Goal: Communication & Community: Answer question/provide support

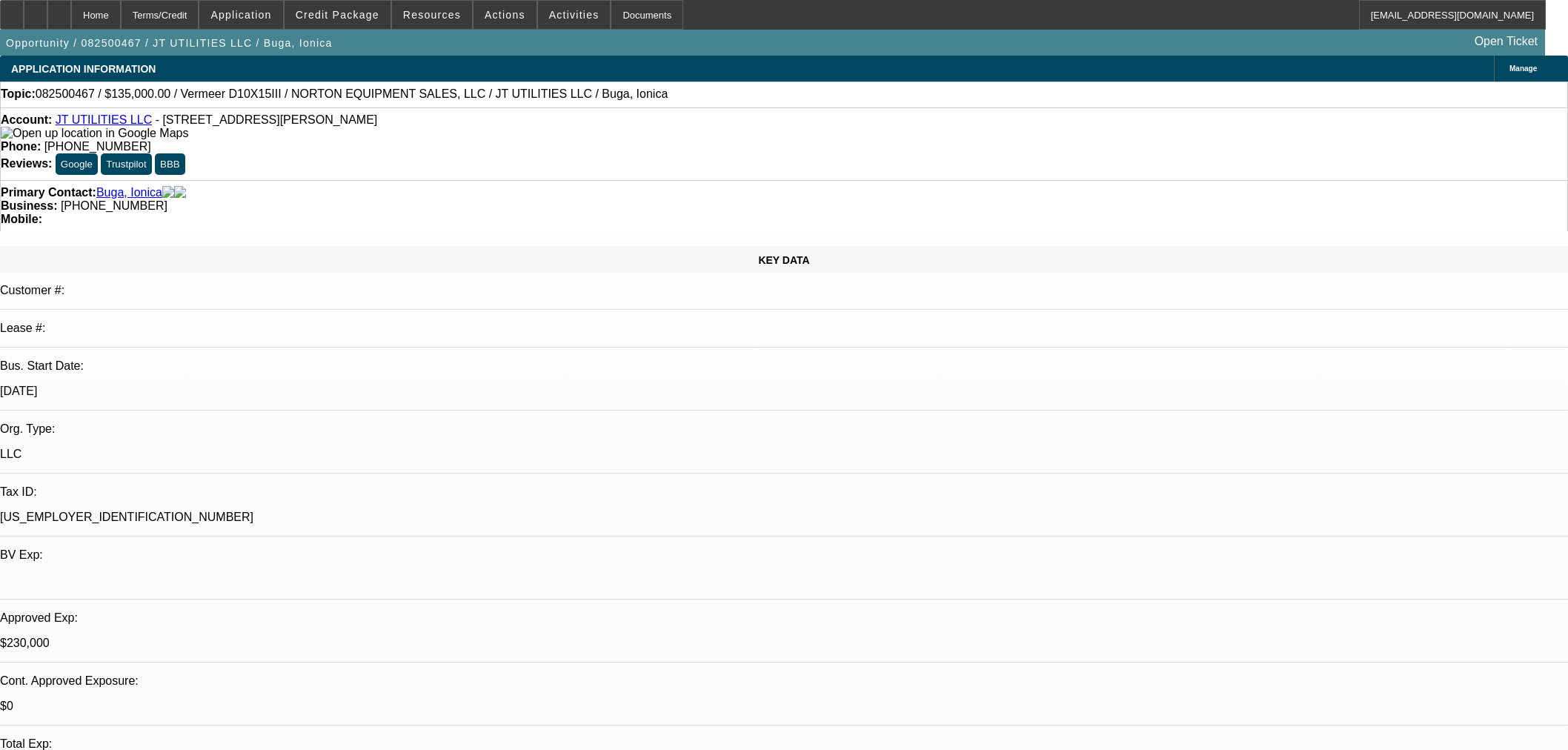
select select "0"
select select "2"
select select "0"
select select "6"
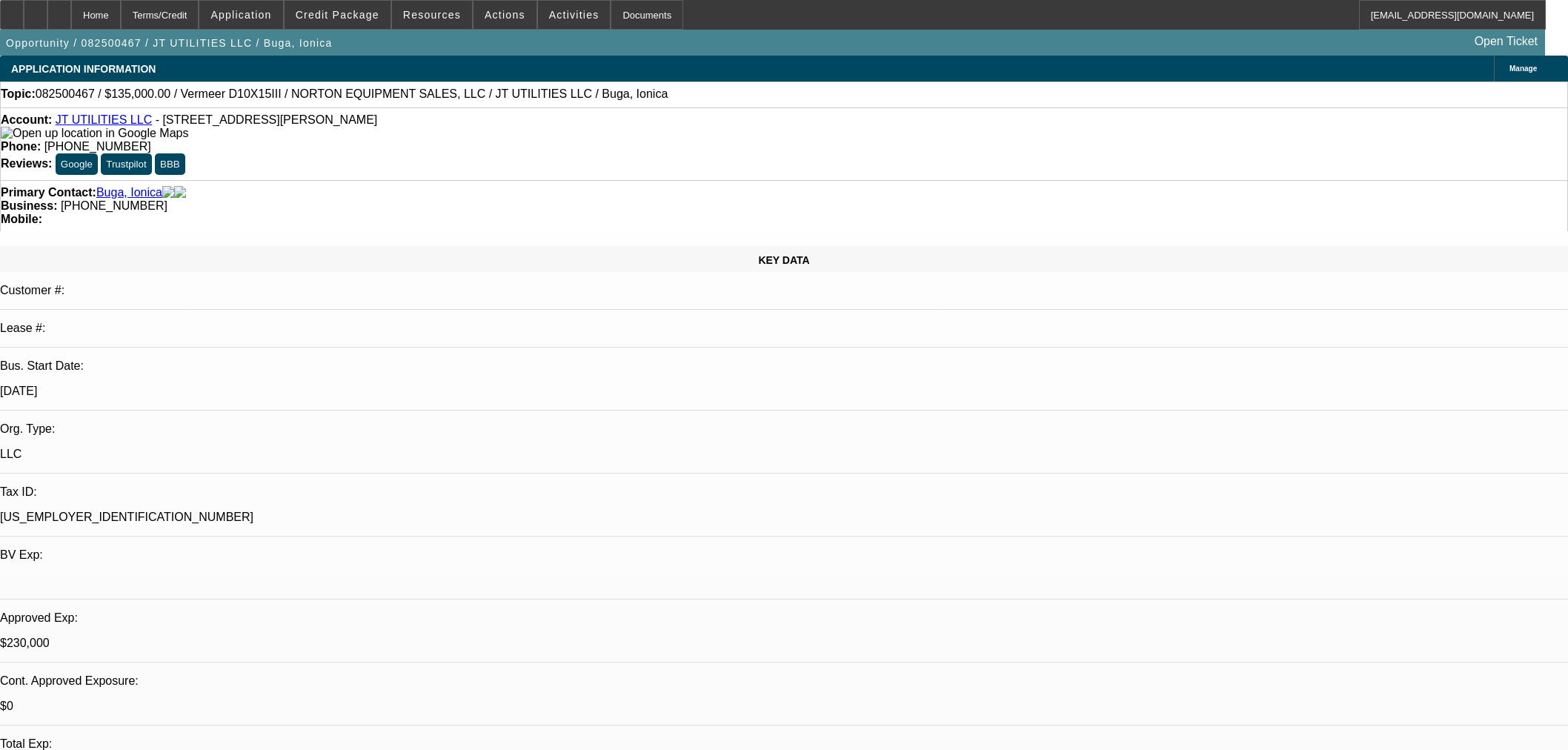
select select "0"
select select "2"
select select "0"
select select "6"
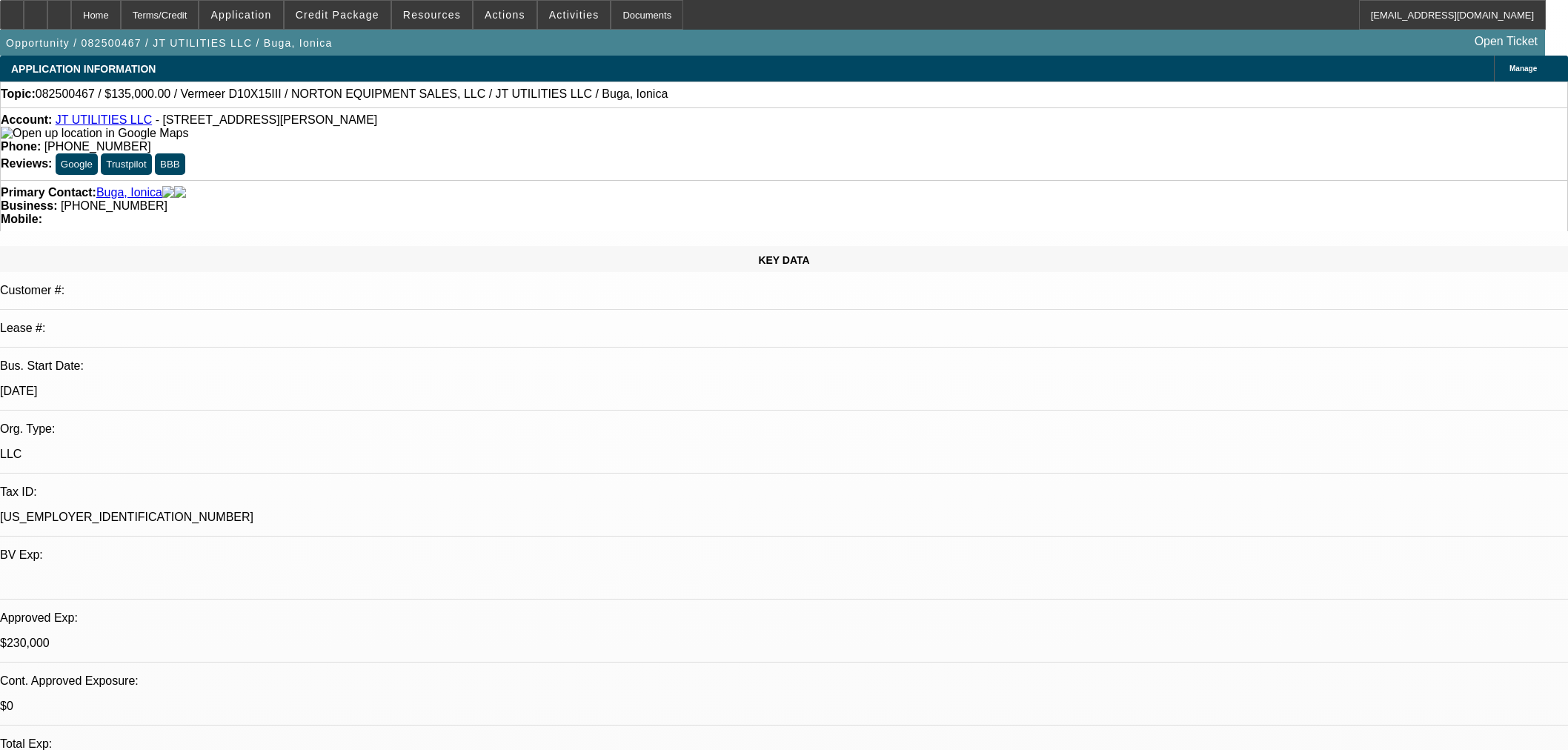
select select "0"
select select "2"
select select "0"
select select "6"
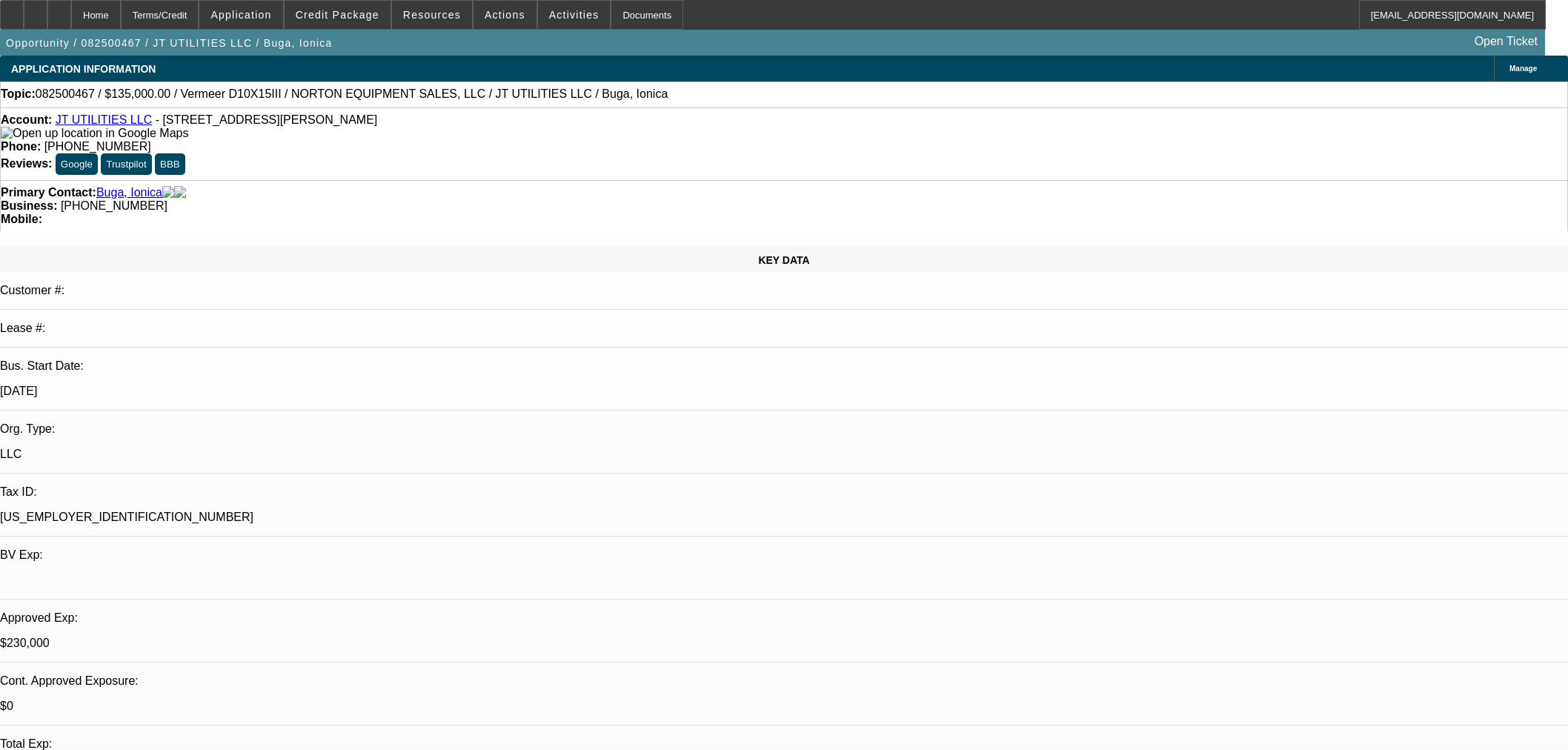
select select "0"
select select "2"
select select "0"
select select "6"
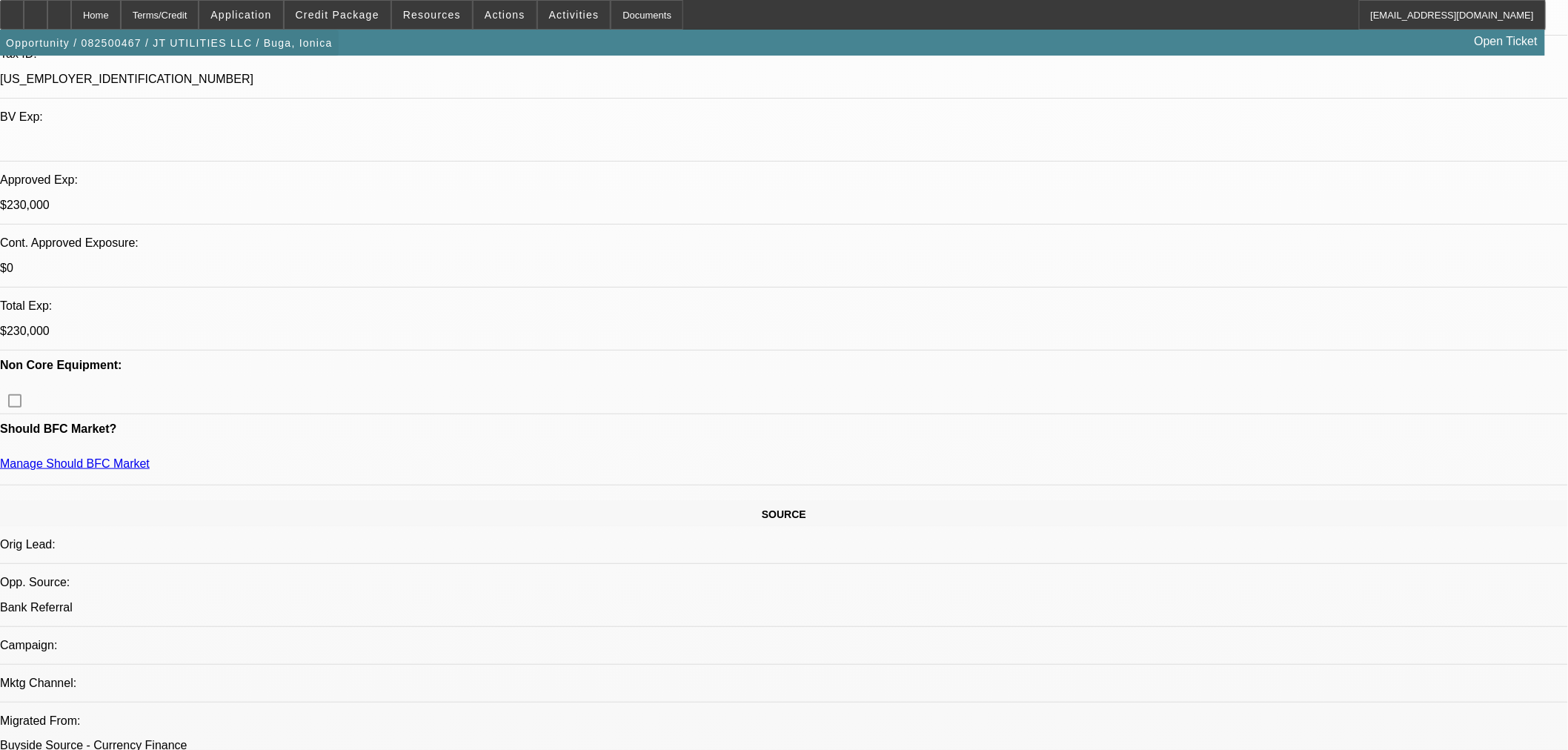
scroll to position [274, 0]
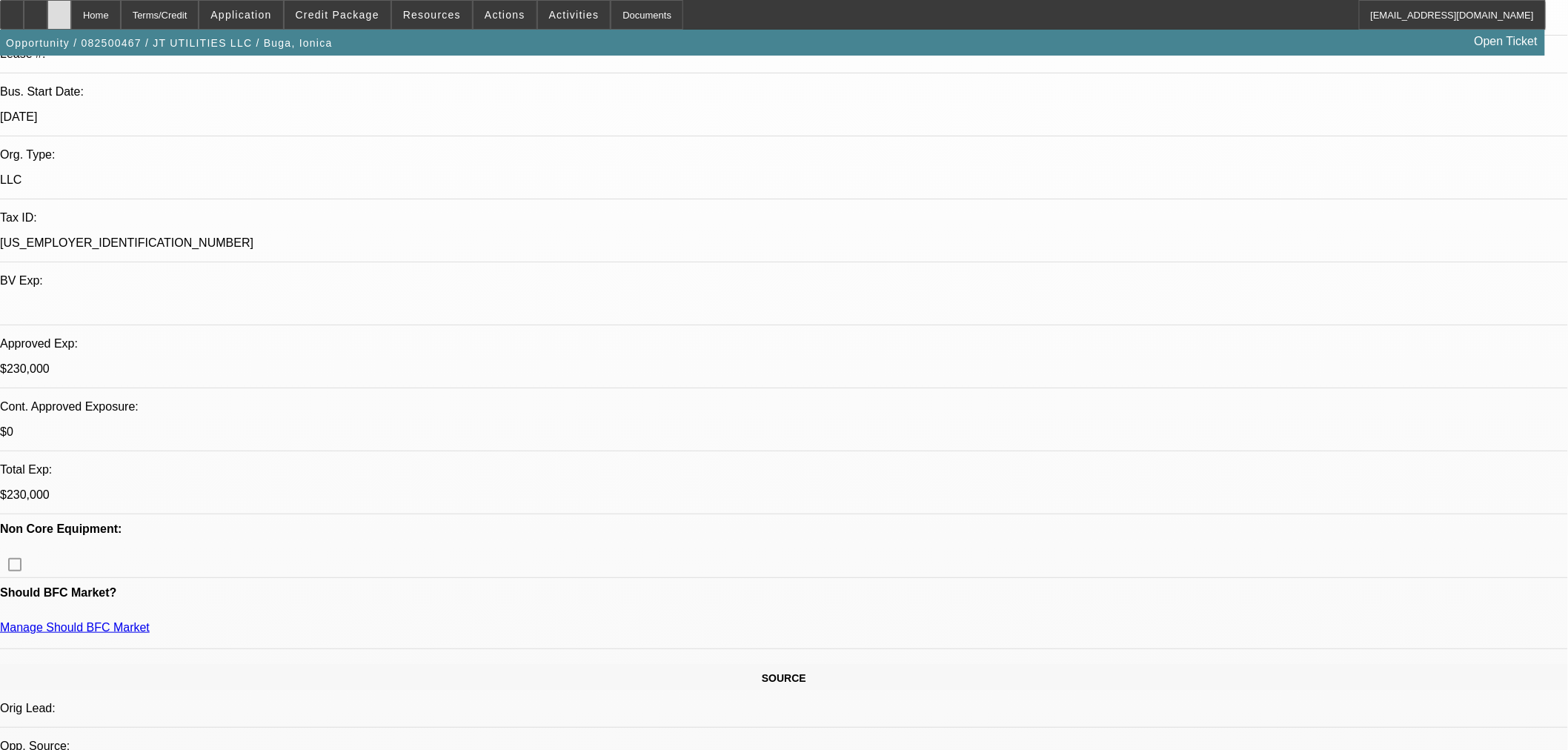
click at [59, 10] on icon at bounding box center [59, 10] width 0 height 0
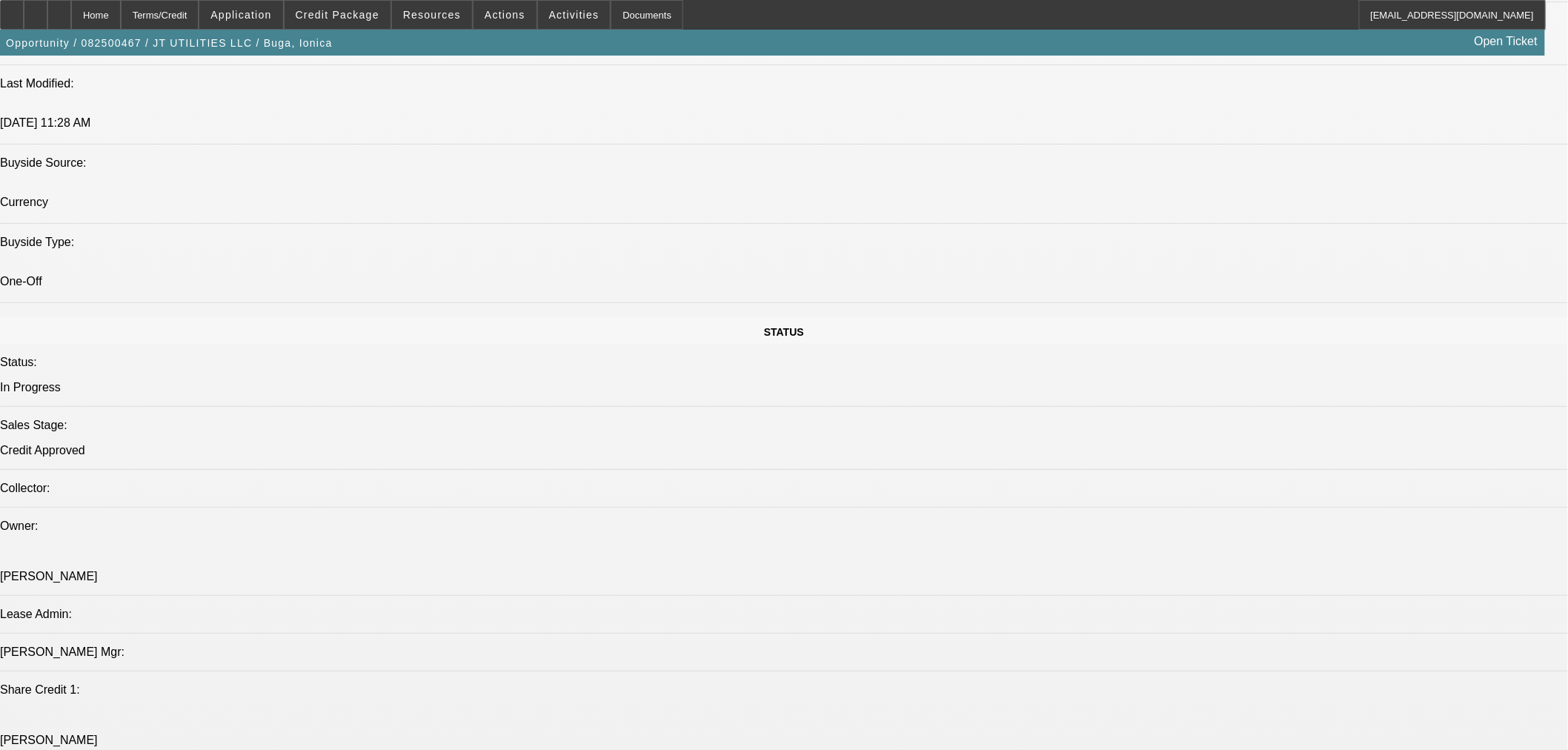
select select "0"
select select "2"
select select "0"
select select "6"
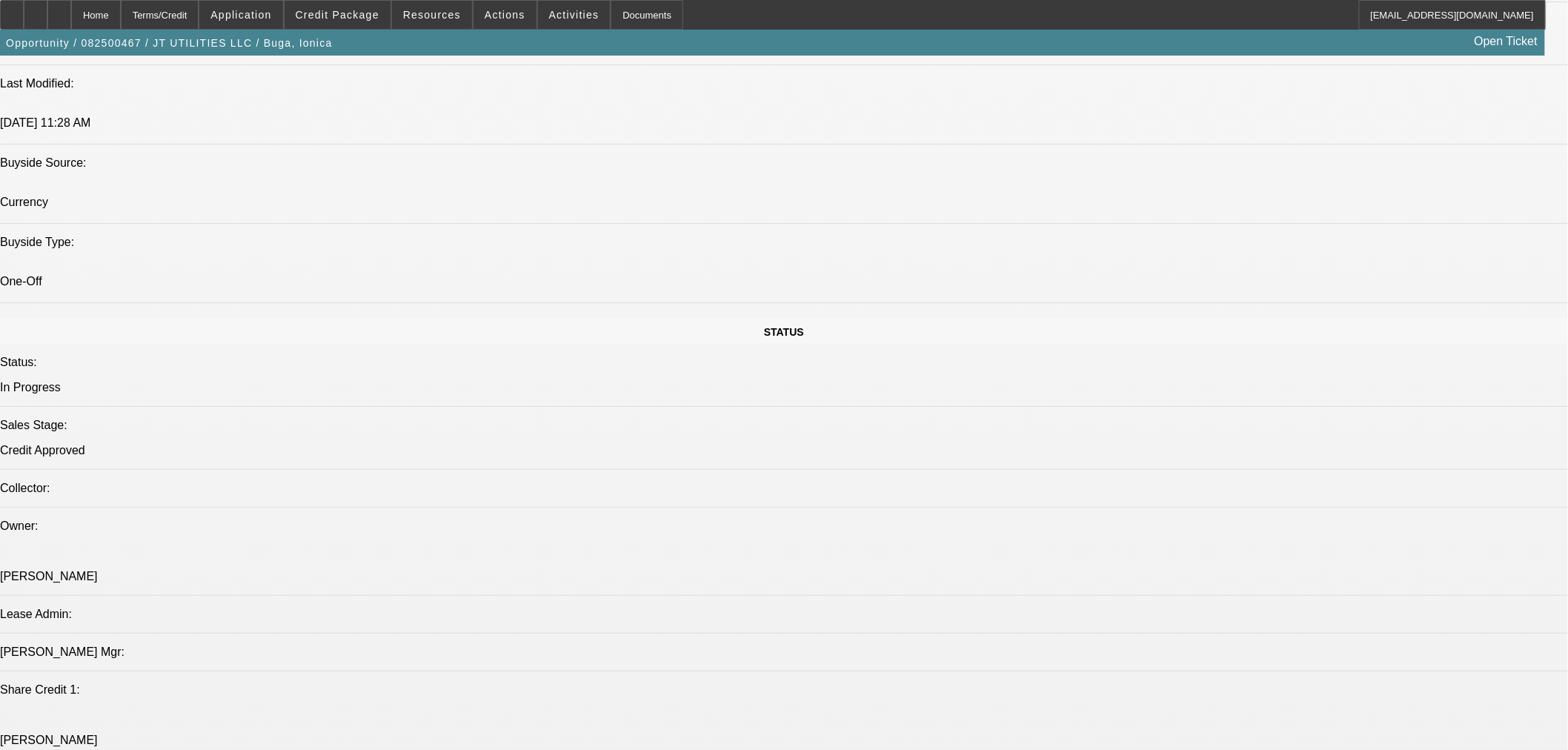
select select "0"
select select "2"
select select "0"
select select "6"
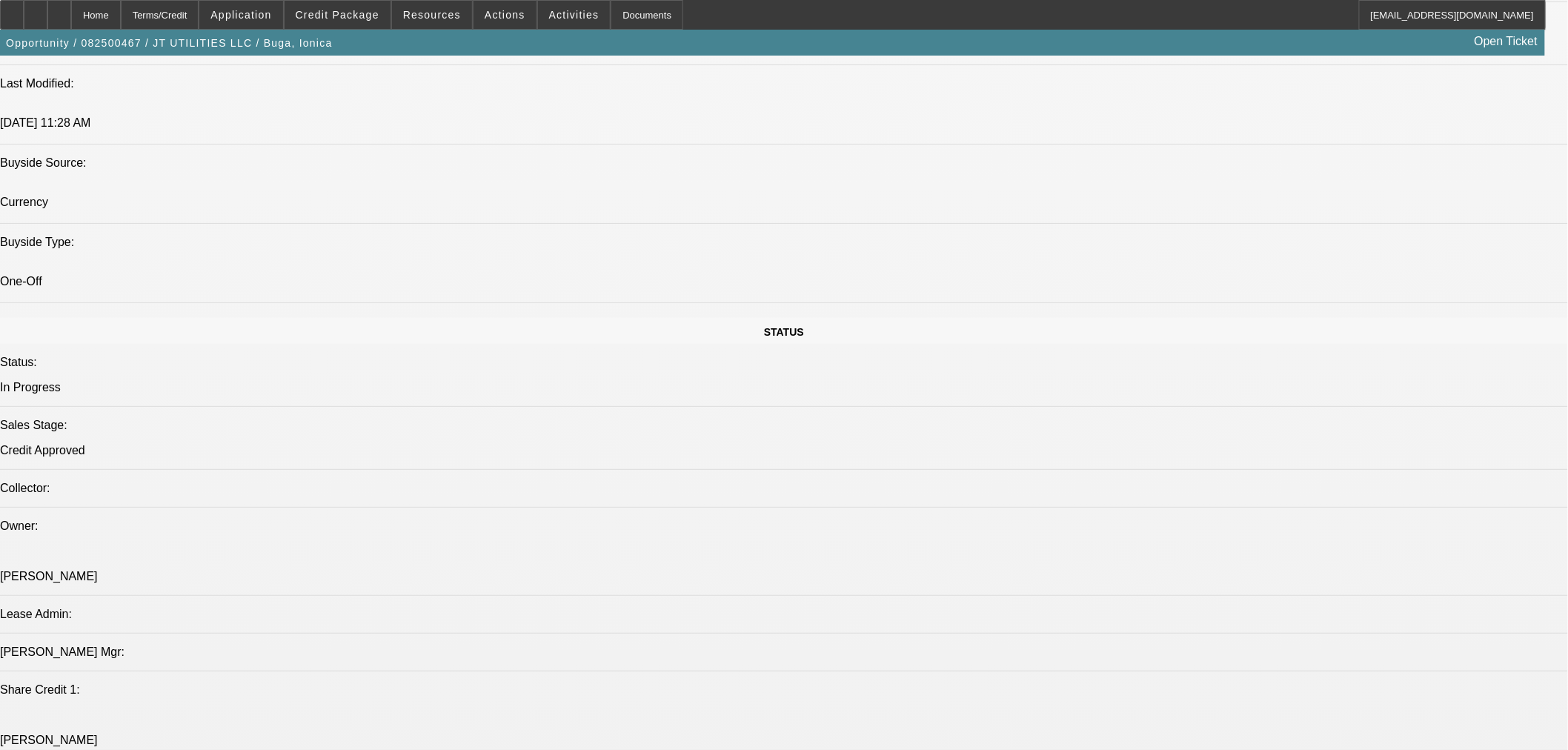
select select "0"
select select "2"
select select "0"
select select "6"
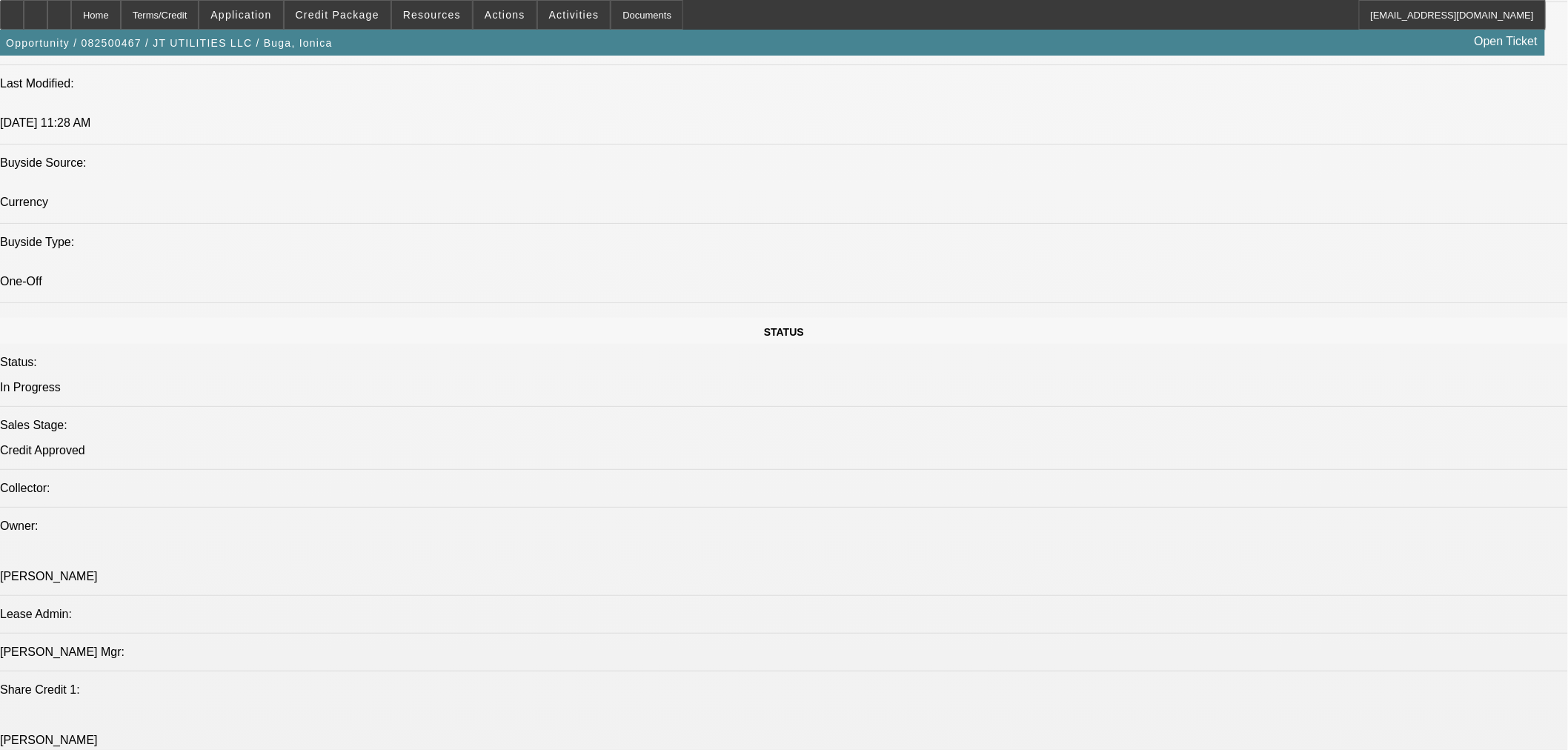
select select "0"
select select "2"
select select "0"
select select "6"
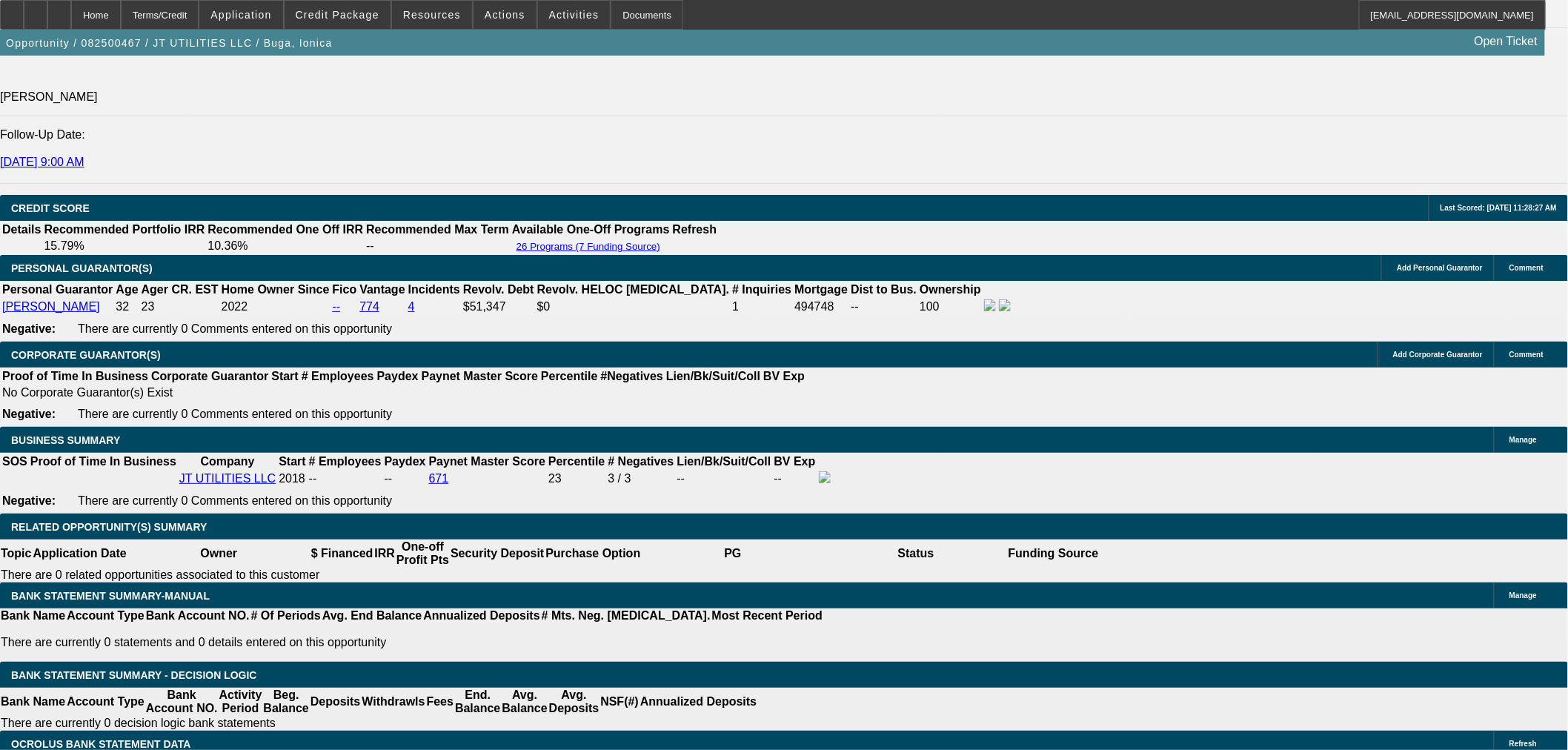
scroll to position [1995, 0]
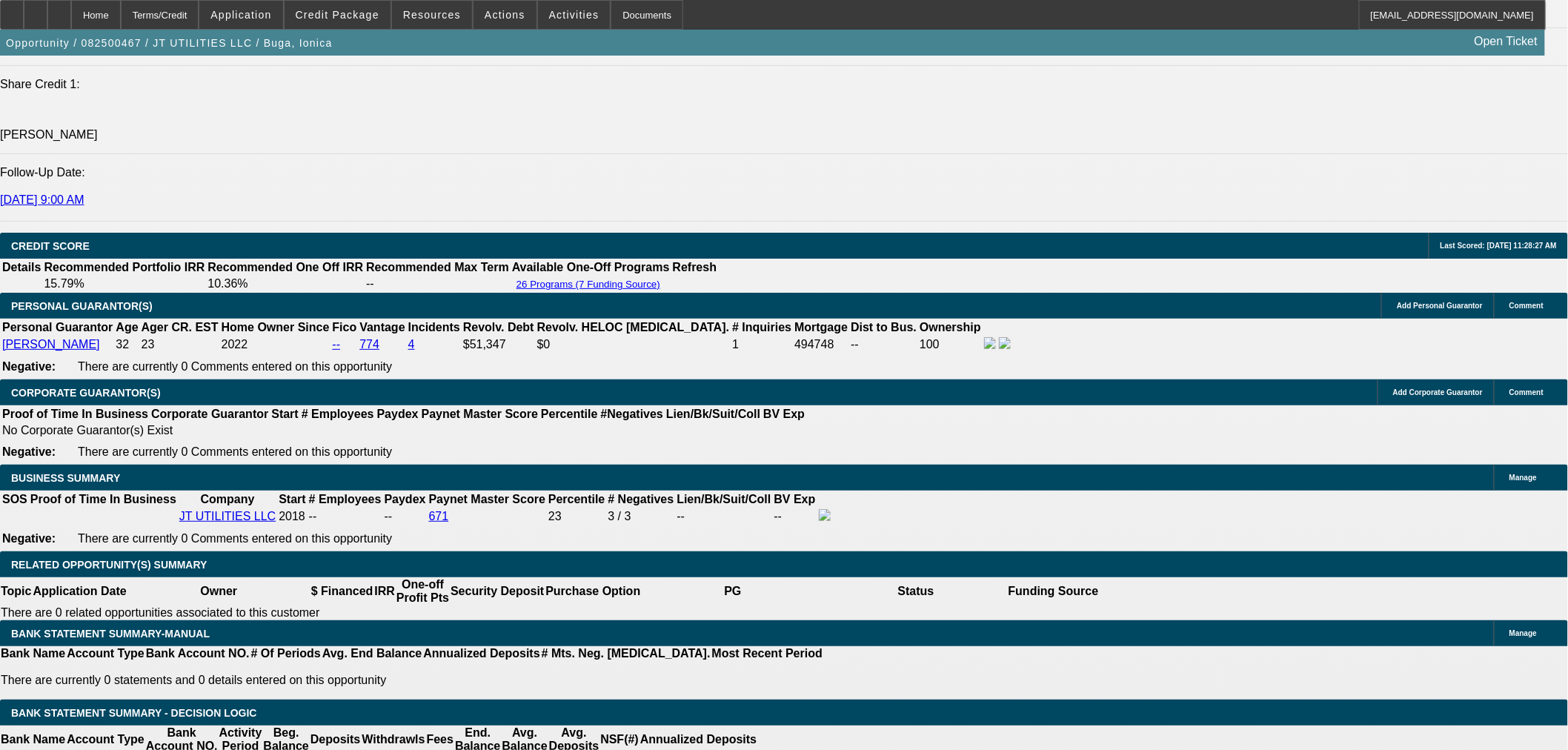
select select "0"
select select "2"
select select "0"
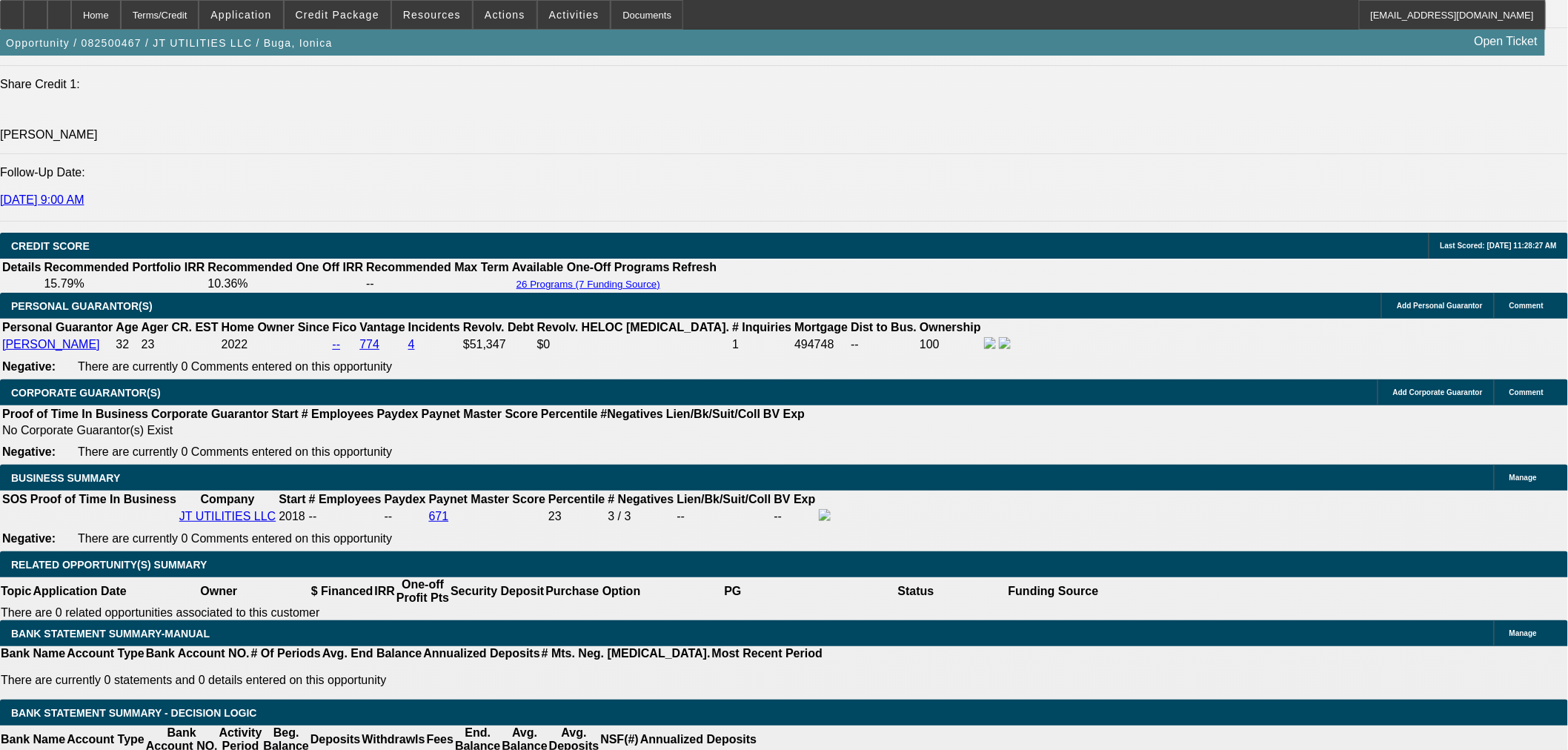
select select "6"
select select "0"
select select "2"
select select "0"
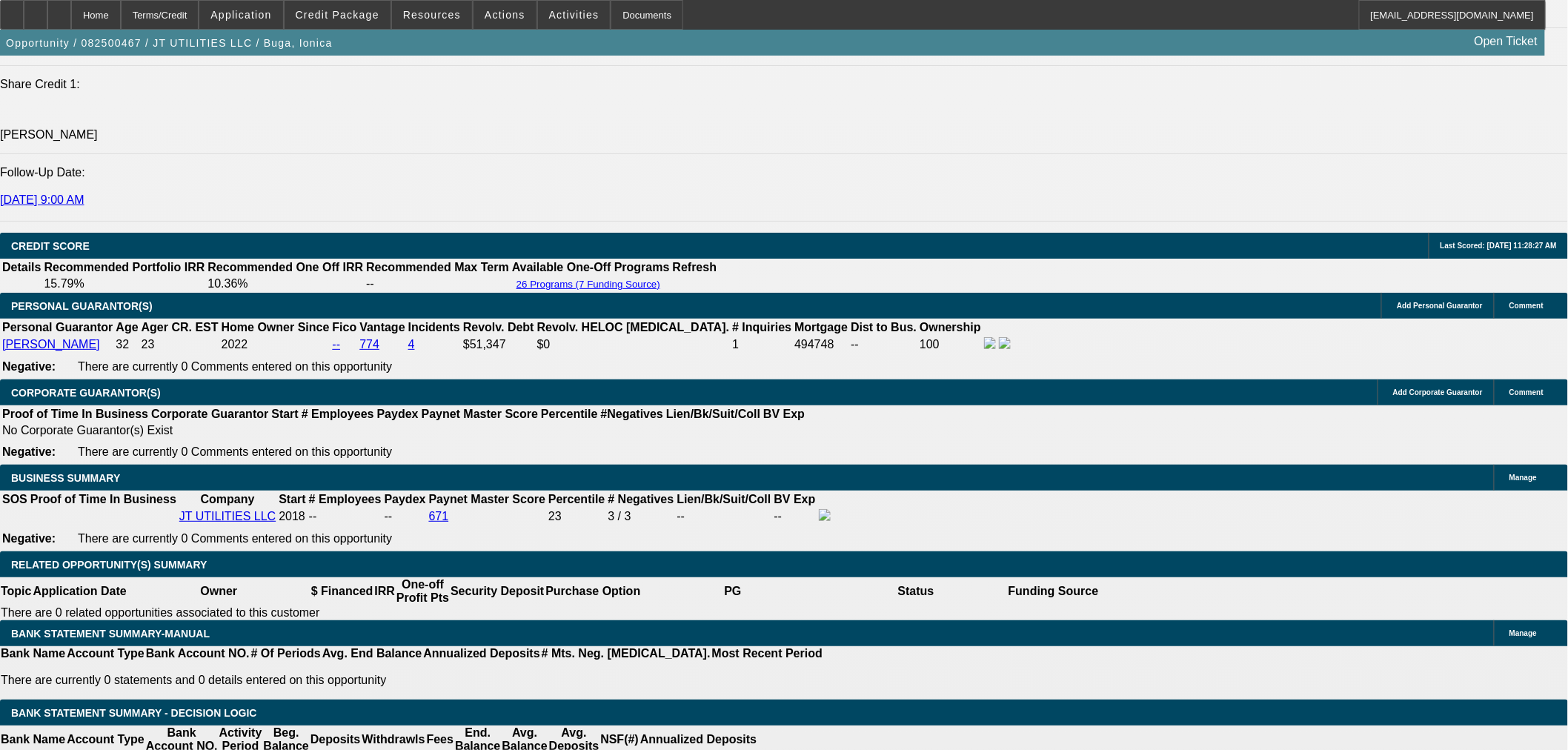
select select "6"
select select "0"
select select "2"
select select "0"
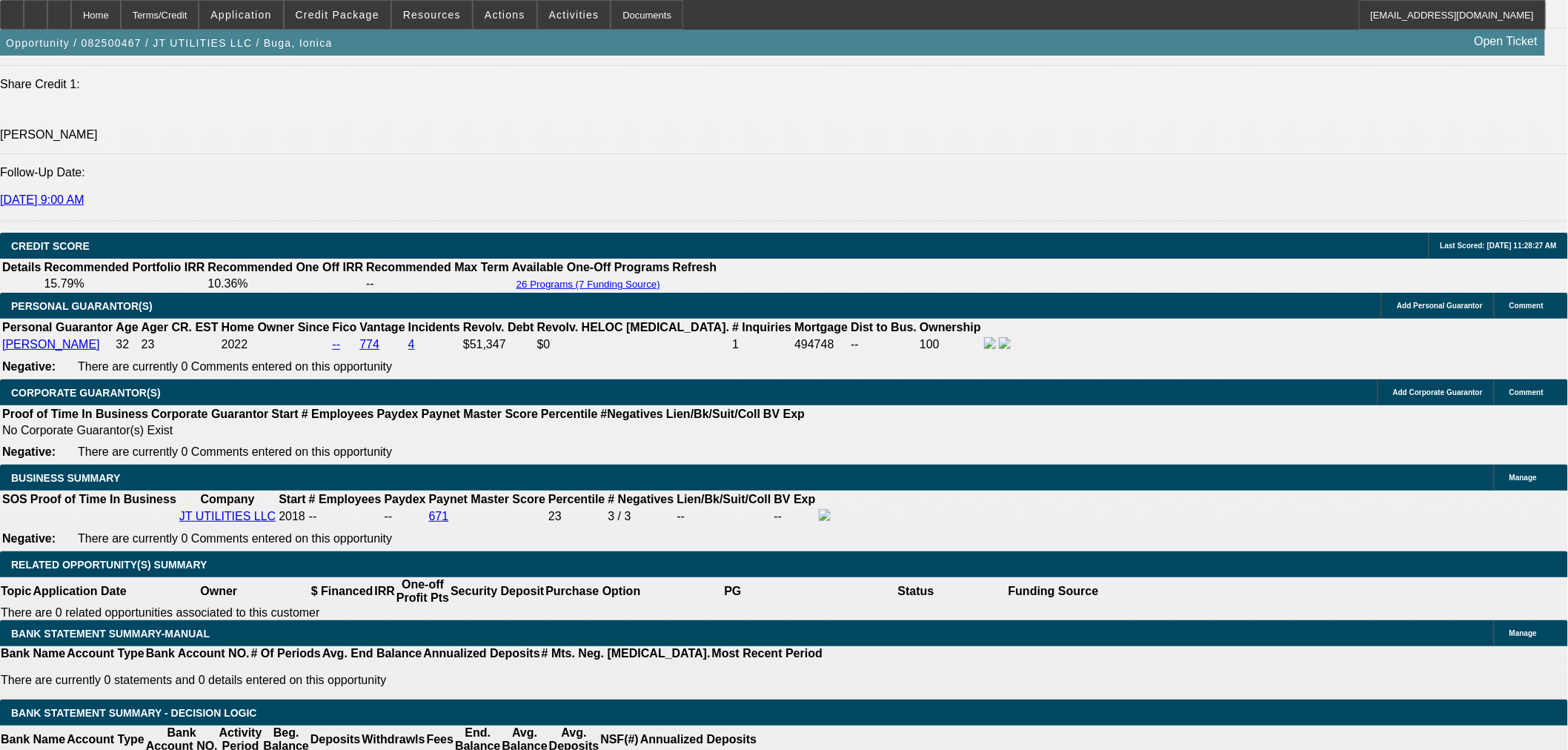
select select "6"
select select "0"
select select "2"
select select "0"
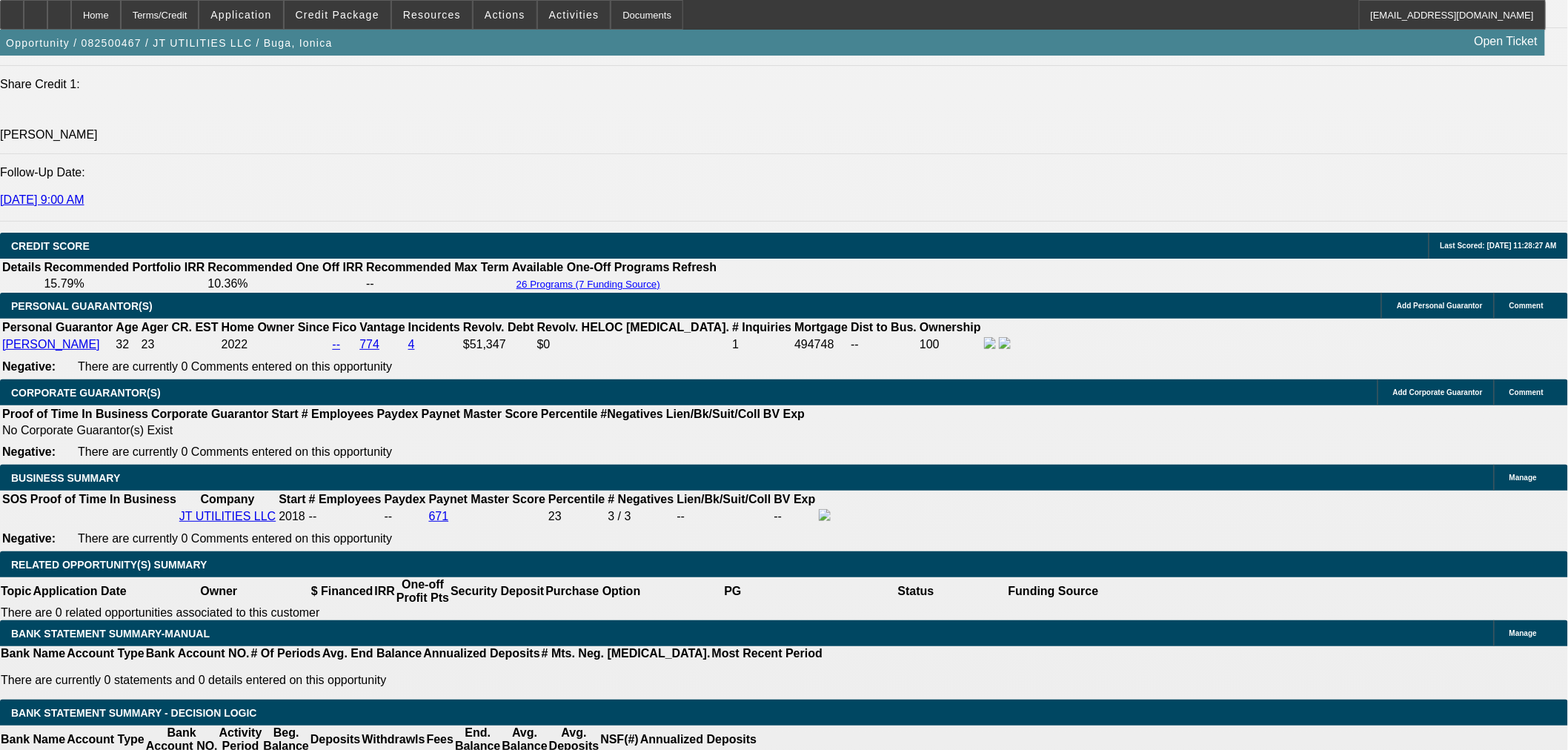
select select "6"
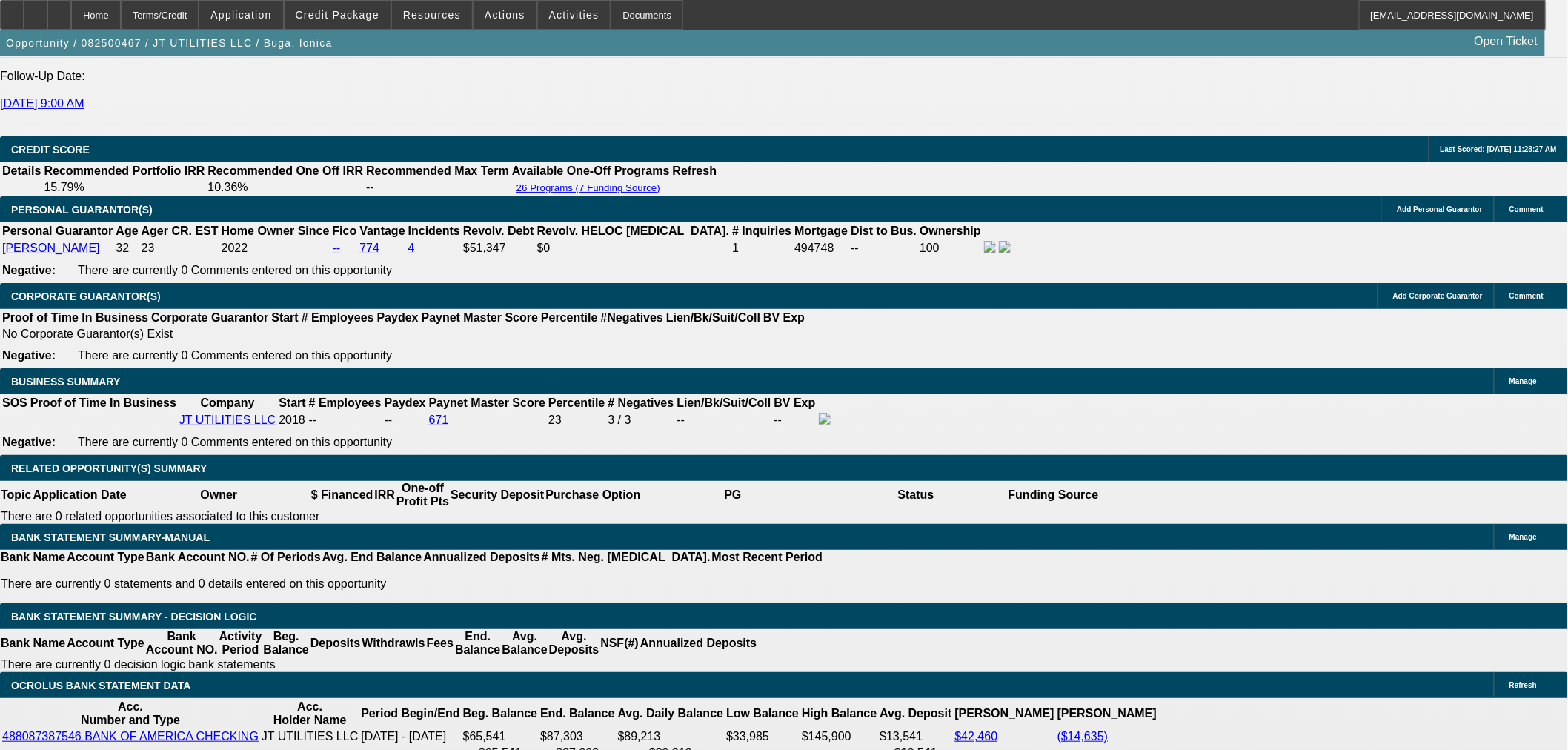
scroll to position [2132, 0]
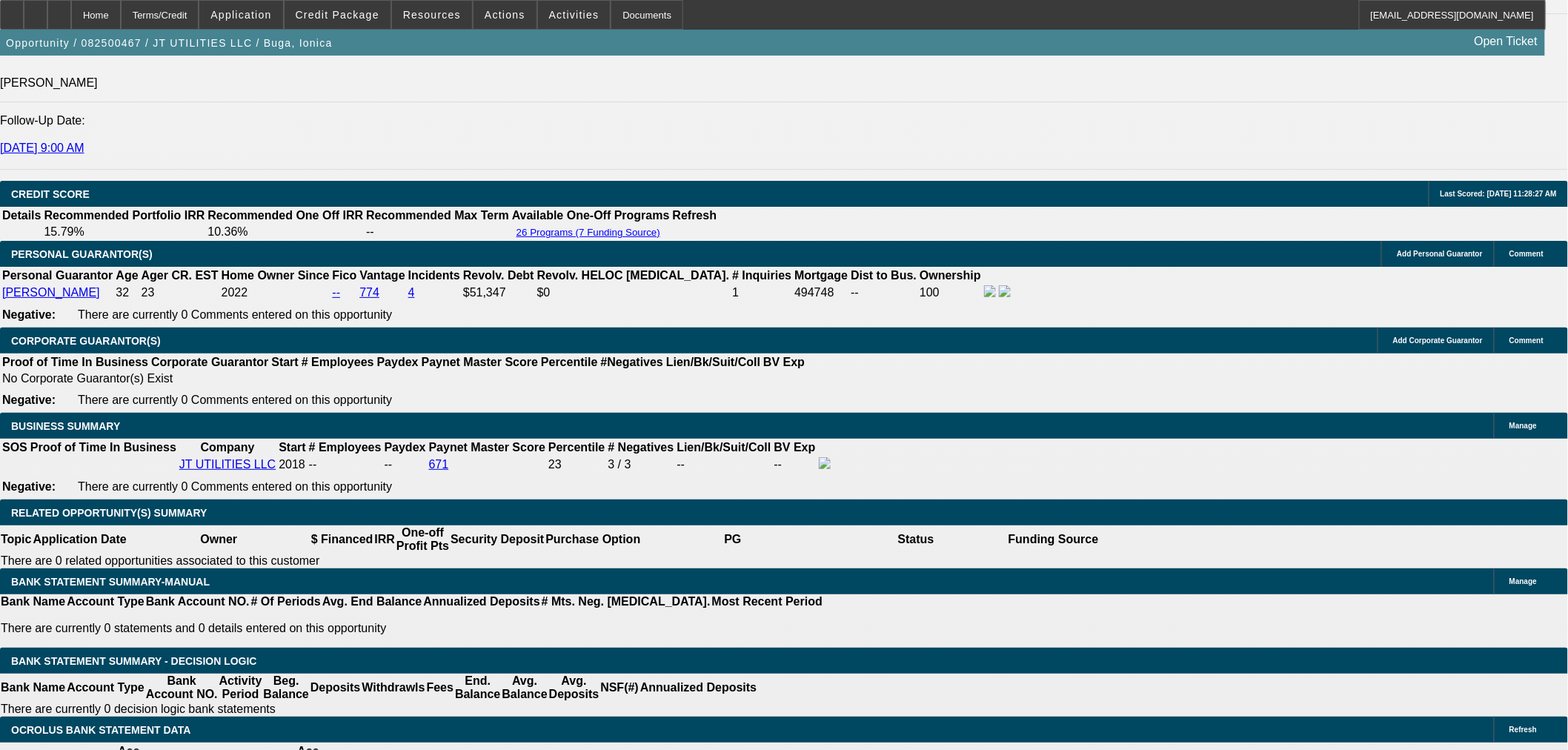
scroll to position [1995, 0]
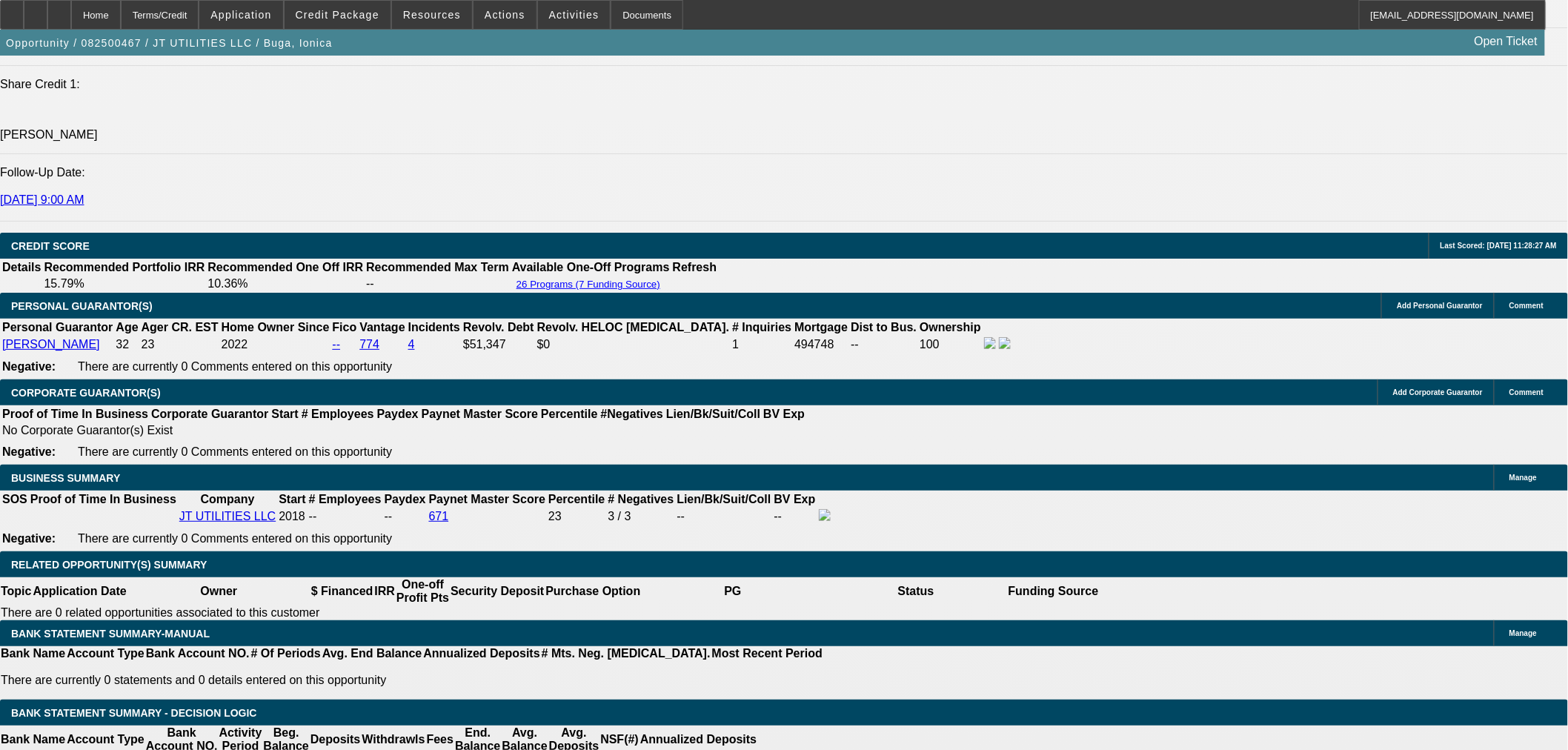
select select "0"
select select "2"
select select "0"
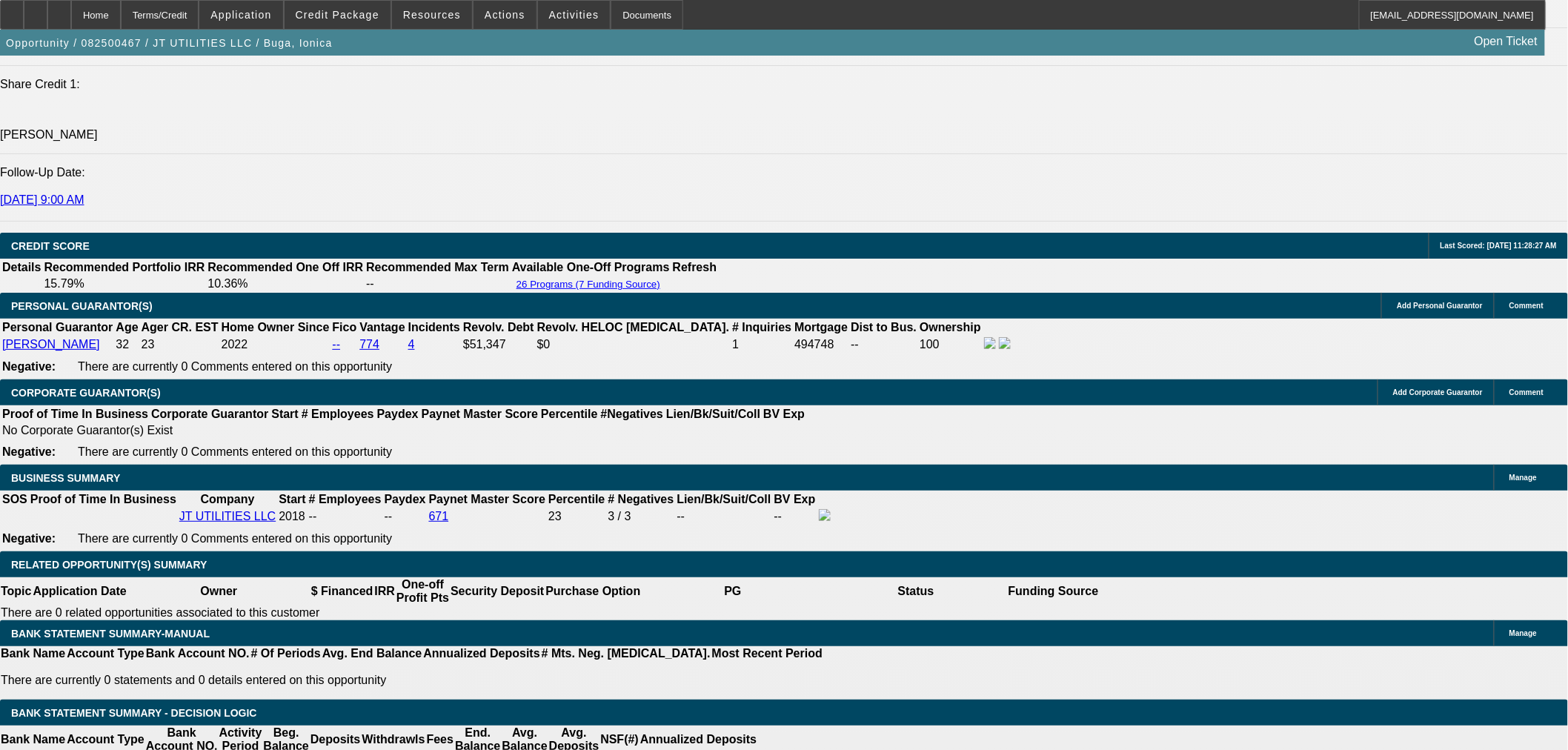
select select "6"
select select "0"
select select "2"
select select "0"
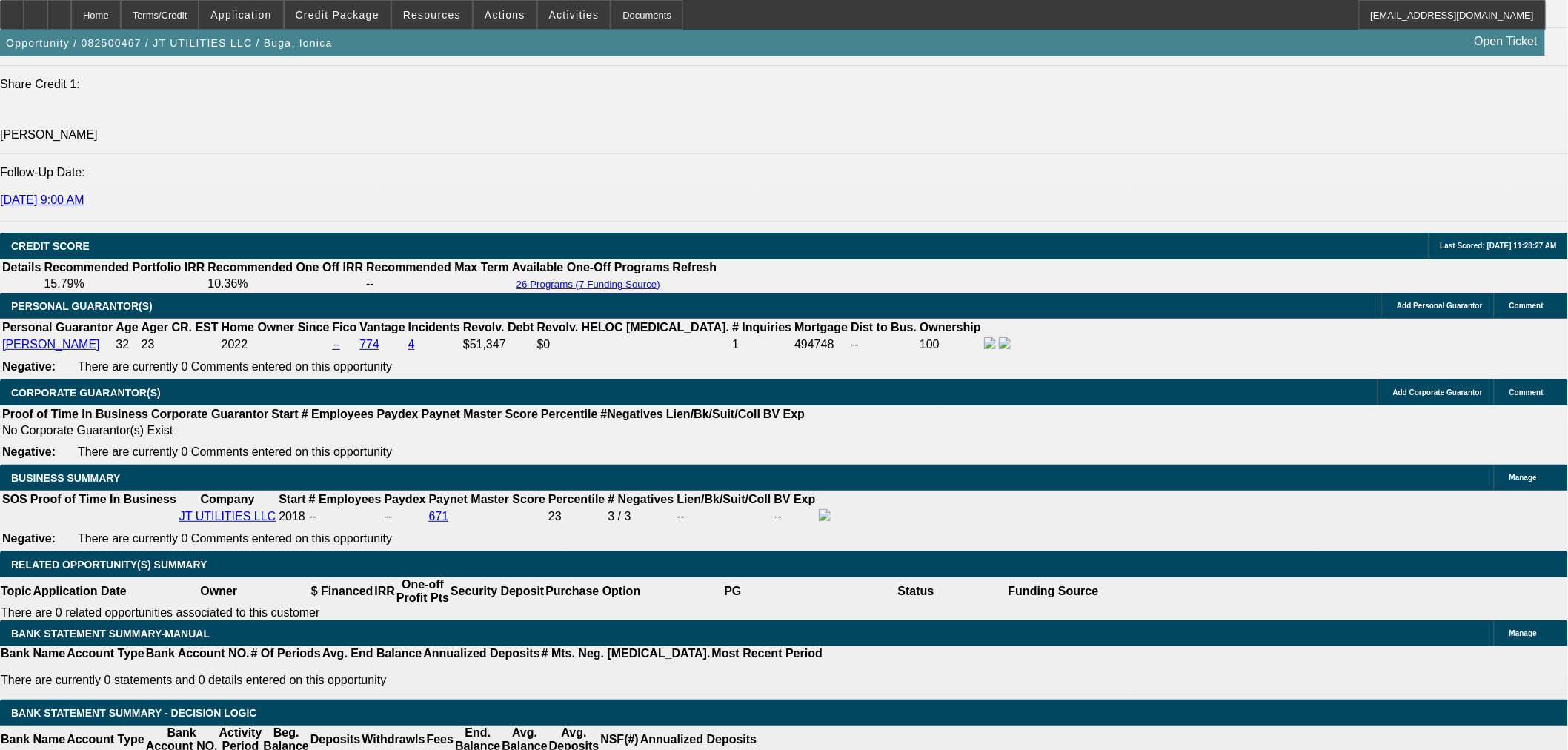
select select "6"
select select "0"
select select "2"
select select "0"
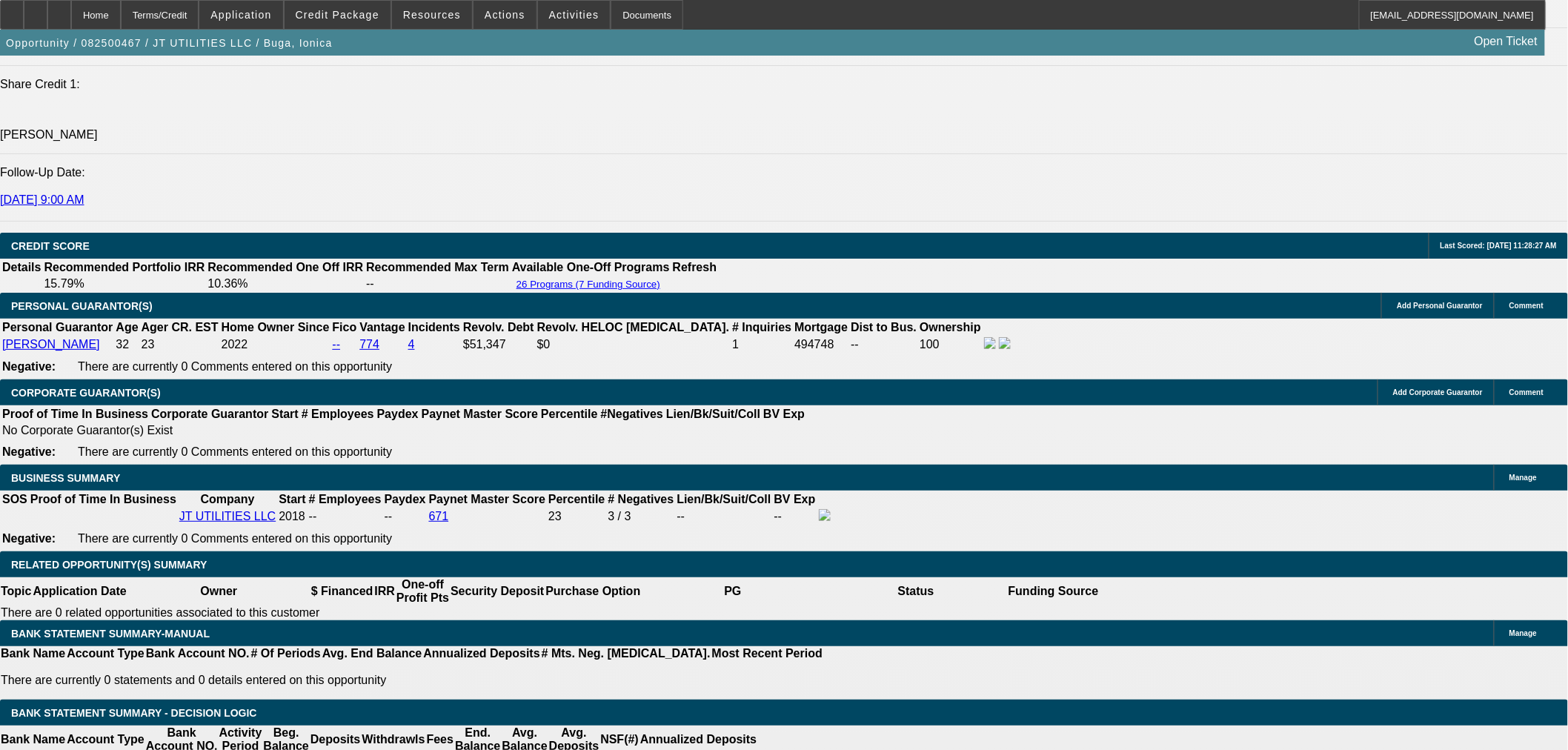
select select "6"
select select "0"
select select "2"
select select "0"
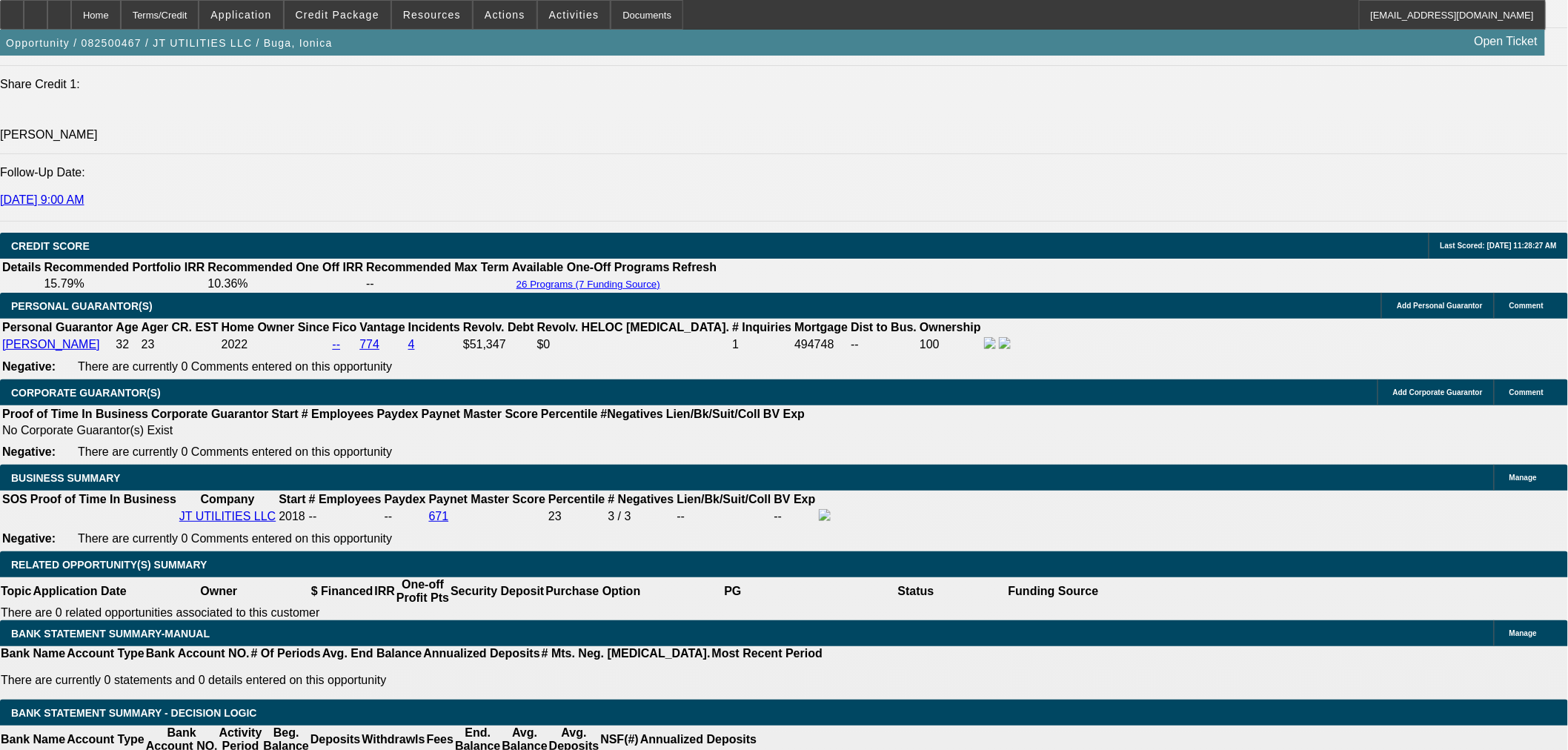
select select "6"
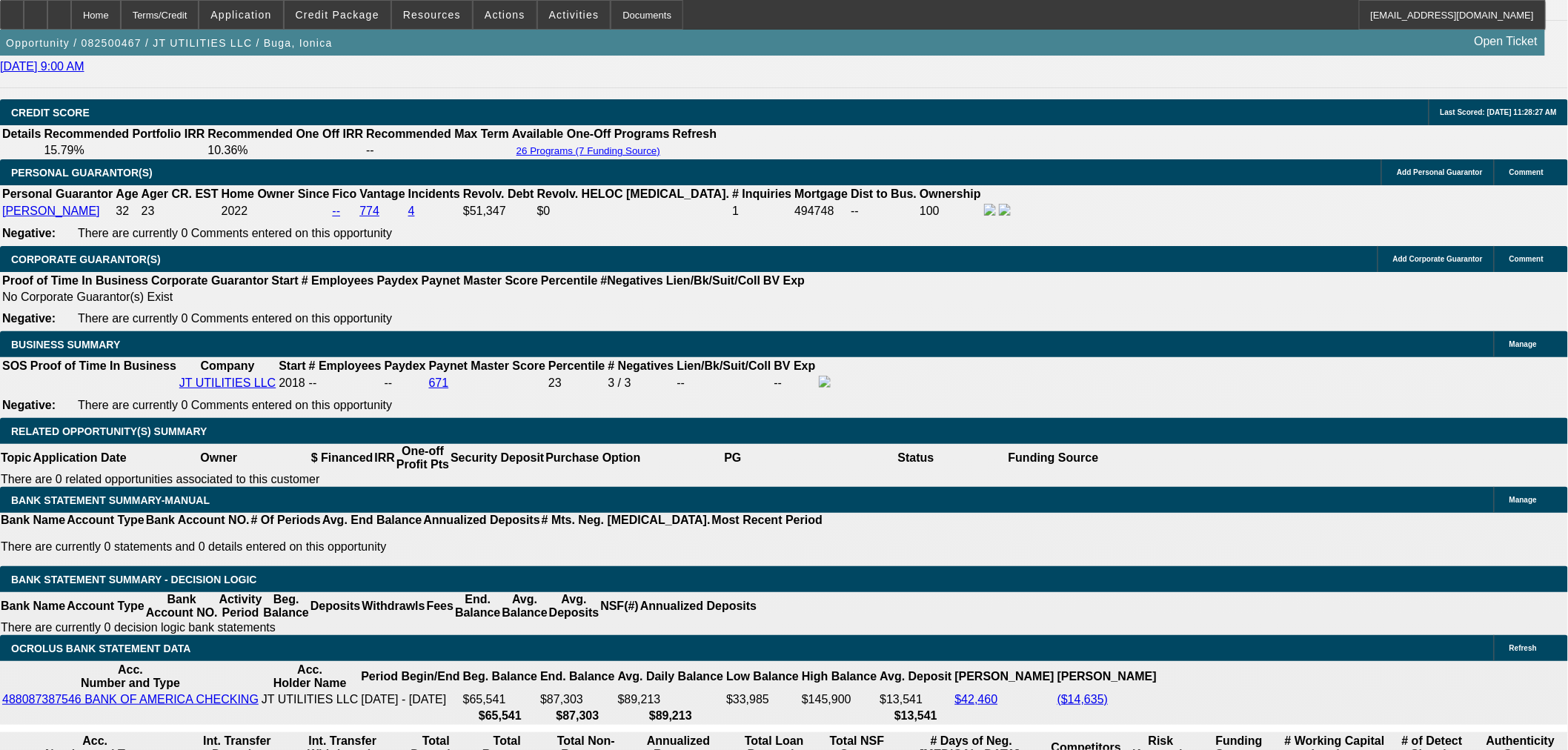
scroll to position [2132, 0]
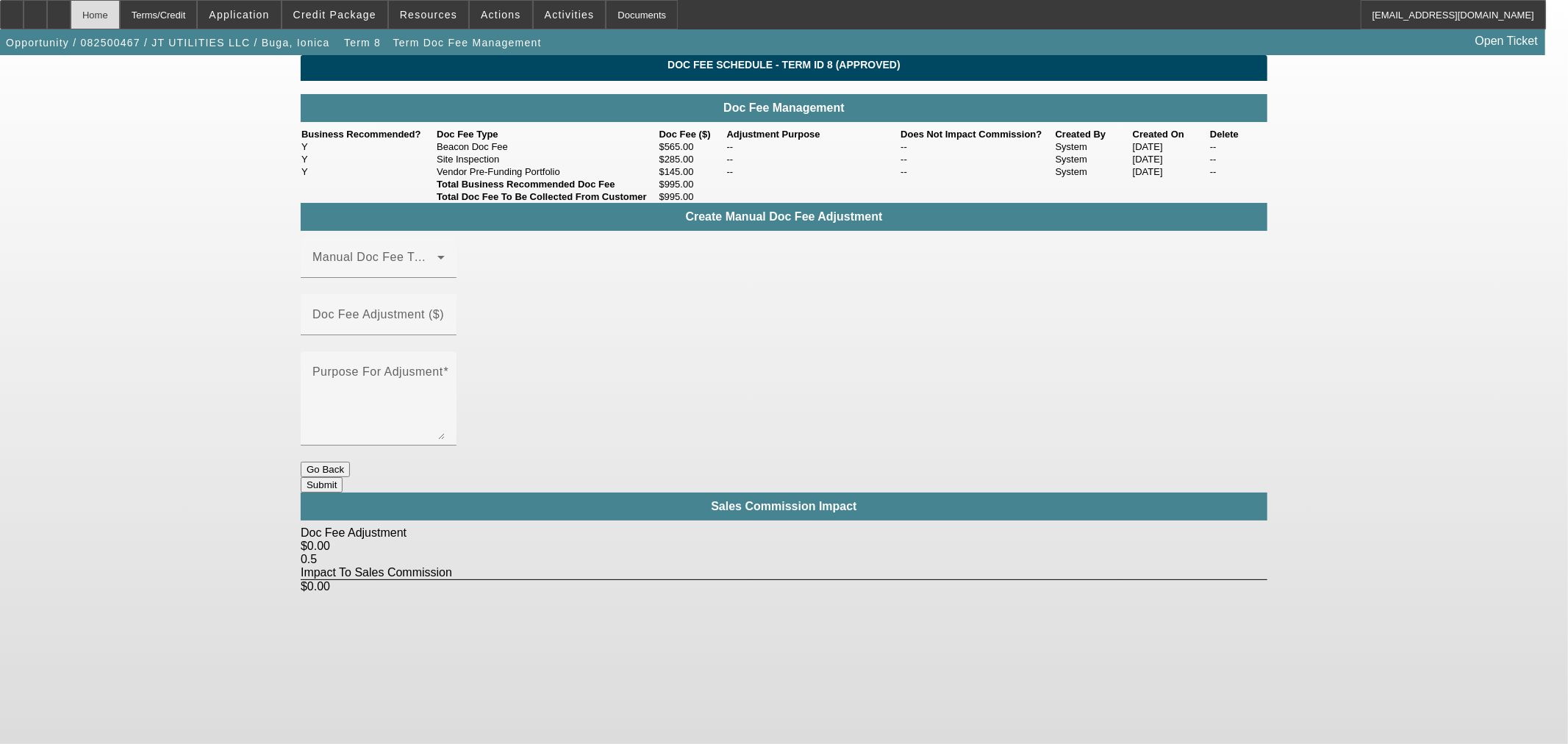
click at [119, 21] on div "Home" at bounding box center [95, 15] width 49 height 29
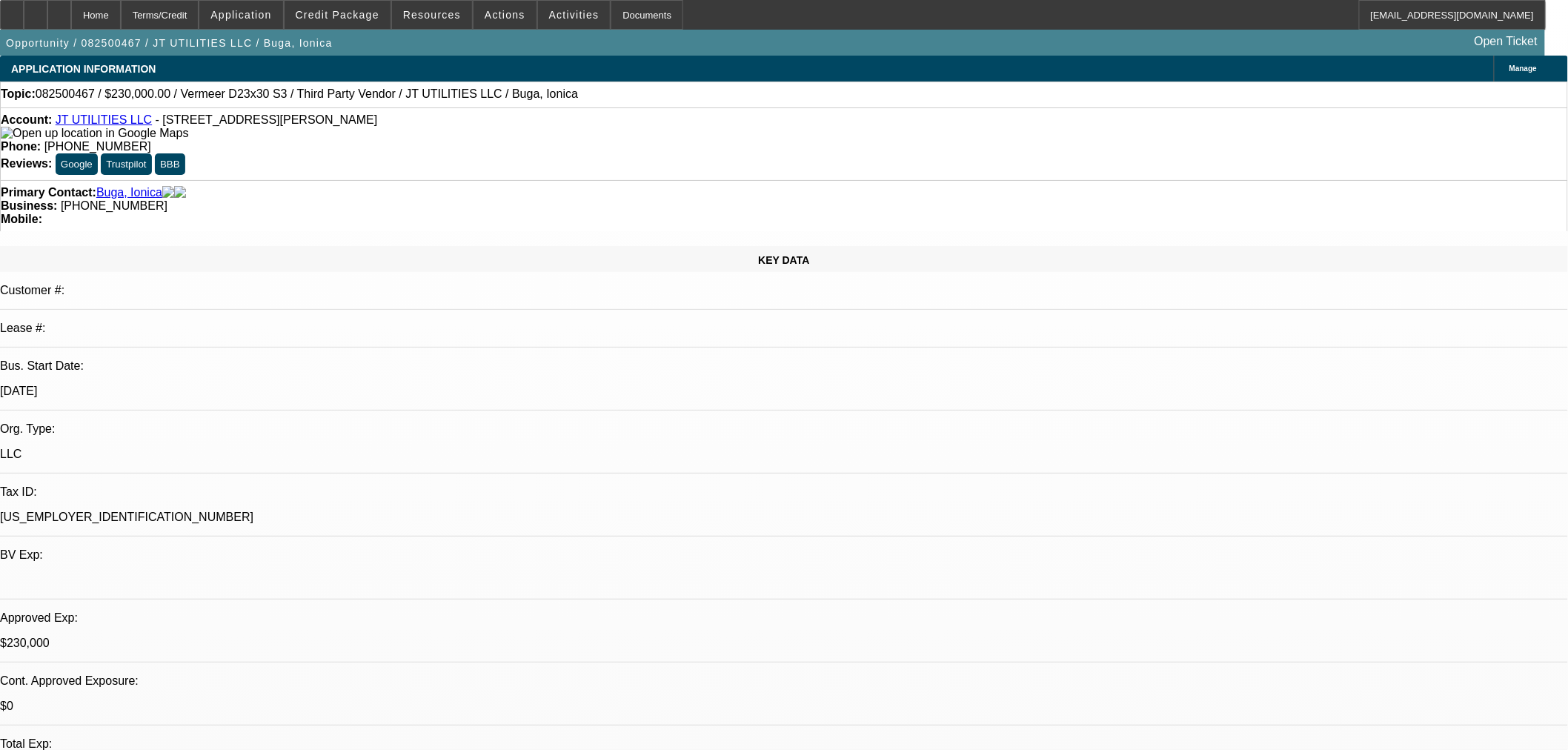
select select "0"
select select "2"
select select "0"
select select "6"
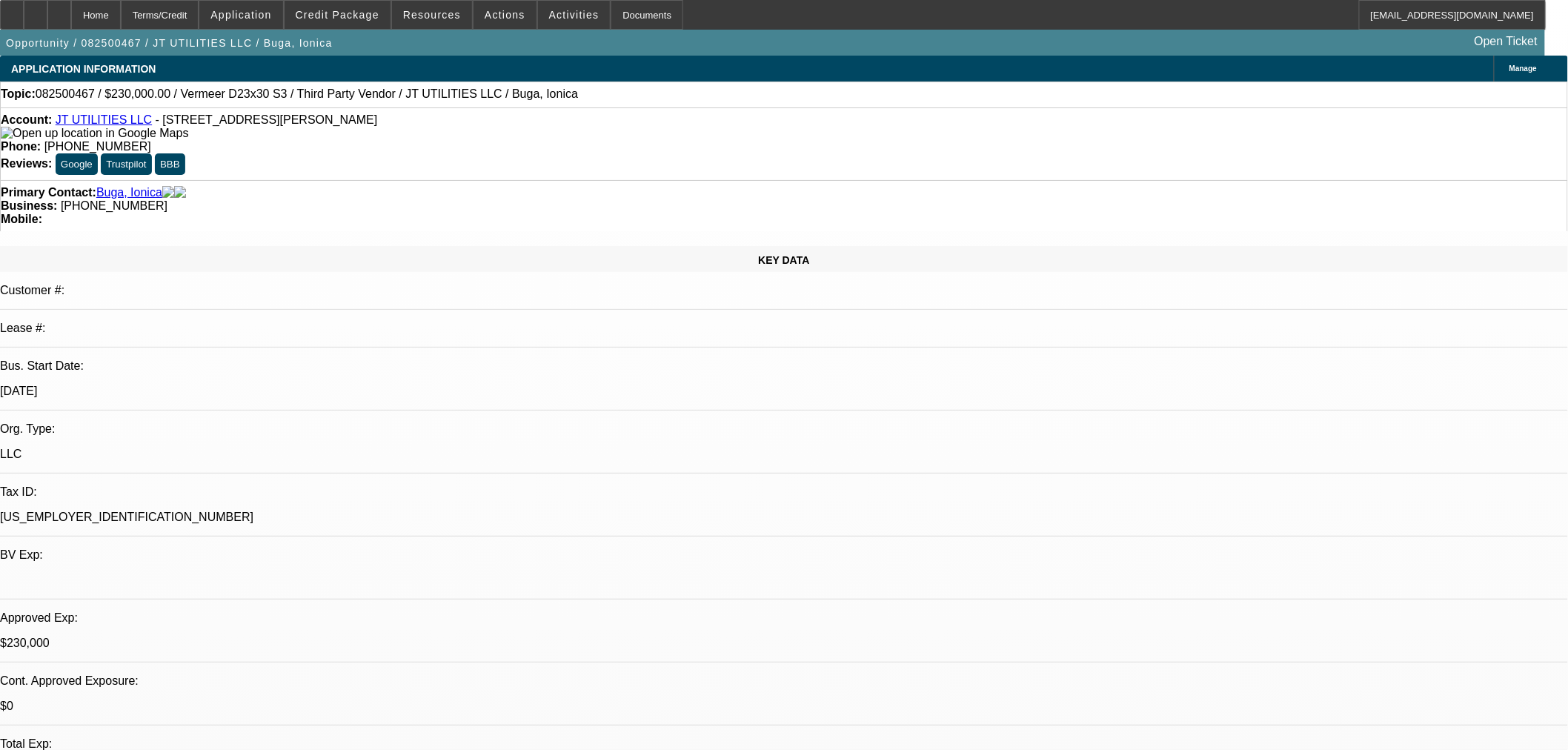
select select "0"
select select "2"
select select "0"
select select "6"
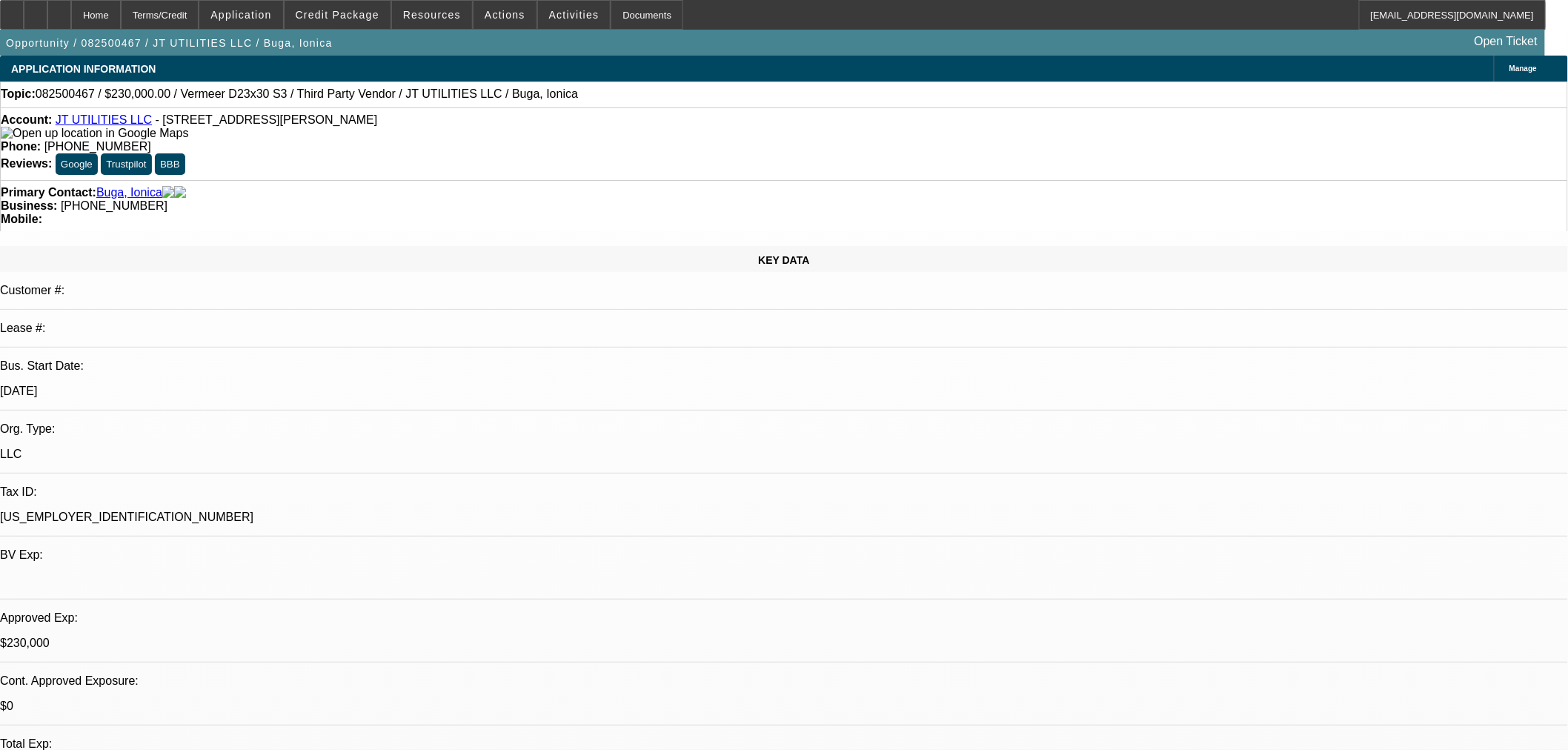
select select "0"
select select "2"
select select "0"
select select "6"
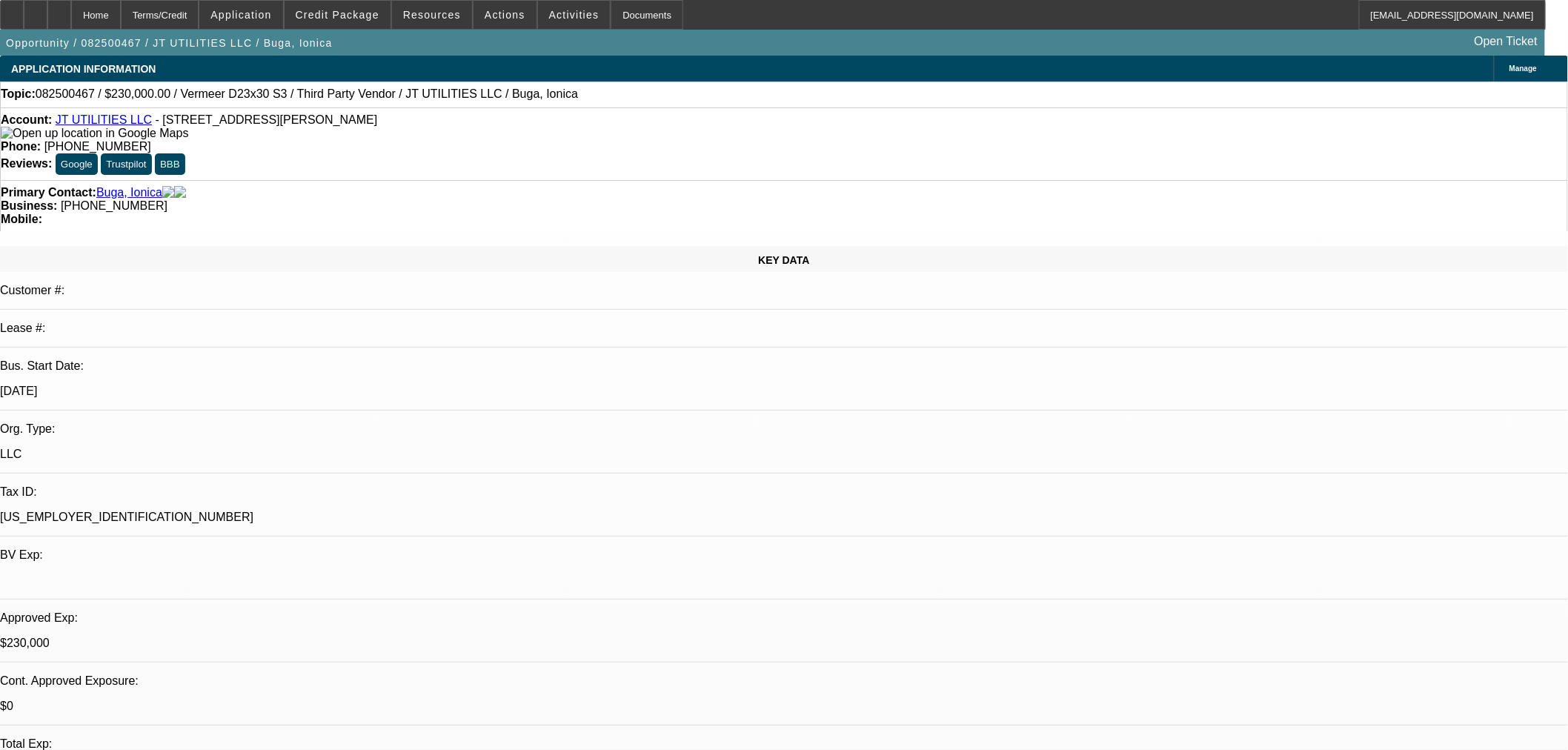
select select "0"
select select "2"
select select "0"
select select "6"
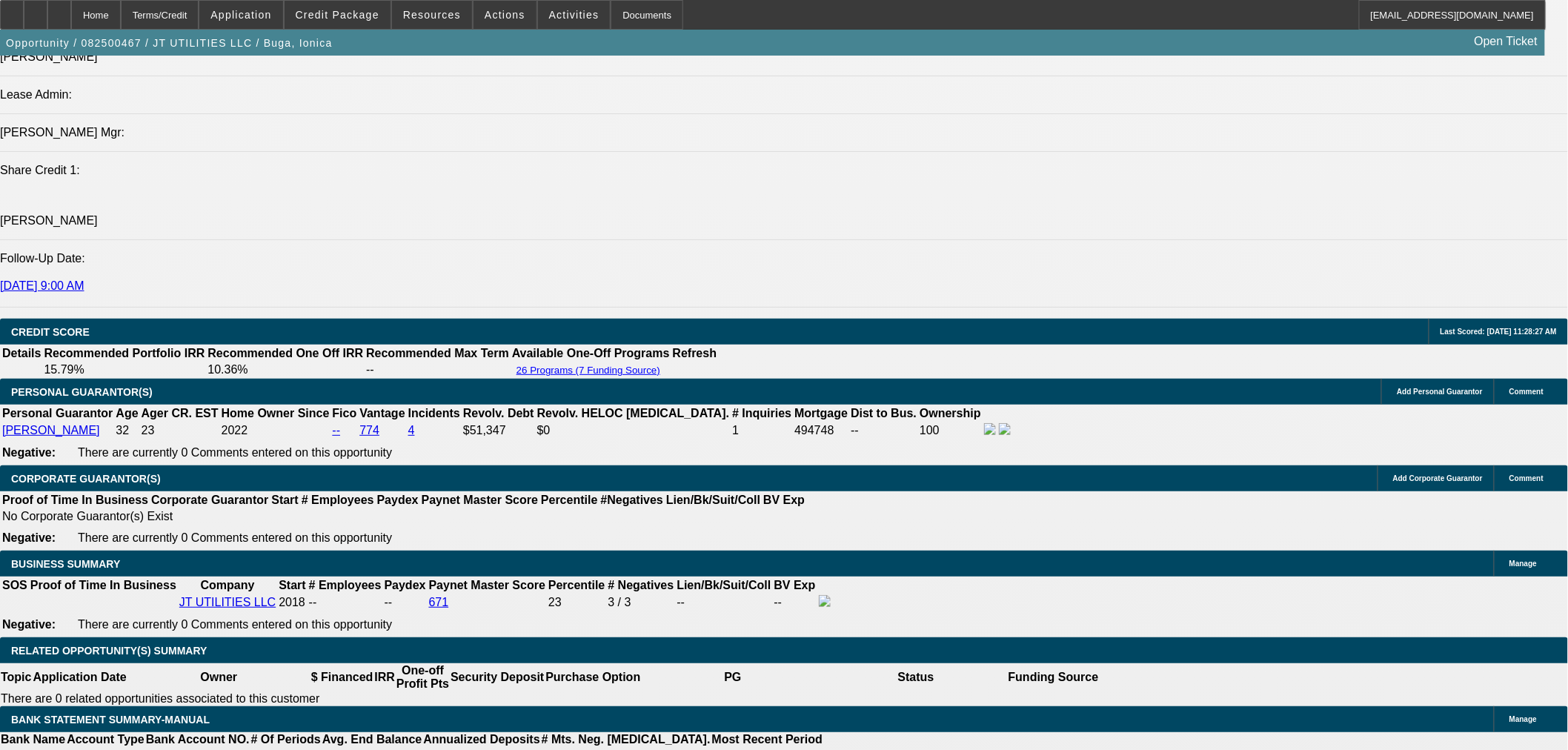
scroll to position [2058, 0]
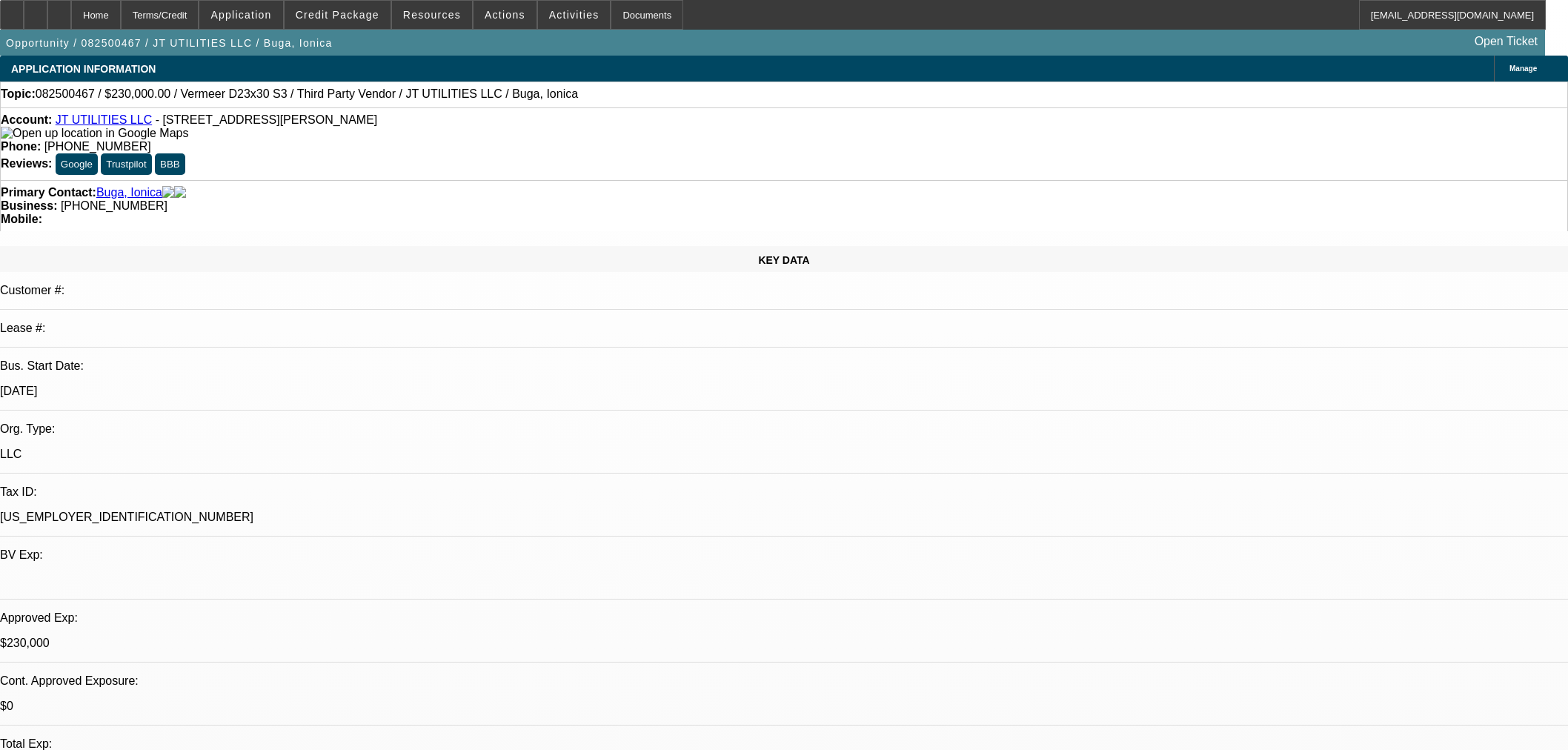
select select "0"
select select "2"
select select "0"
select select "6"
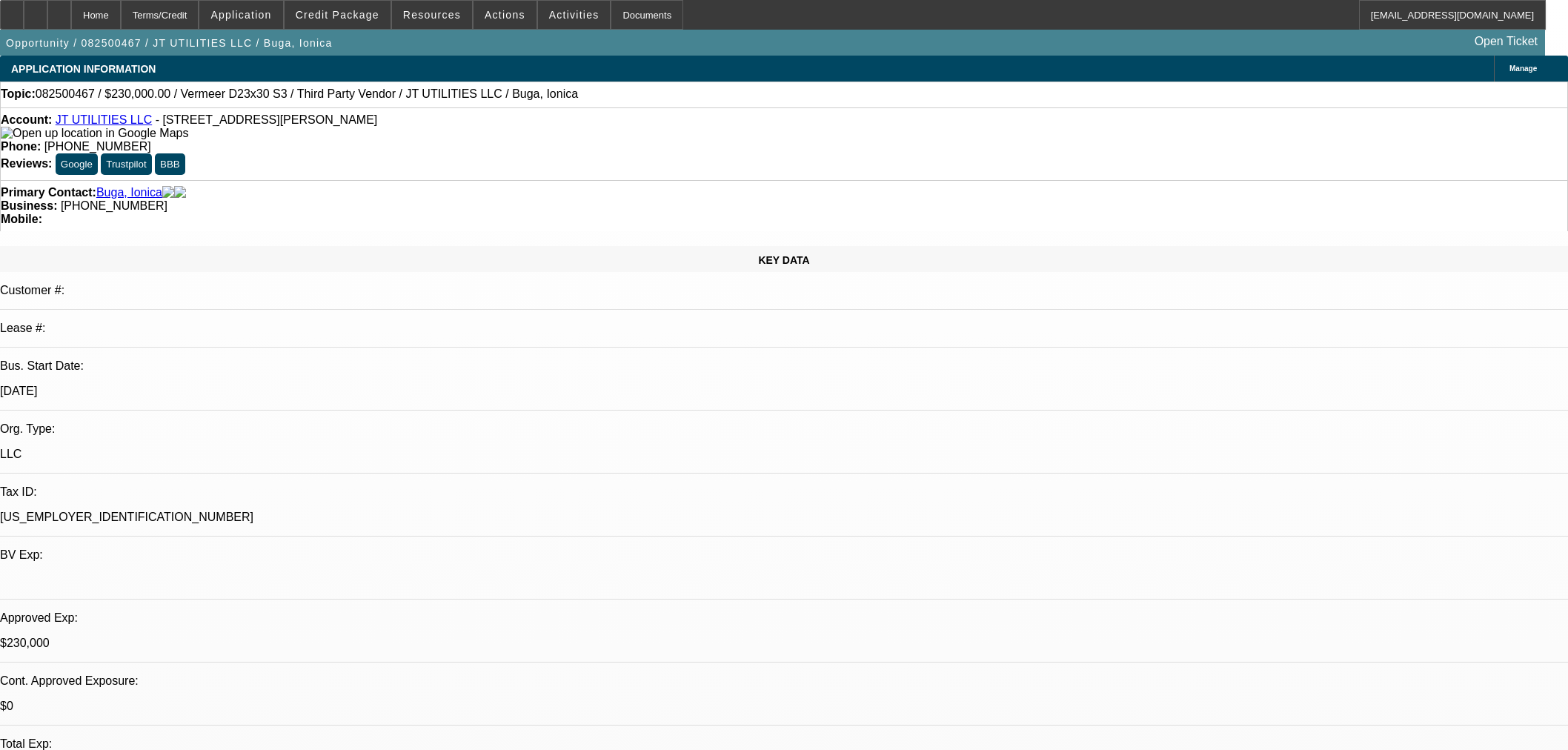
select select "0"
select select "2"
select select "0"
select select "6"
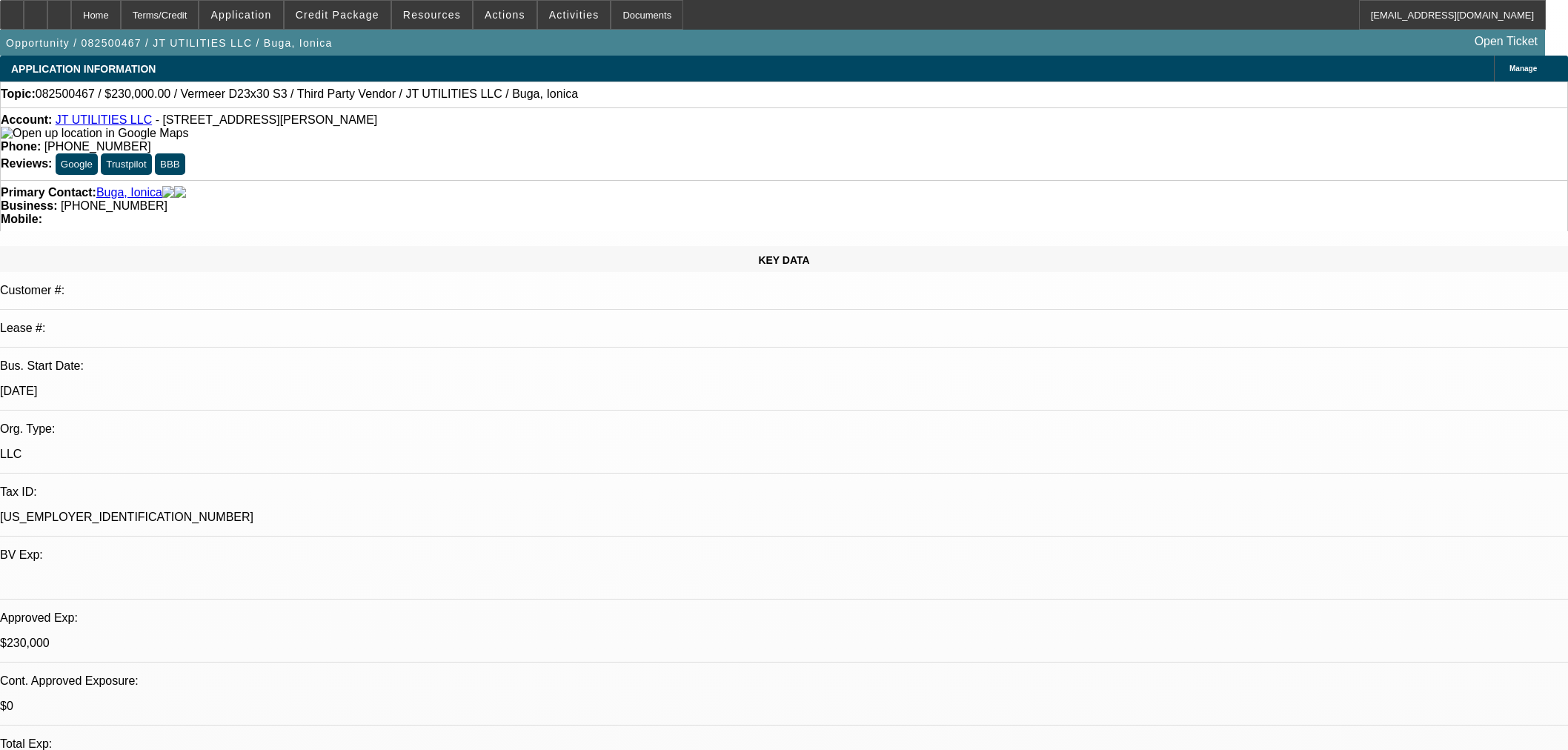
select select "0"
select select "2"
select select "0"
select select "6"
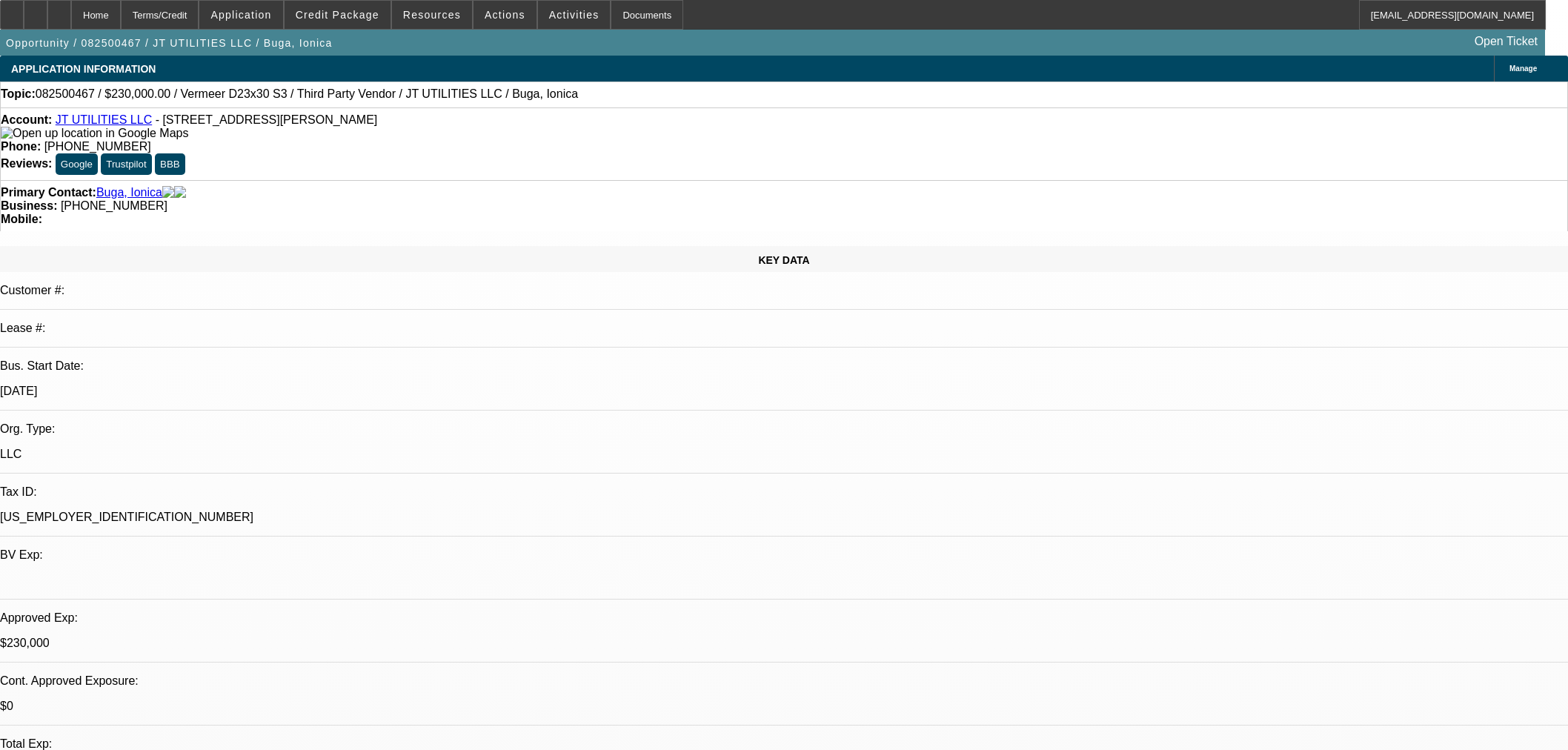
select select "0"
select select "2"
select select "0"
select select "6"
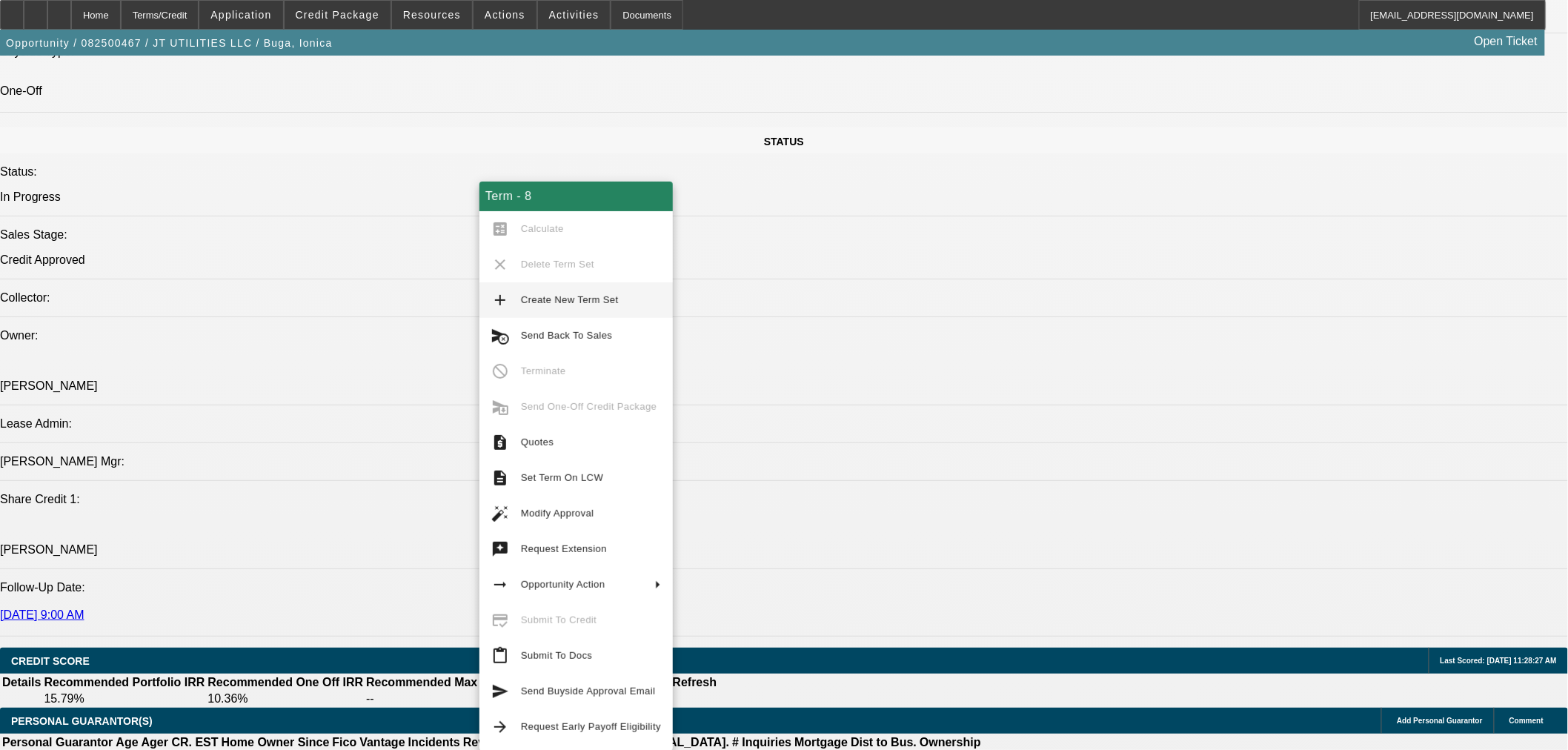
scroll to position [1097, 0]
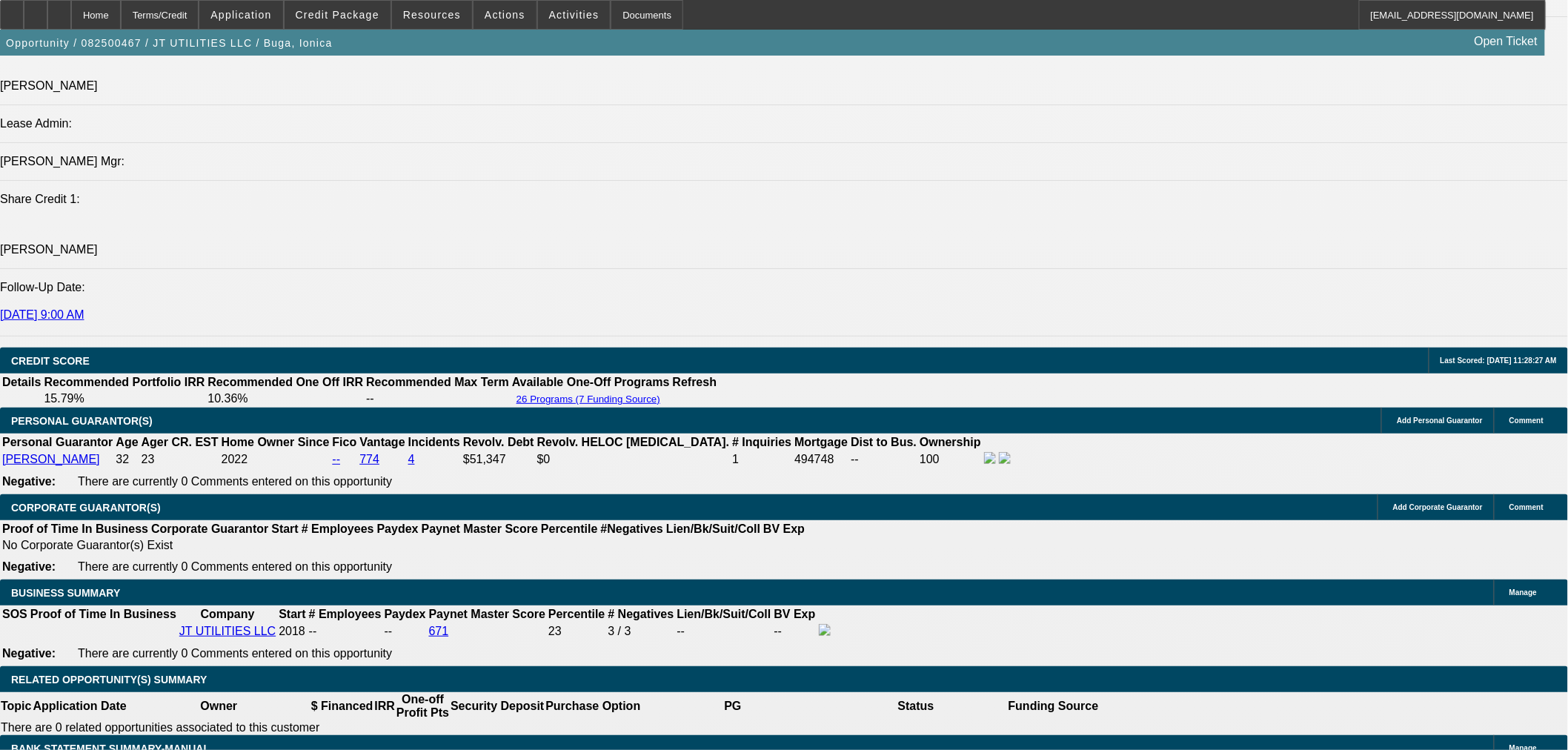
scroll to position [1920, 0]
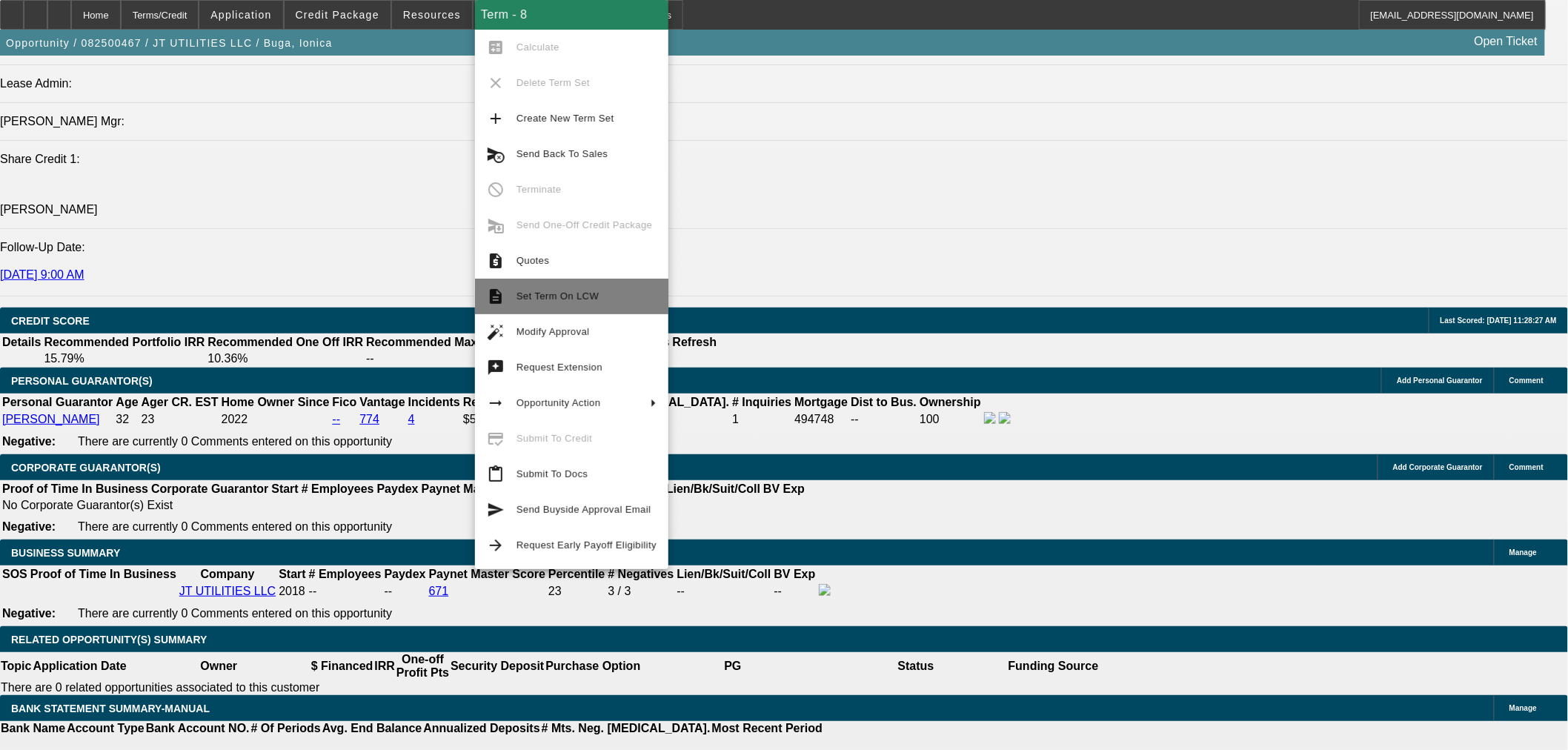
click at [586, 293] on span "Set Term On LCW" at bounding box center [557, 295] width 82 height 11
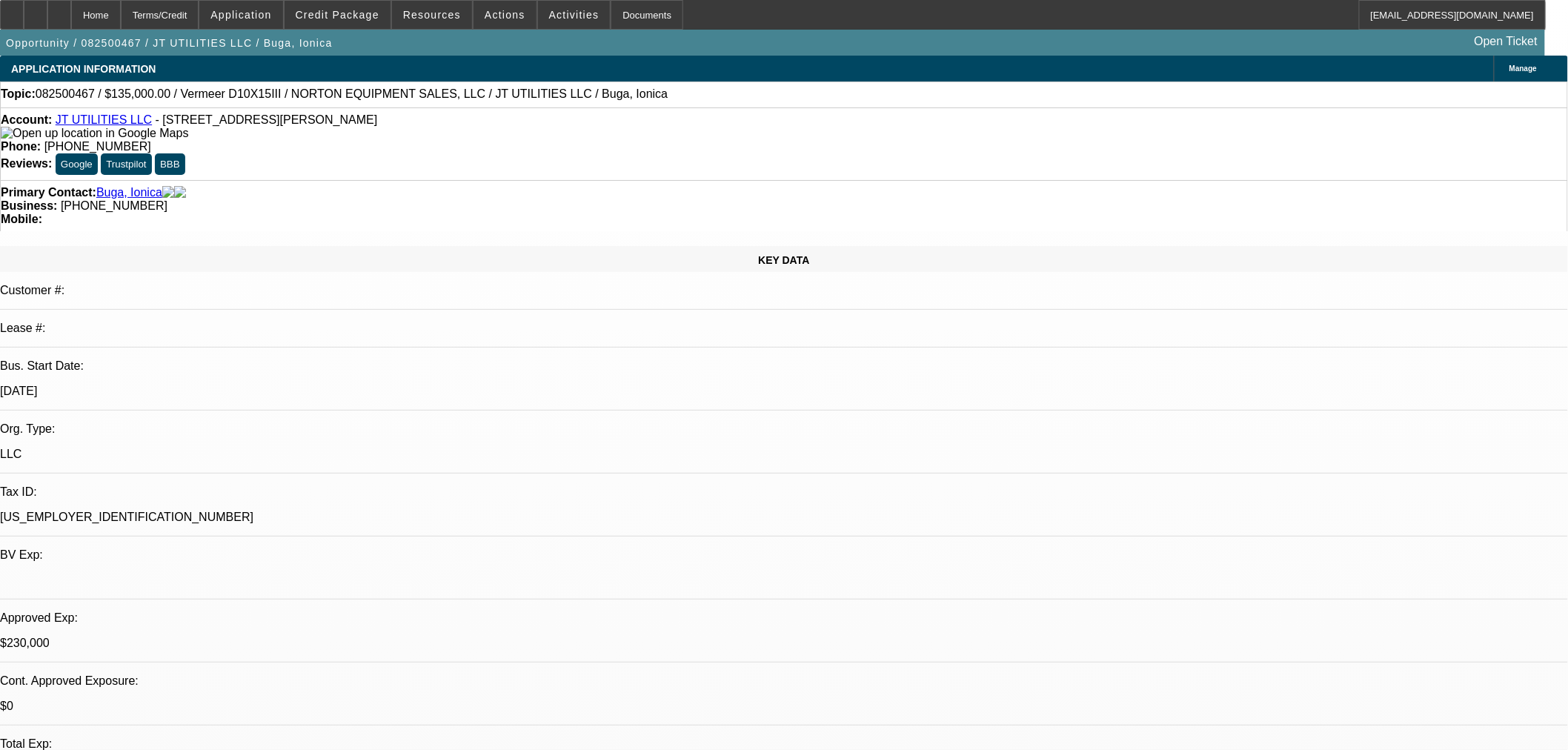
select select "0"
select select "2"
select select "0"
select select "6"
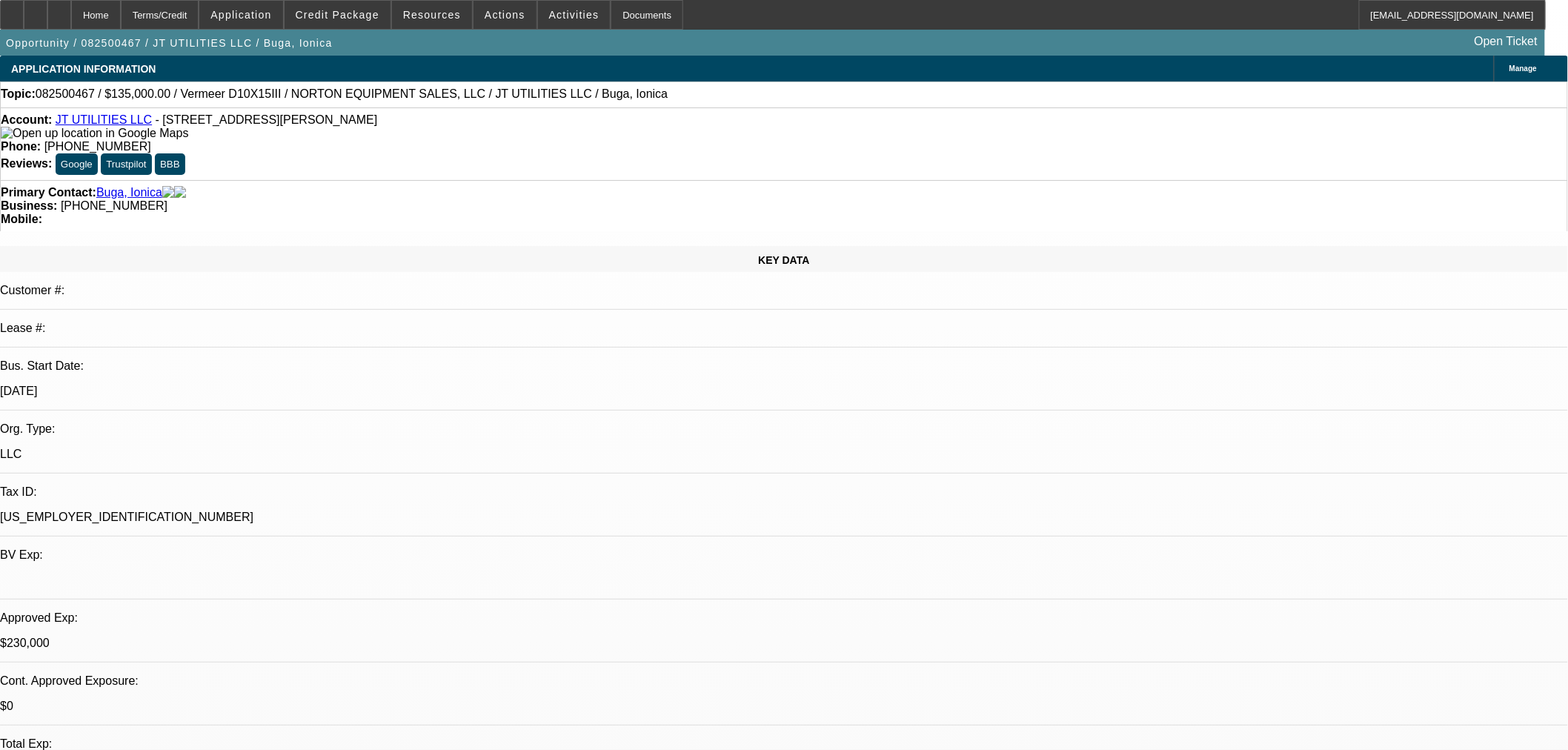
select select "0"
select select "2"
select select "0"
select select "6"
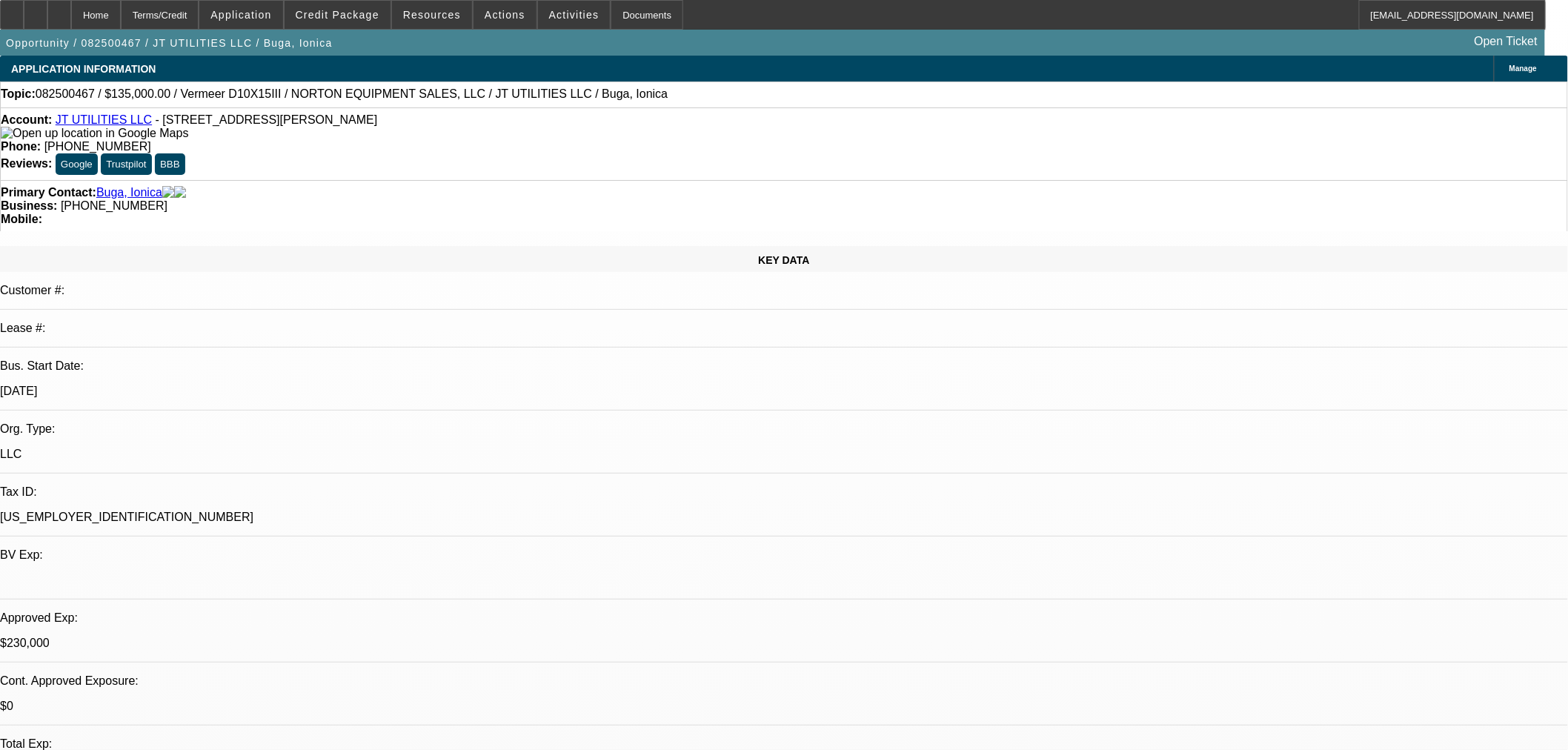
select select "0"
select select "2"
select select "0"
select select "6"
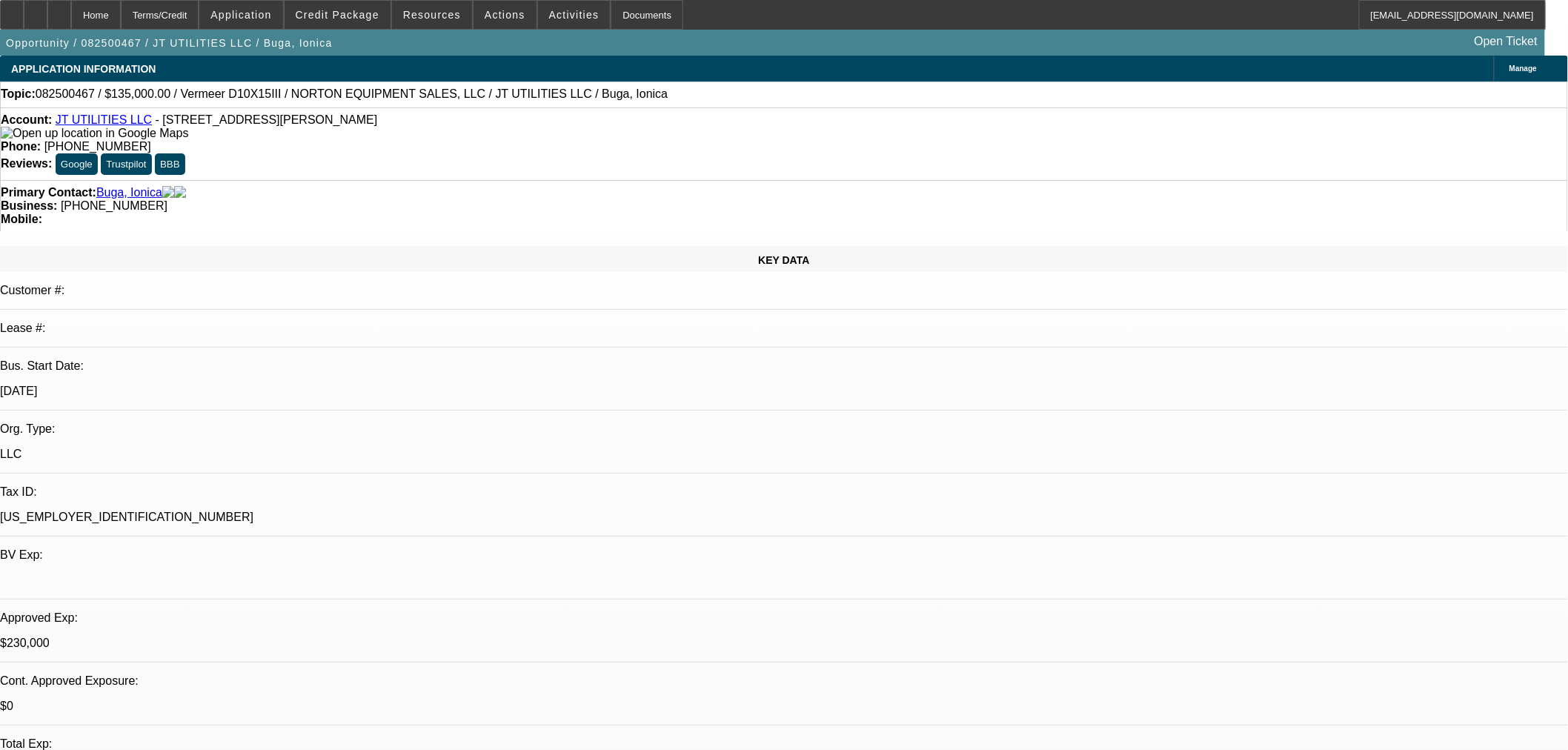
select select "0"
select select "2"
select select "0"
select select "6"
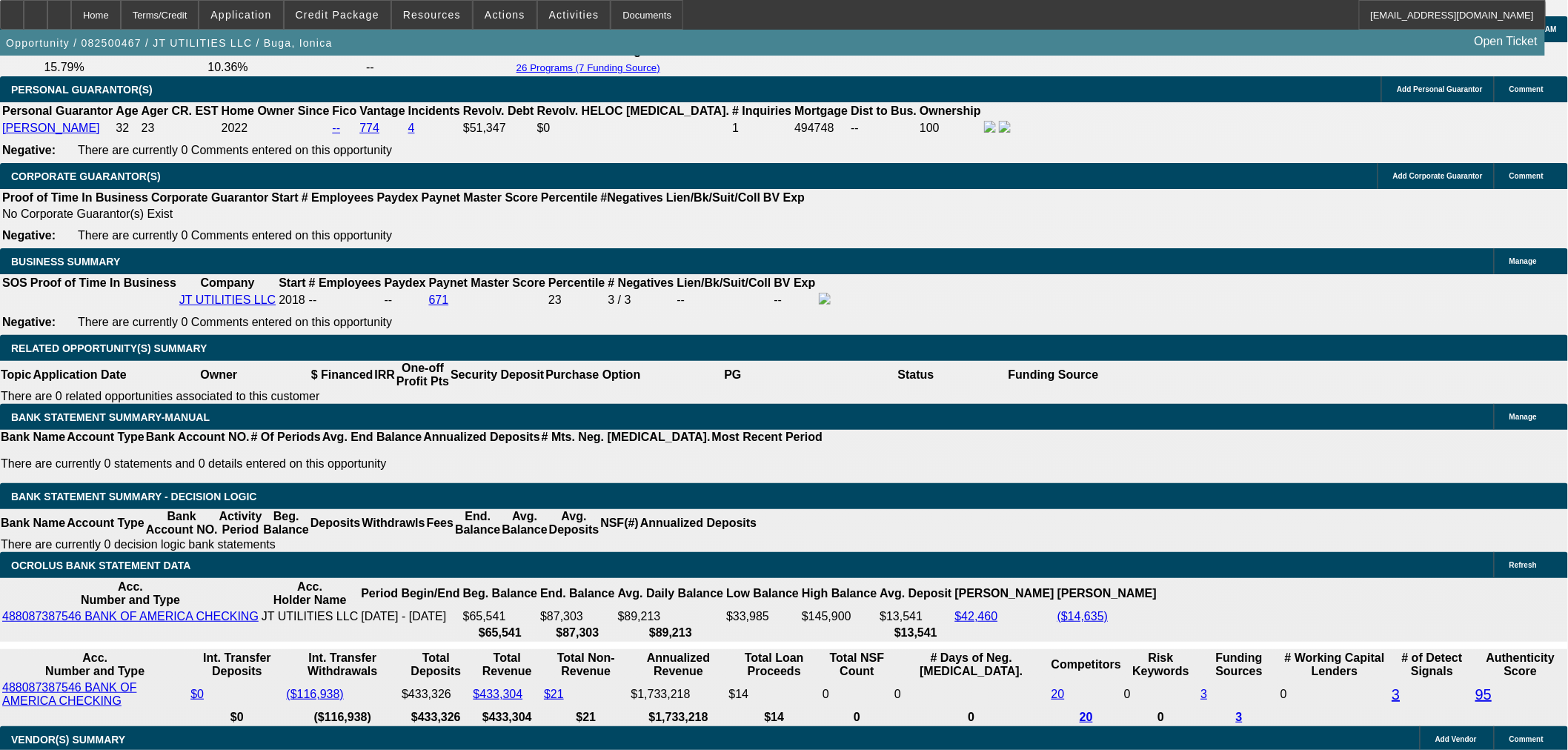
scroll to position [2332, 0]
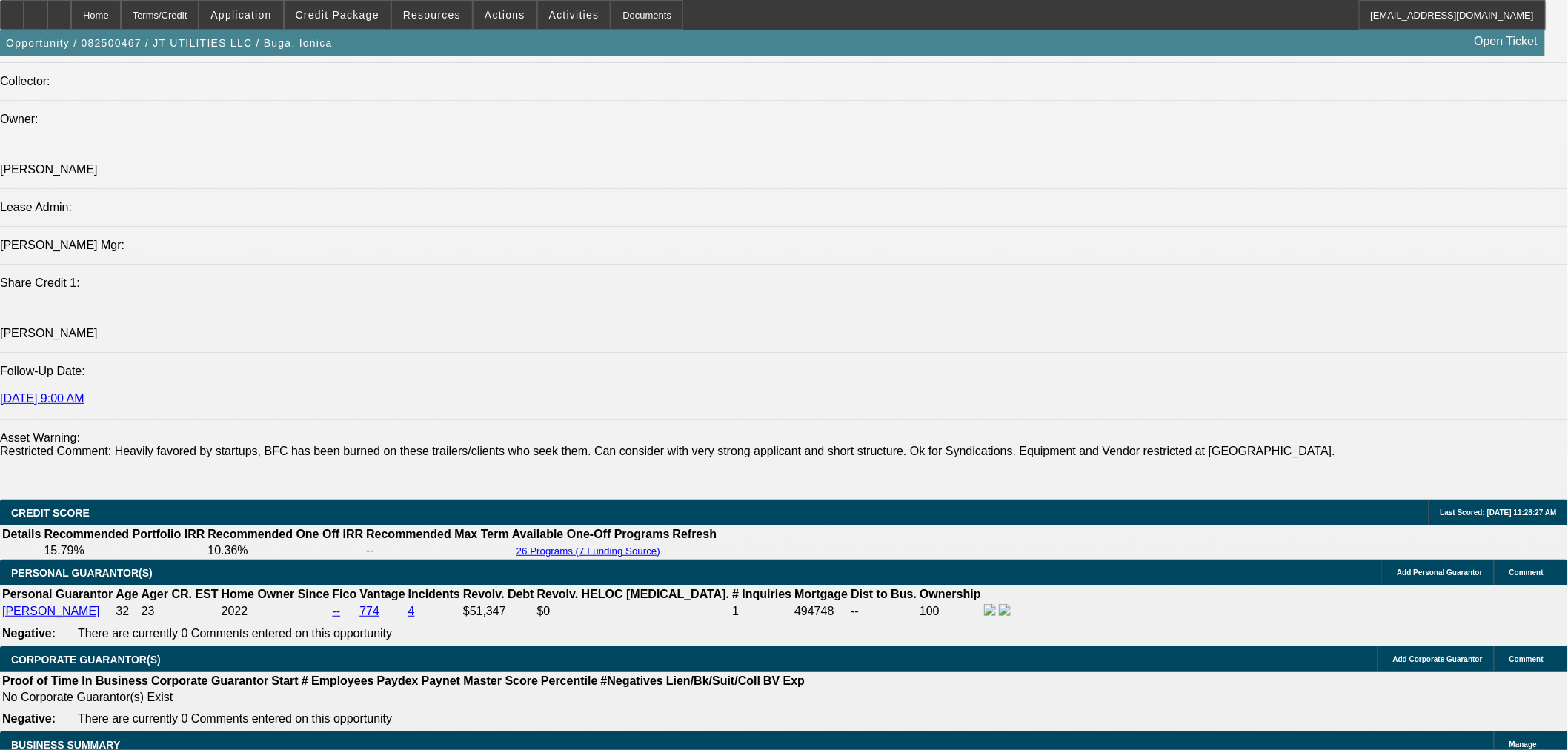
scroll to position [1783, 0]
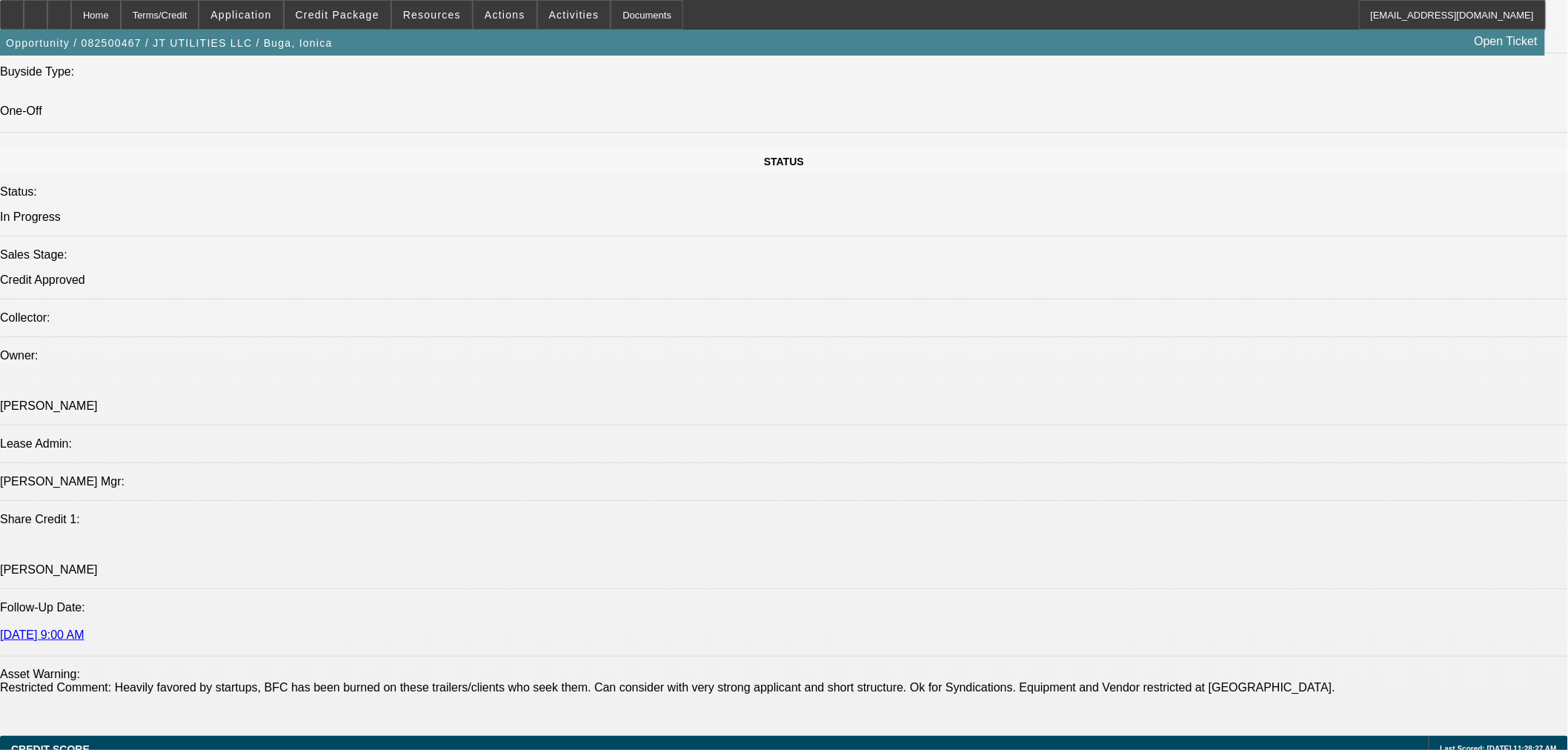
scroll to position [1509, 0]
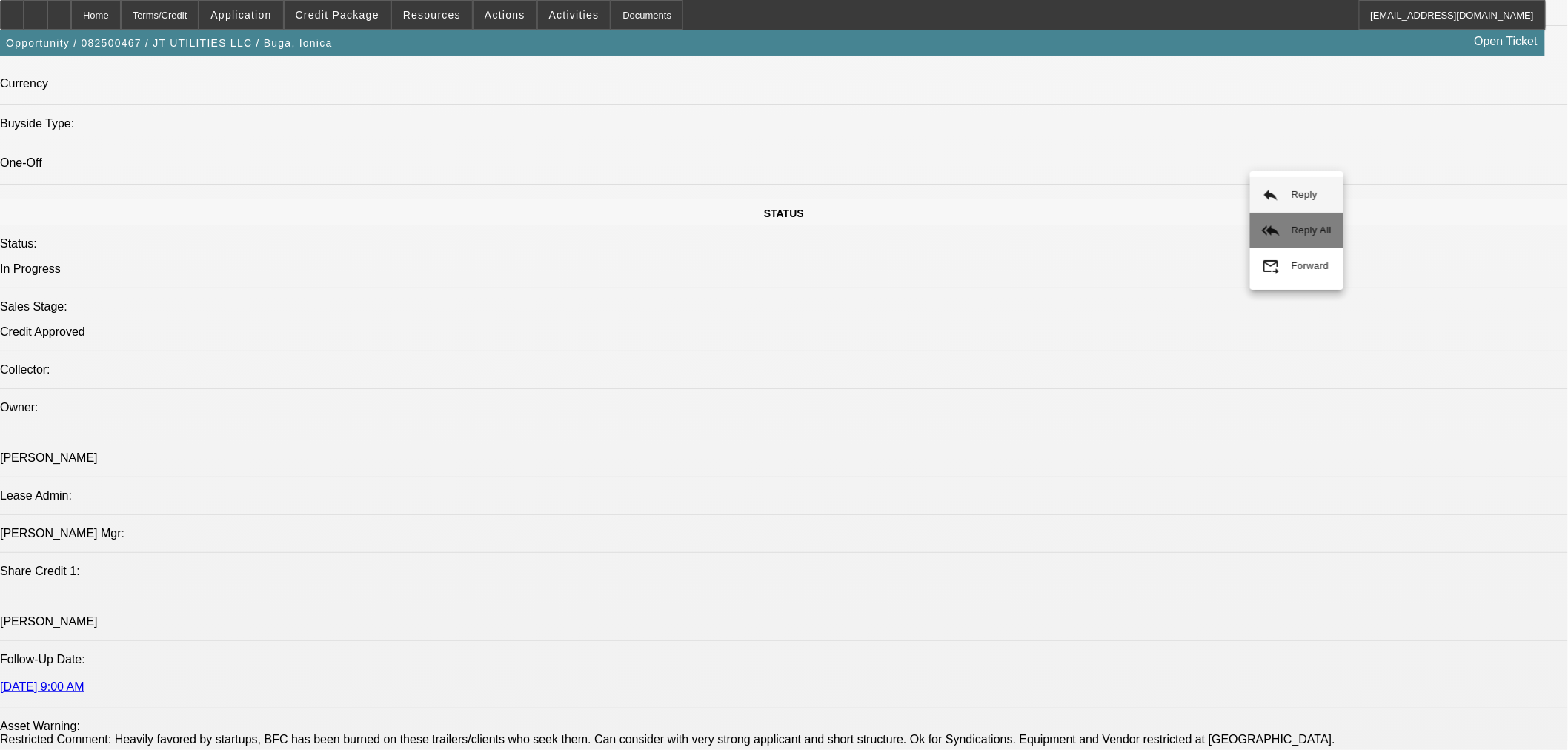
click at [1308, 239] on span "Reply All" at bounding box center [1311, 231] width 40 height 18
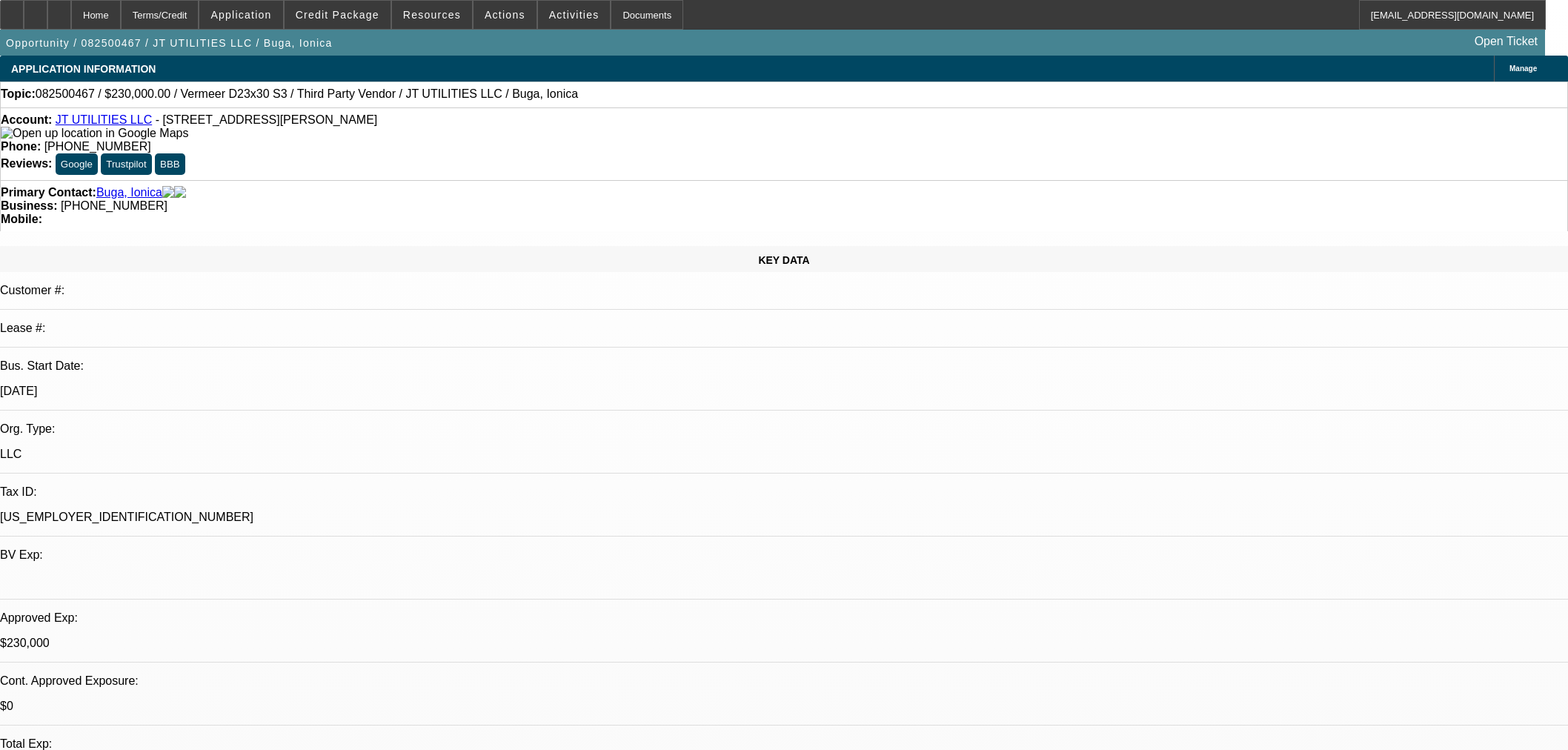
select select "0"
select select "2"
select select "0"
select select "6"
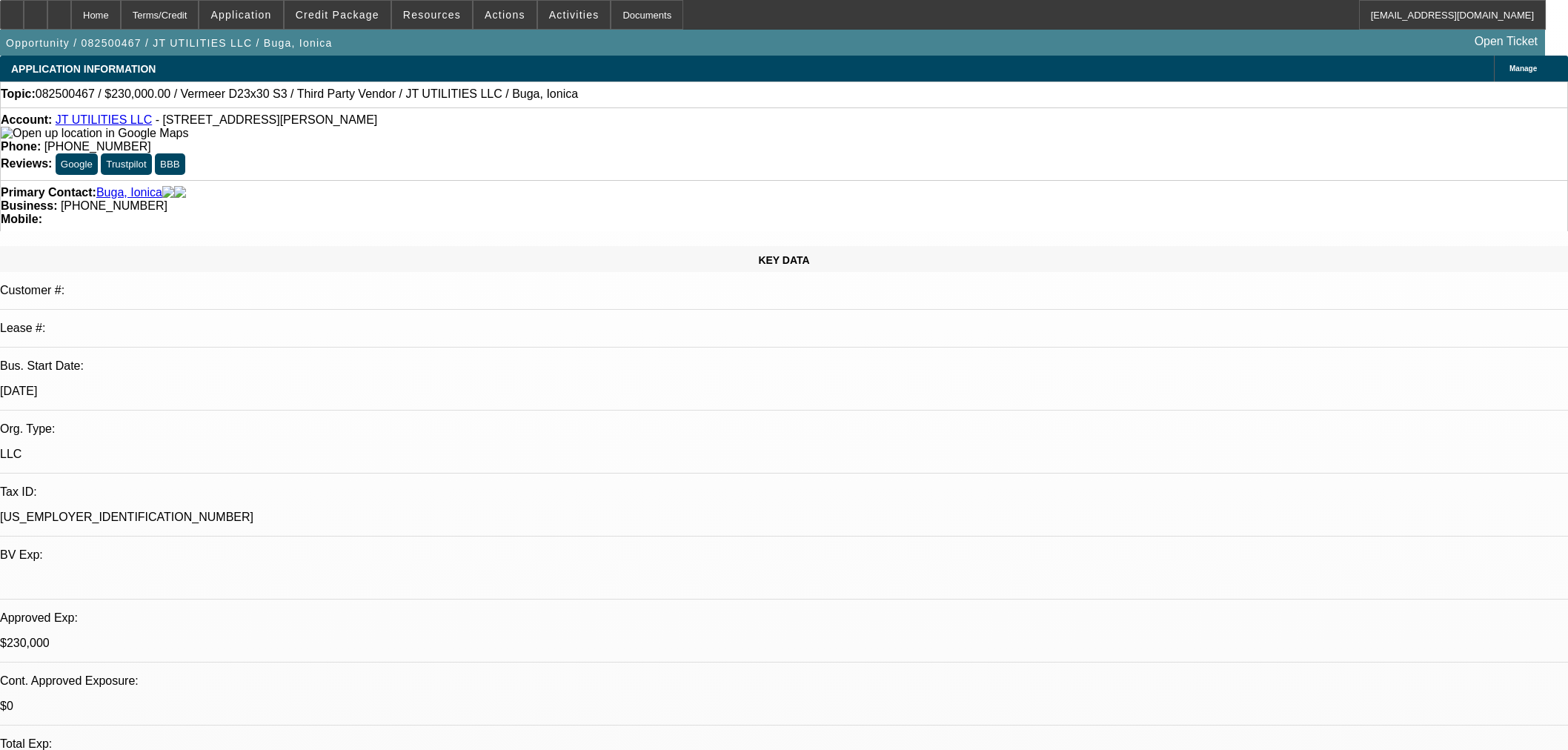
select select "0"
select select "2"
select select "0"
select select "6"
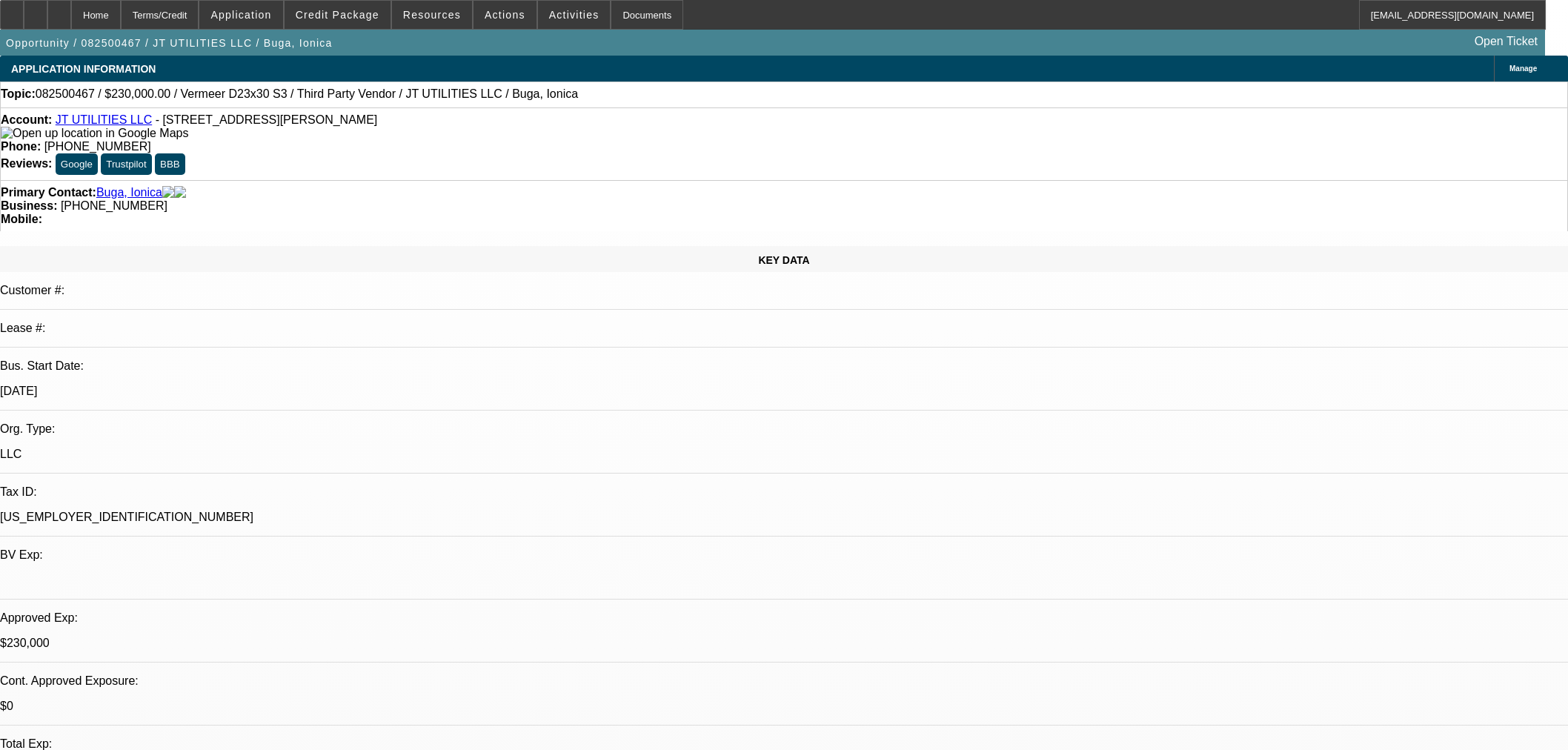
select select "0"
select select "2"
select select "0"
select select "6"
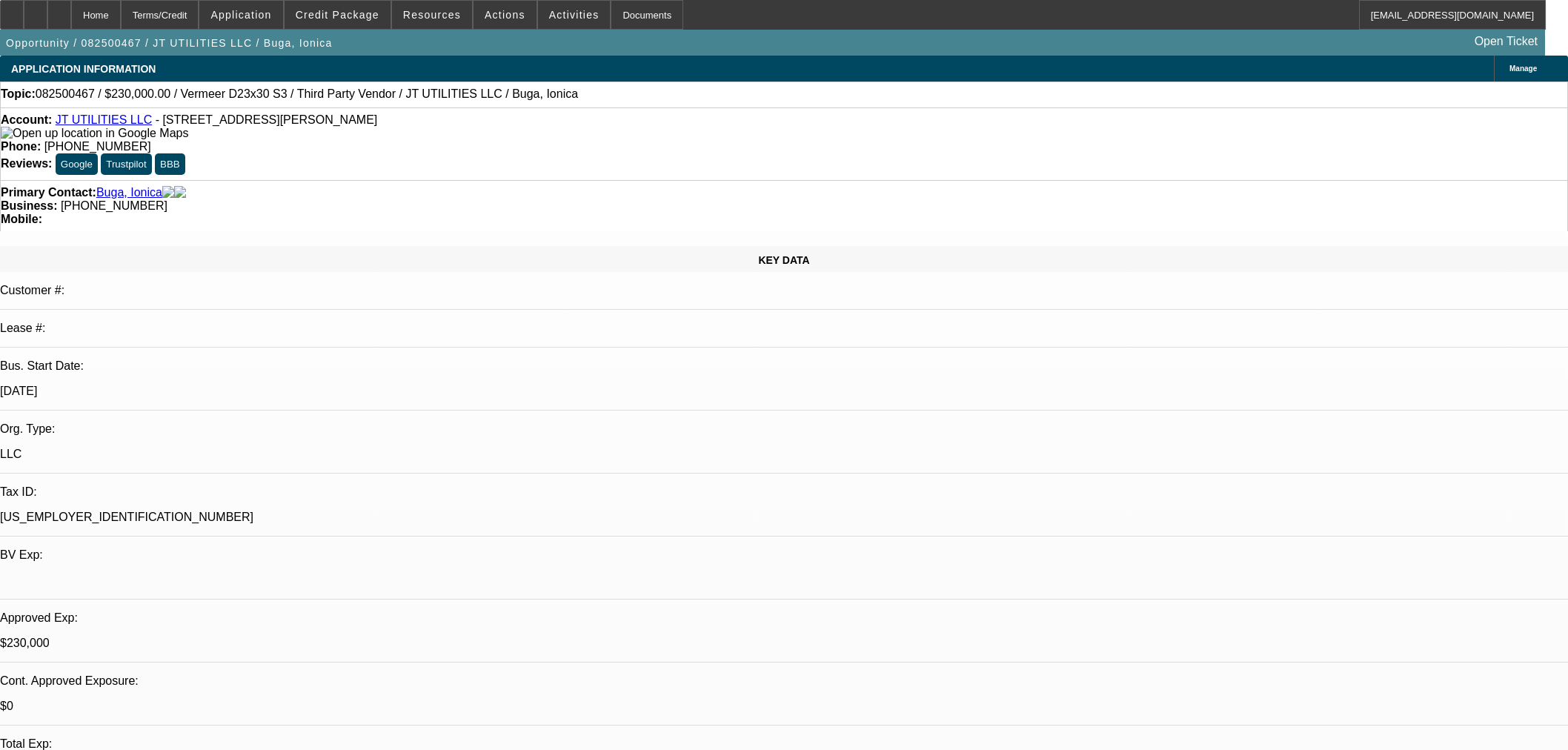
select select "0"
select select "2"
select select "0"
select select "6"
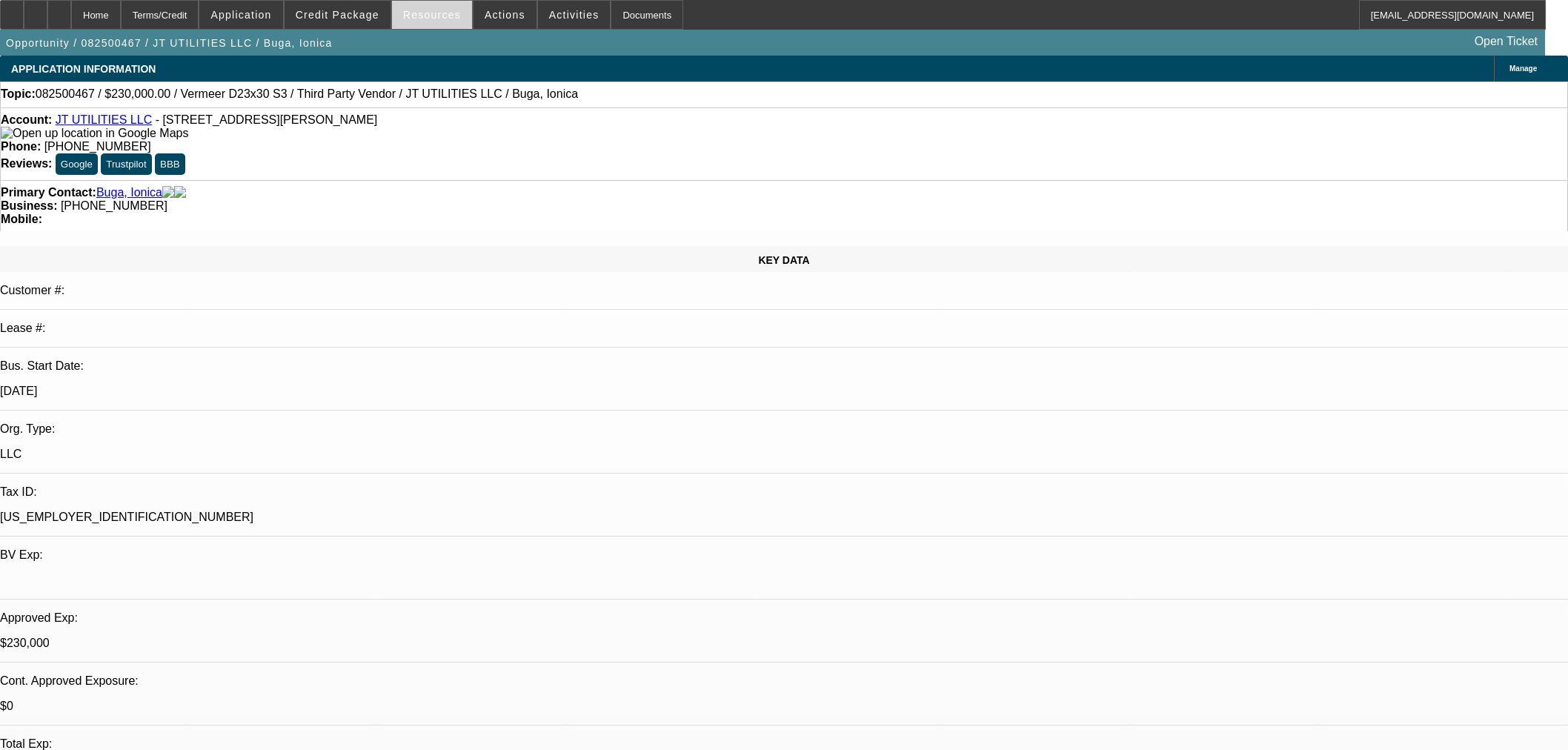
click at [366, 17] on span "Credit Package" at bounding box center [337, 15] width 84 height 12
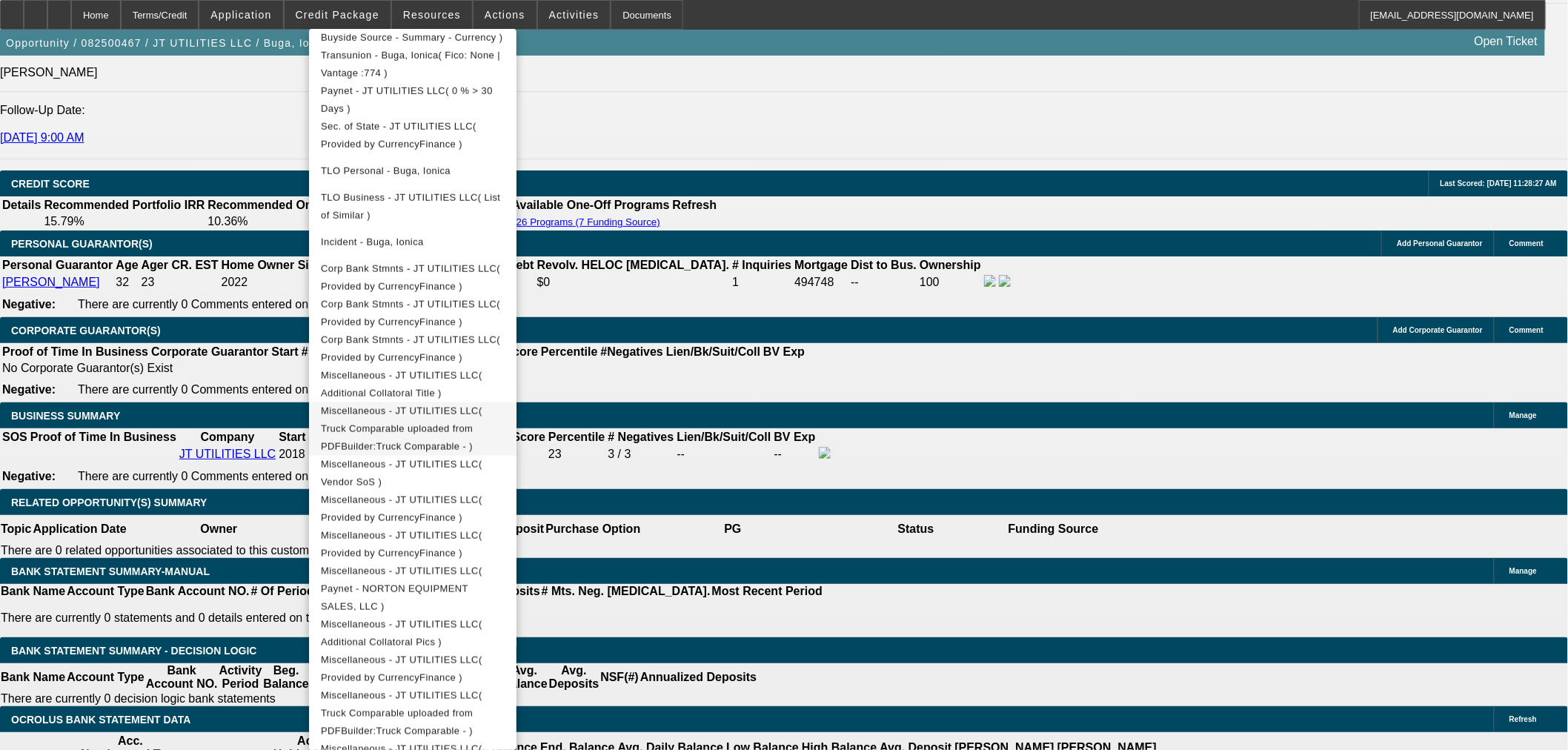
scroll to position [549, 0]
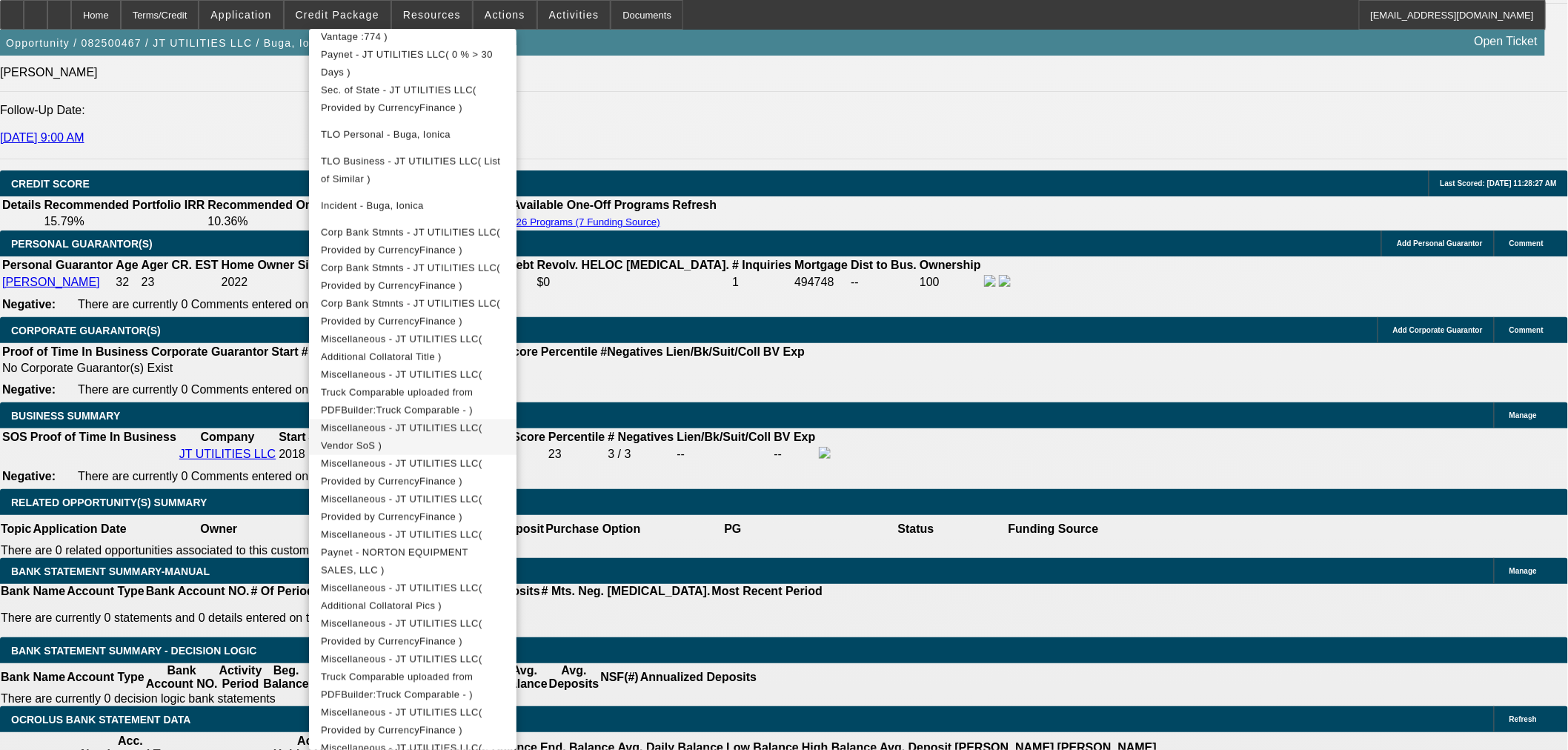
click at [483, 421] on span "Miscellaneous - JT UTILITIES LLC( Vendor SoS )" at bounding box center [402, 435] width 162 height 29
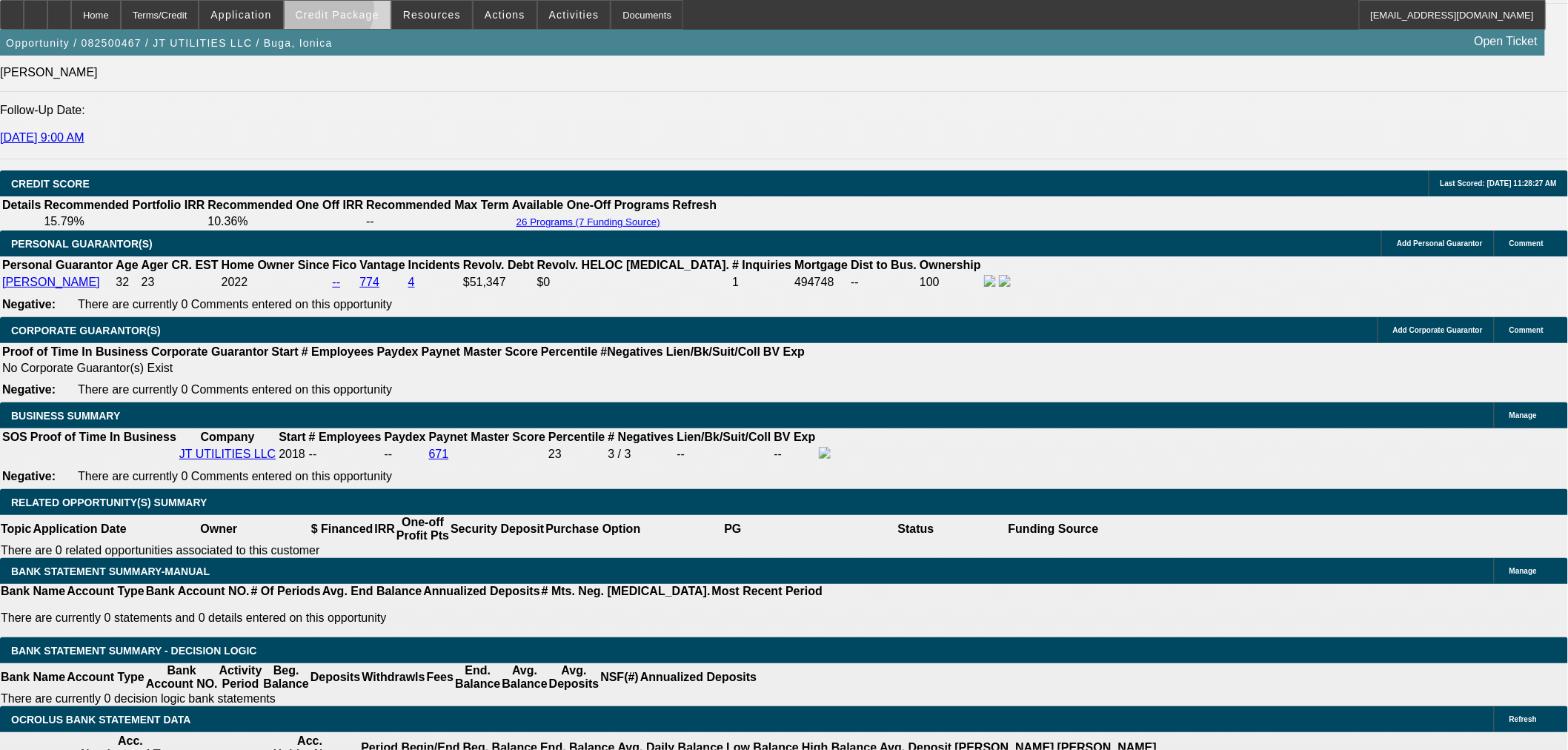
click at [348, 13] on span "Credit Package" at bounding box center [337, 15] width 84 height 12
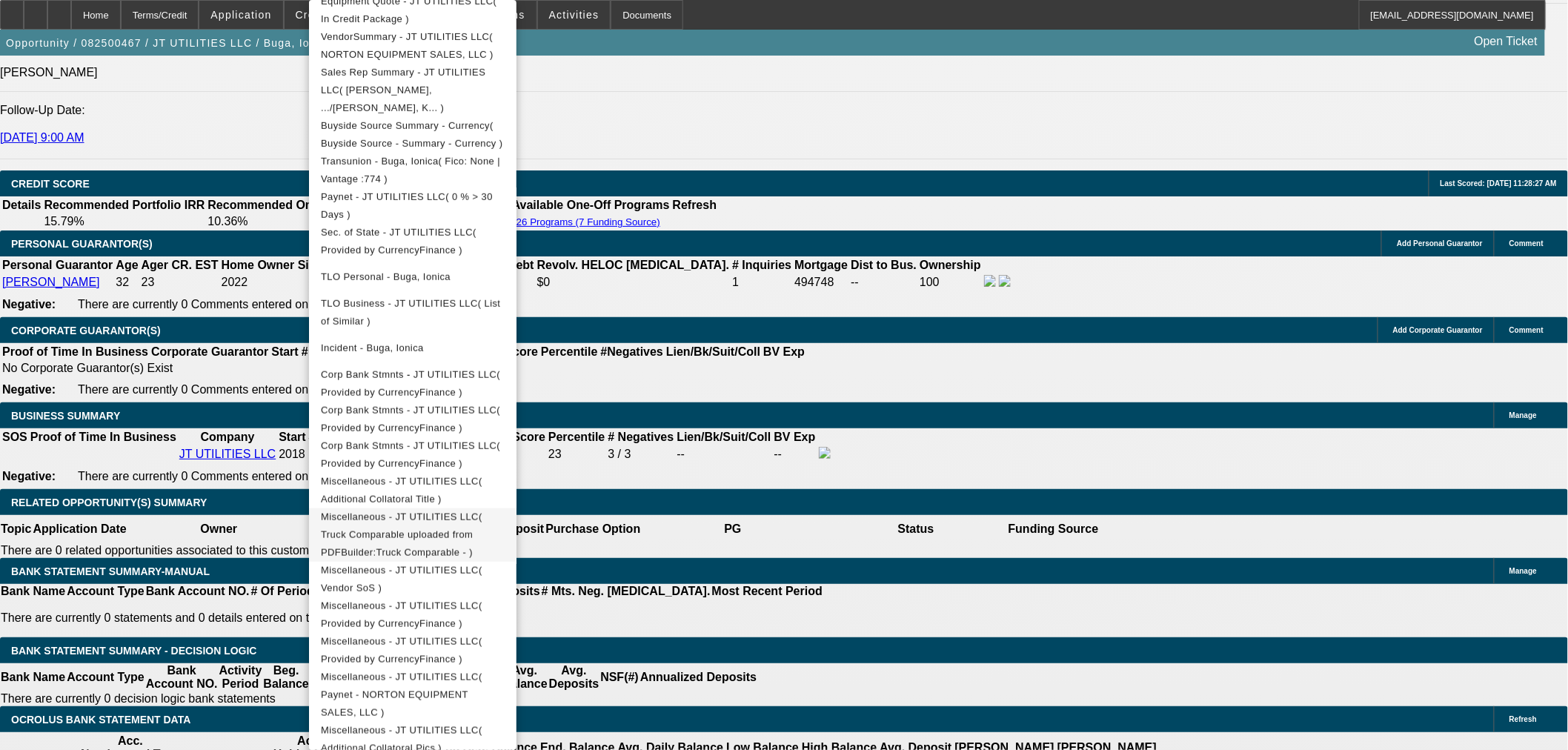
scroll to position [412, 0]
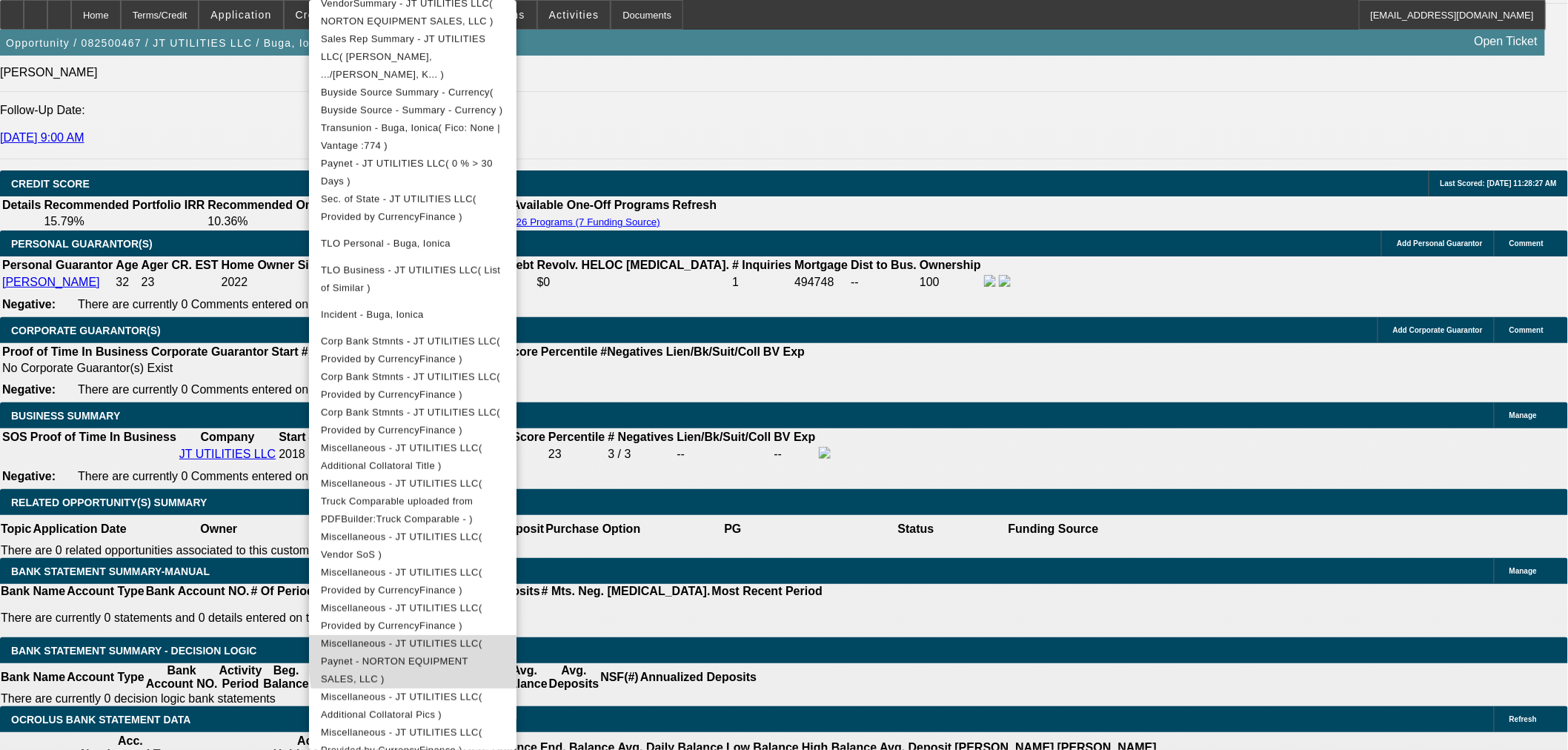
click at [483, 638] on span "Miscellaneous - JT UTILITIES LLC( Paynet - NORTON EQUIPMENT SALES, LLC )" at bounding box center [402, 660] width 162 height 46
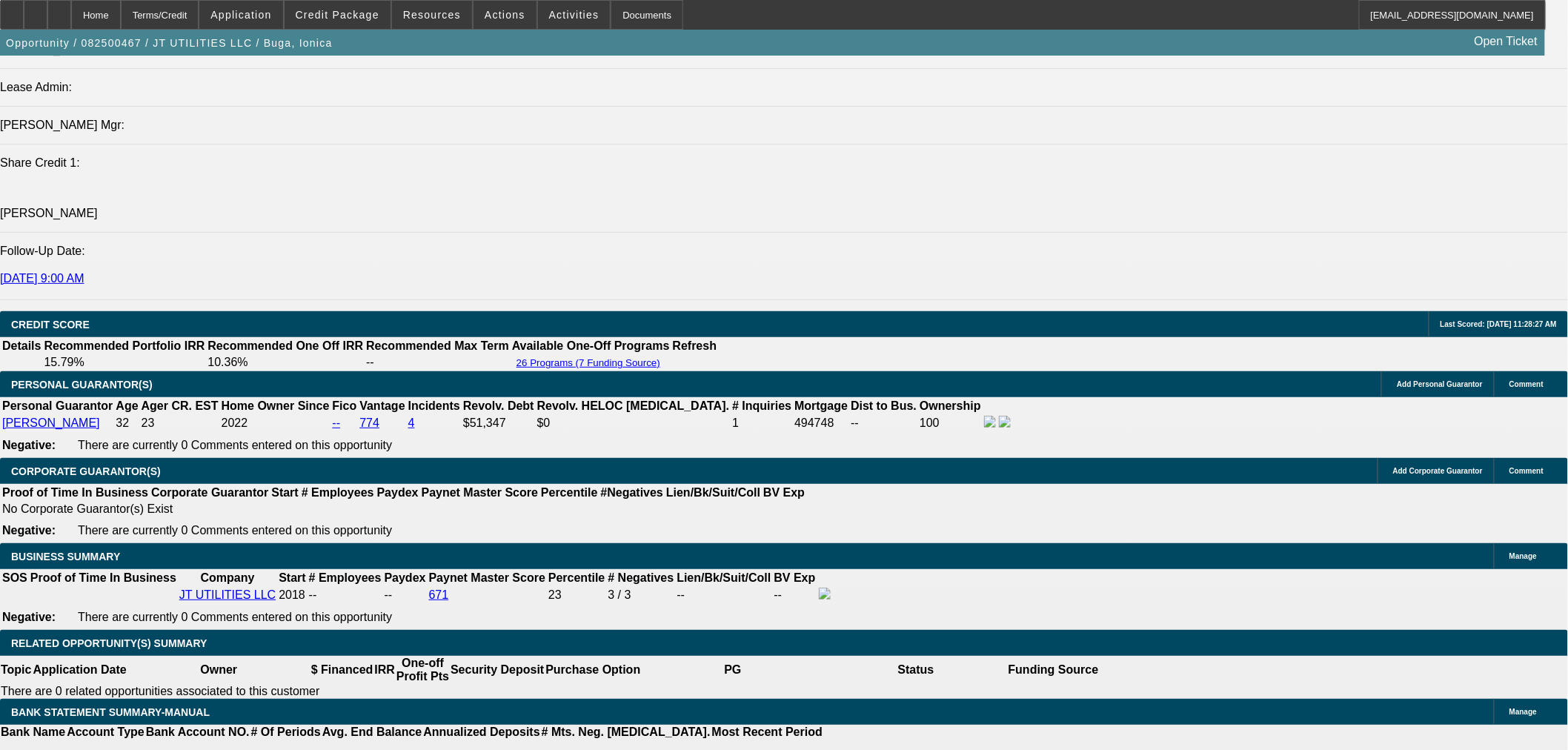
scroll to position [1920, 0]
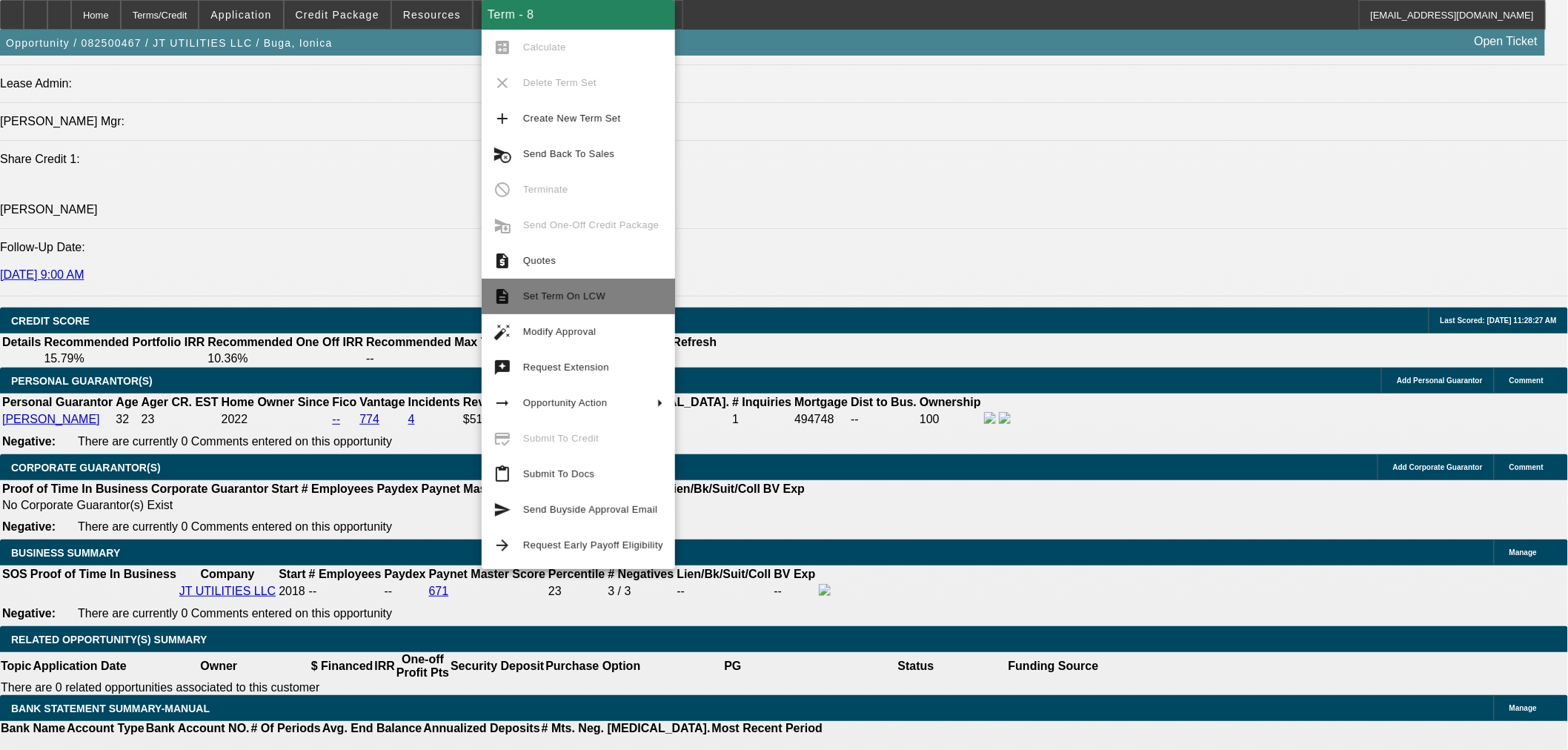
click at [568, 300] on span "Set Term On LCW" at bounding box center [563, 295] width 82 height 11
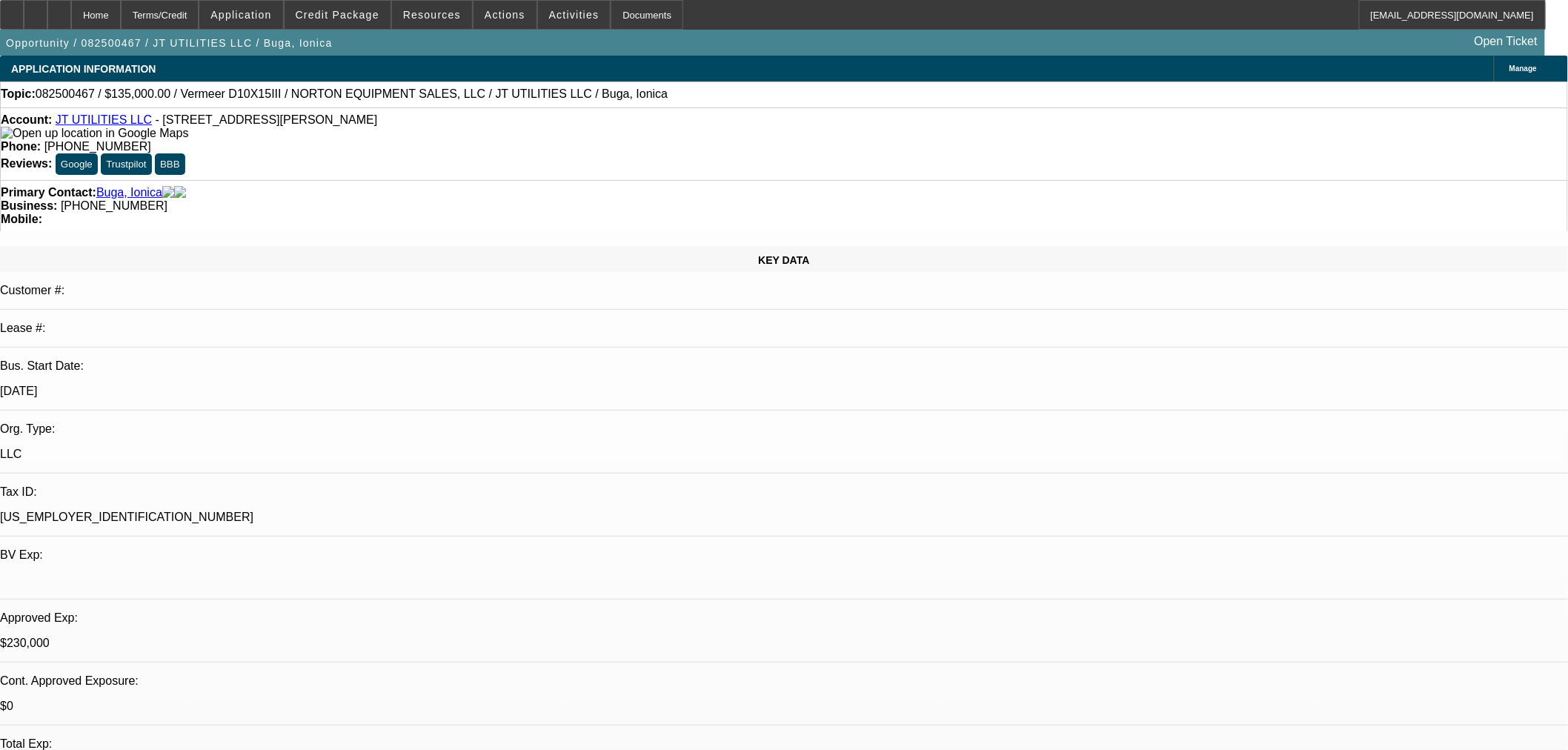
select select "0"
select select "2"
select select "0"
select select "2"
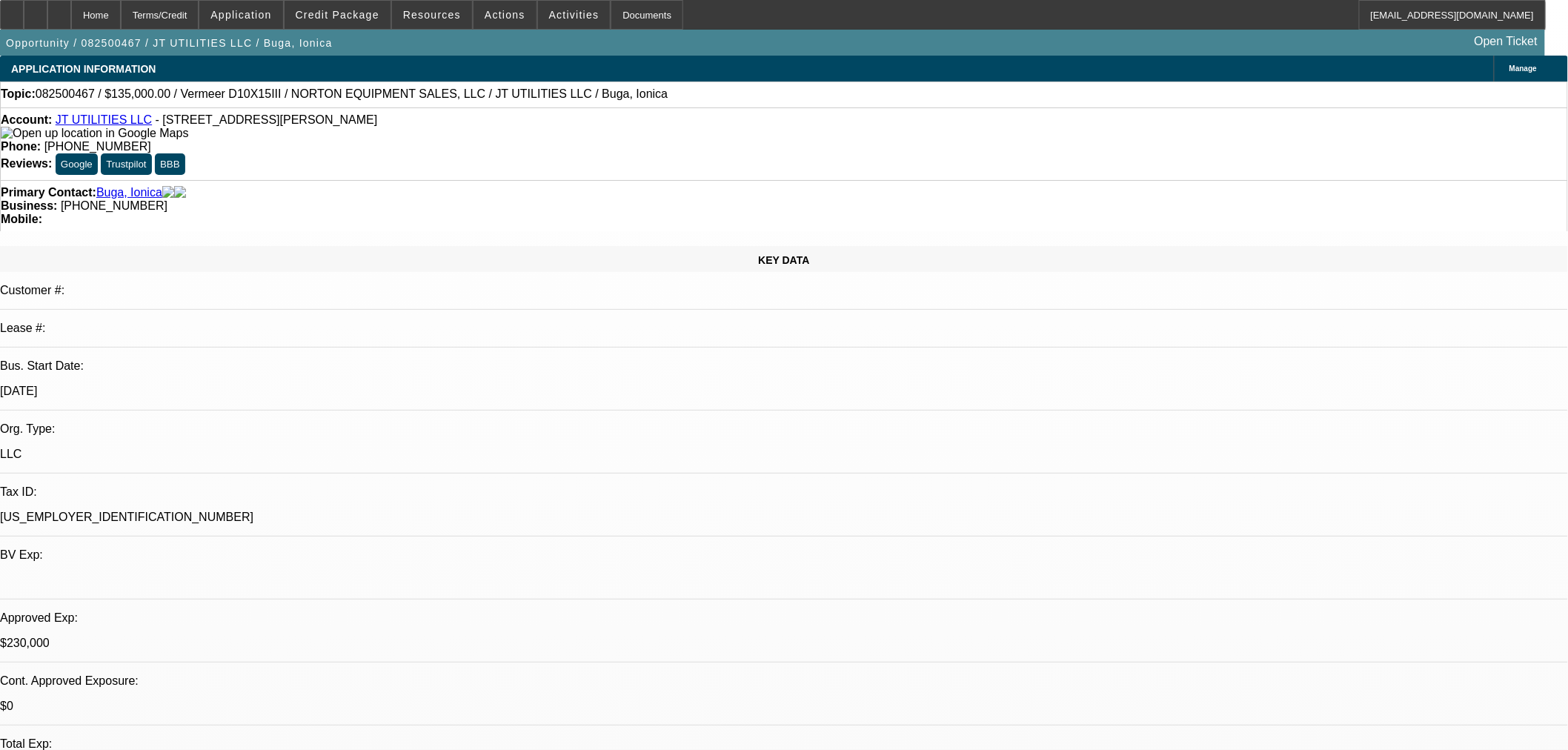
select select "0"
select select "2"
select select "0"
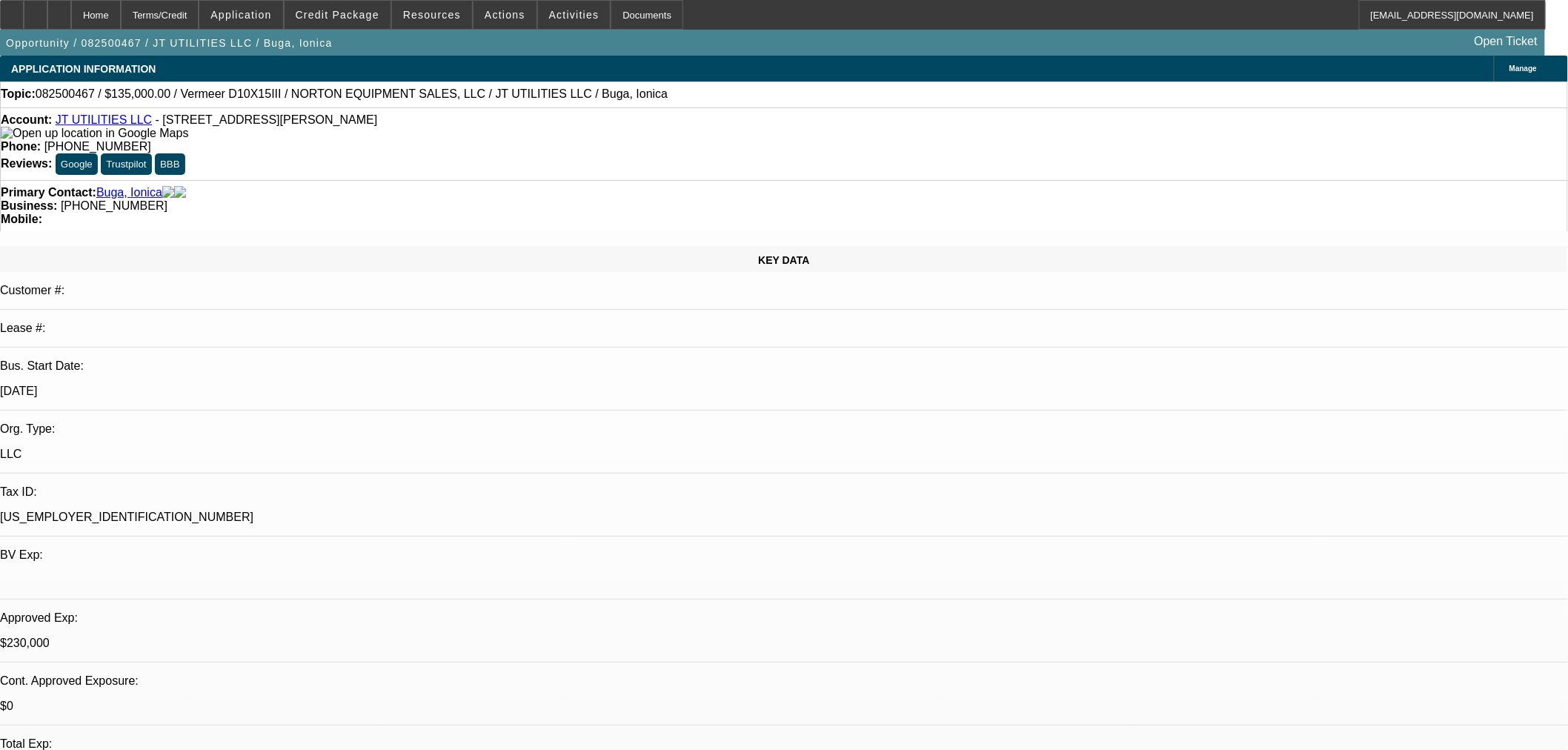
select select "2"
select select "0"
select select "1"
select select "2"
select select "6"
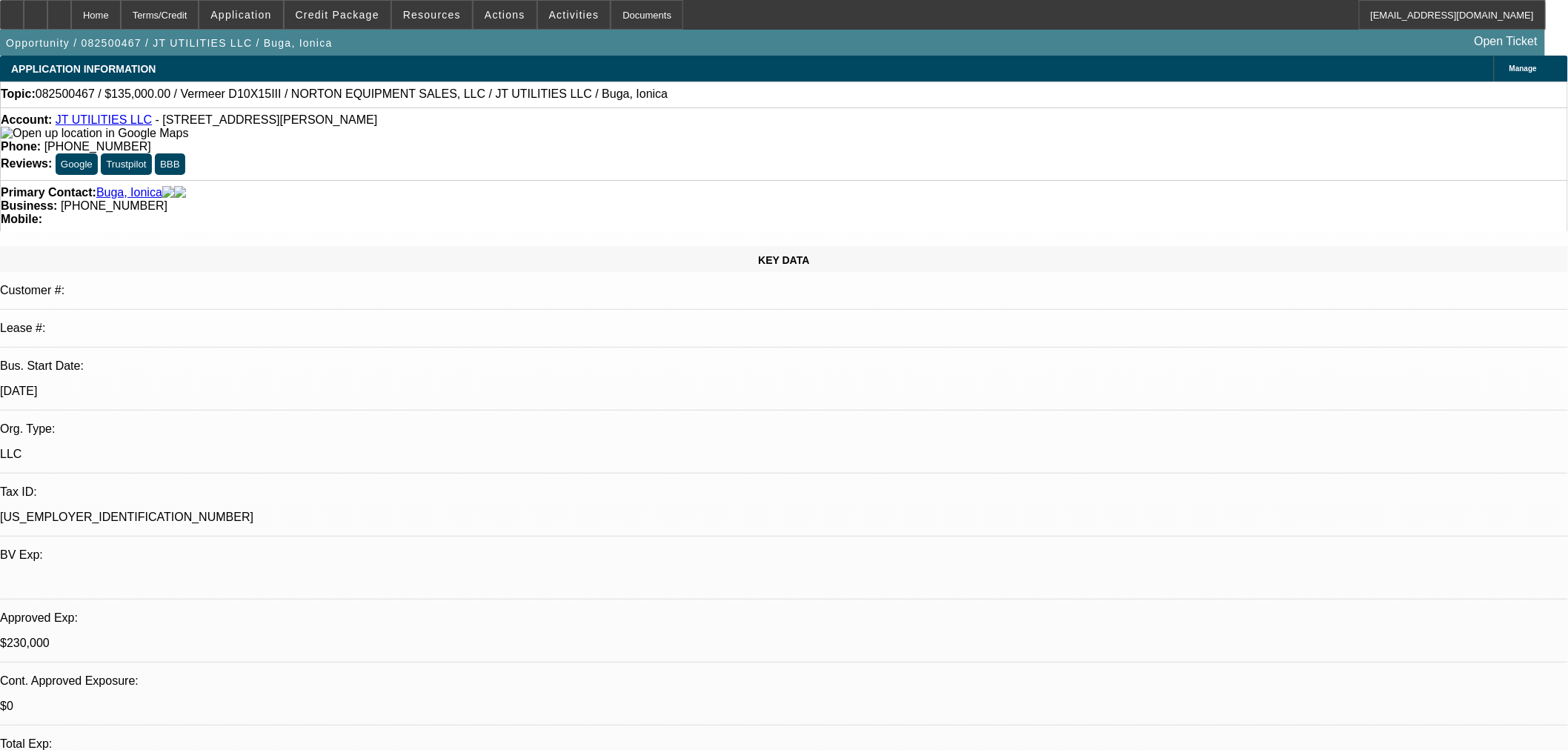
select select "1"
select select "2"
select select "6"
select select "1"
select select "2"
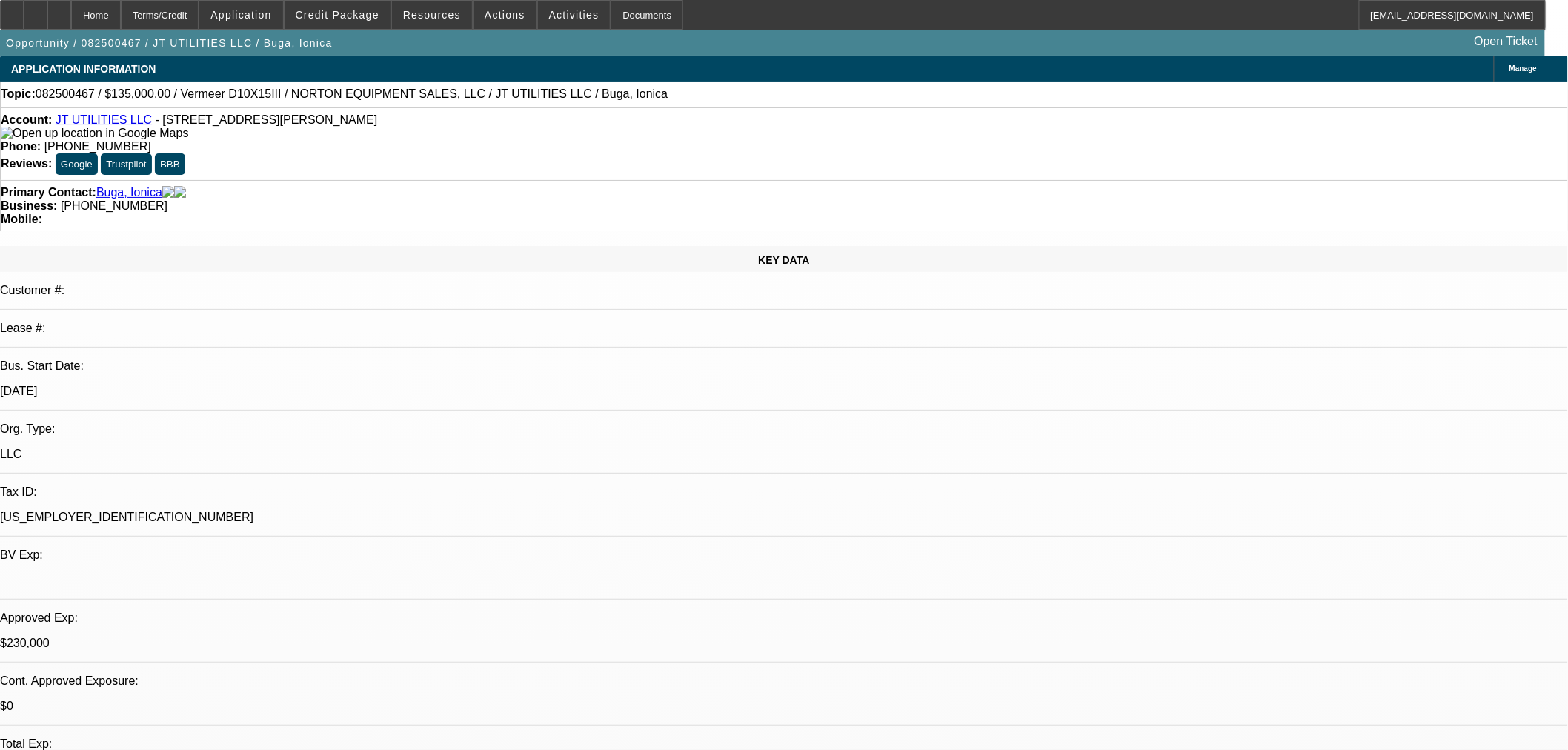
select select "6"
select select "1"
select select "2"
select select "6"
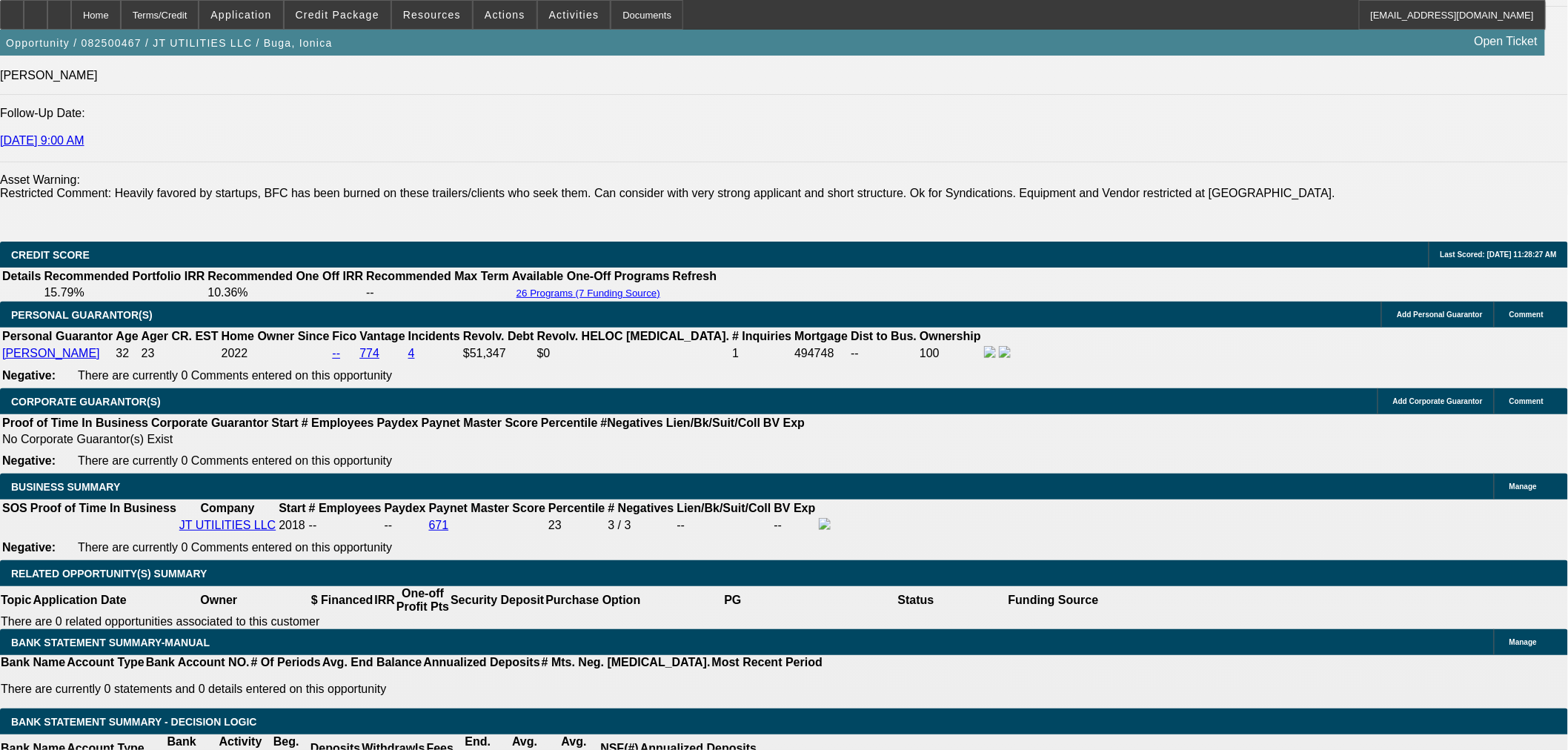
scroll to position [2058, 0]
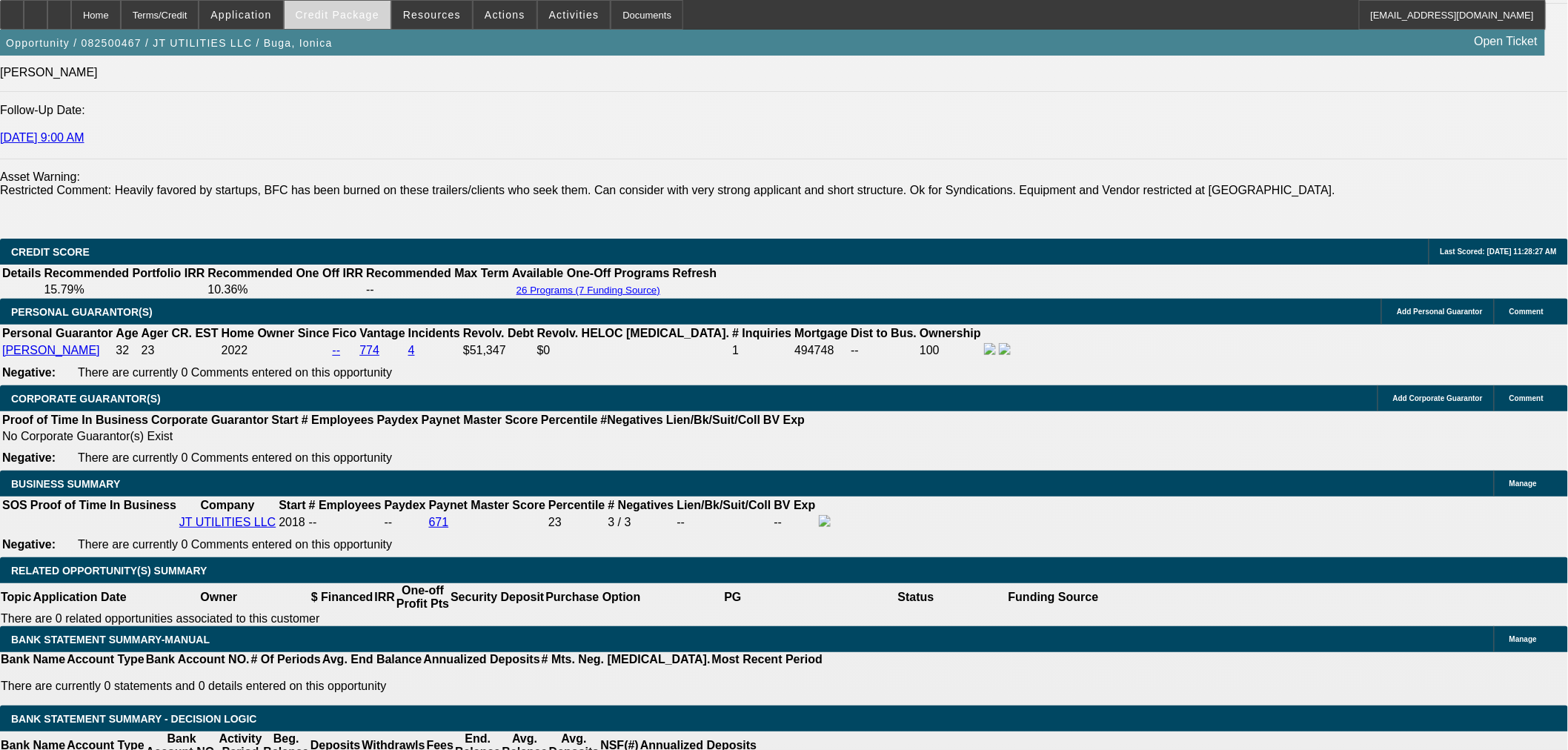
click at [364, 20] on span at bounding box center [336, 15] width 106 height 36
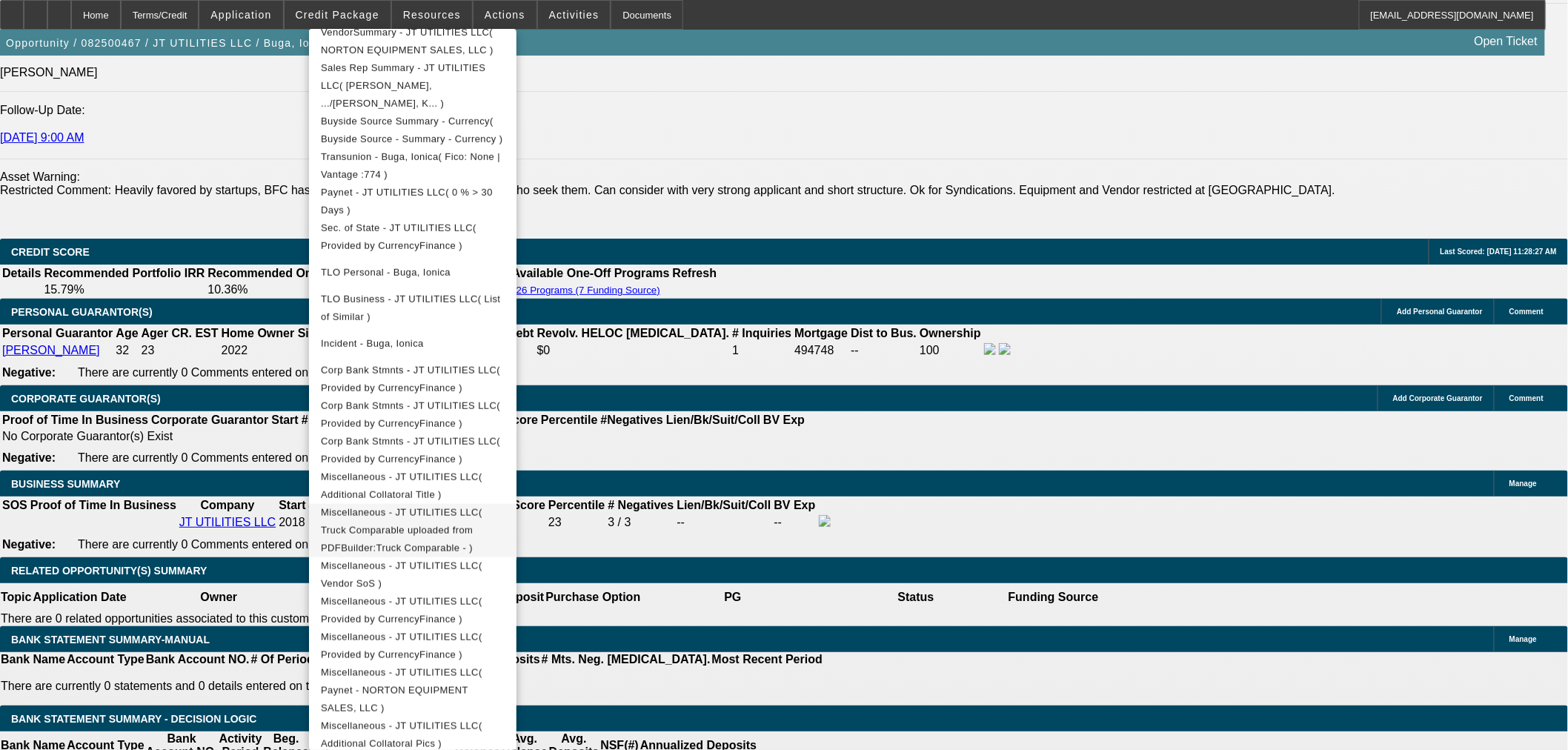
scroll to position [549, 0]
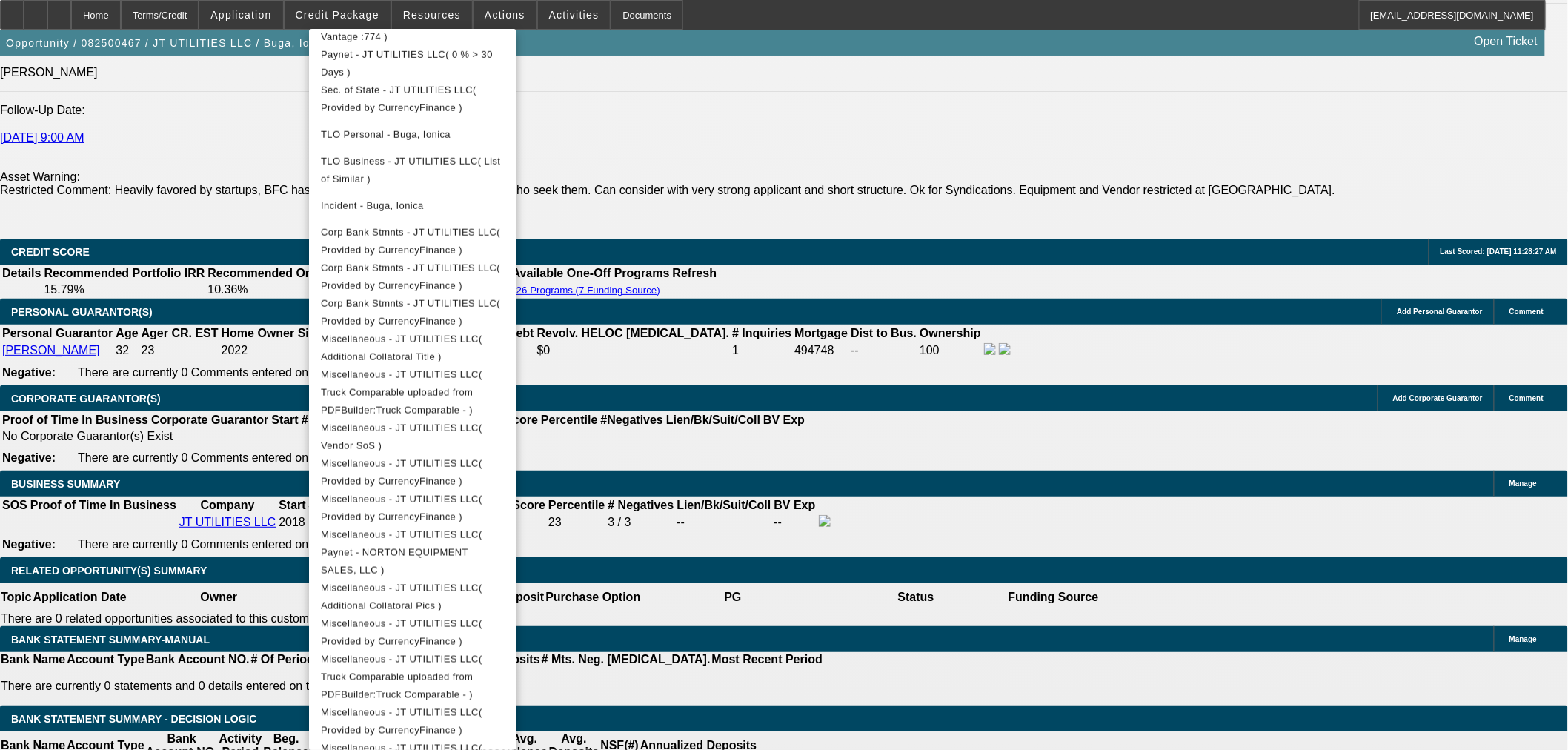
drag, startPoint x: 1273, startPoint y: 133, endPoint x: 1232, endPoint y: 126, distance: 41.6
click at [1232, 126] on div at bounding box center [784, 375] width 1568 height 750
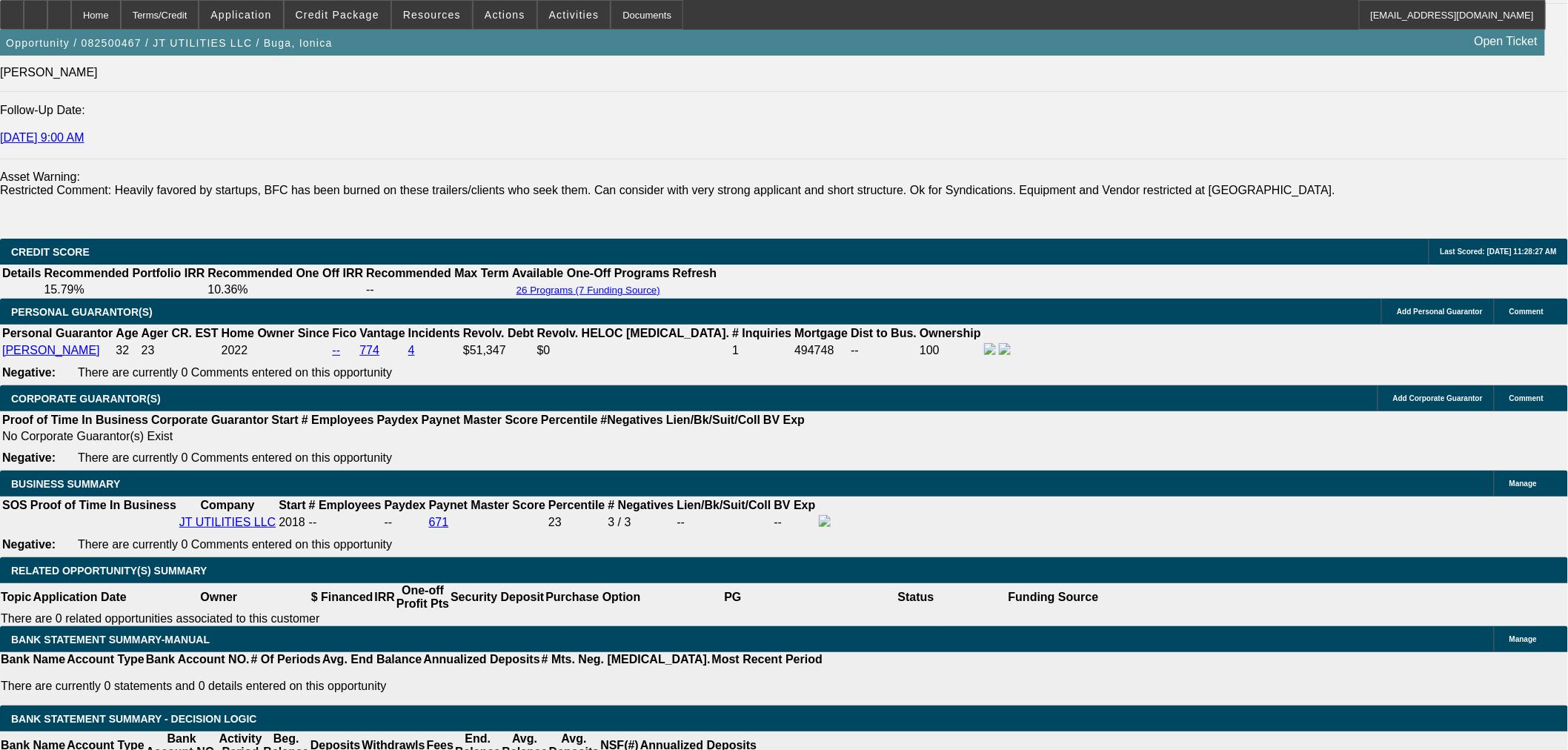
click at [1330, 188] on span "Reply All" at bounding box center [1346, 185] width 40 height 11
drag, startPoint x: 1064, startPoint y: 70, endPoint x: 1061, endPoint y: 240, distance: 170.0
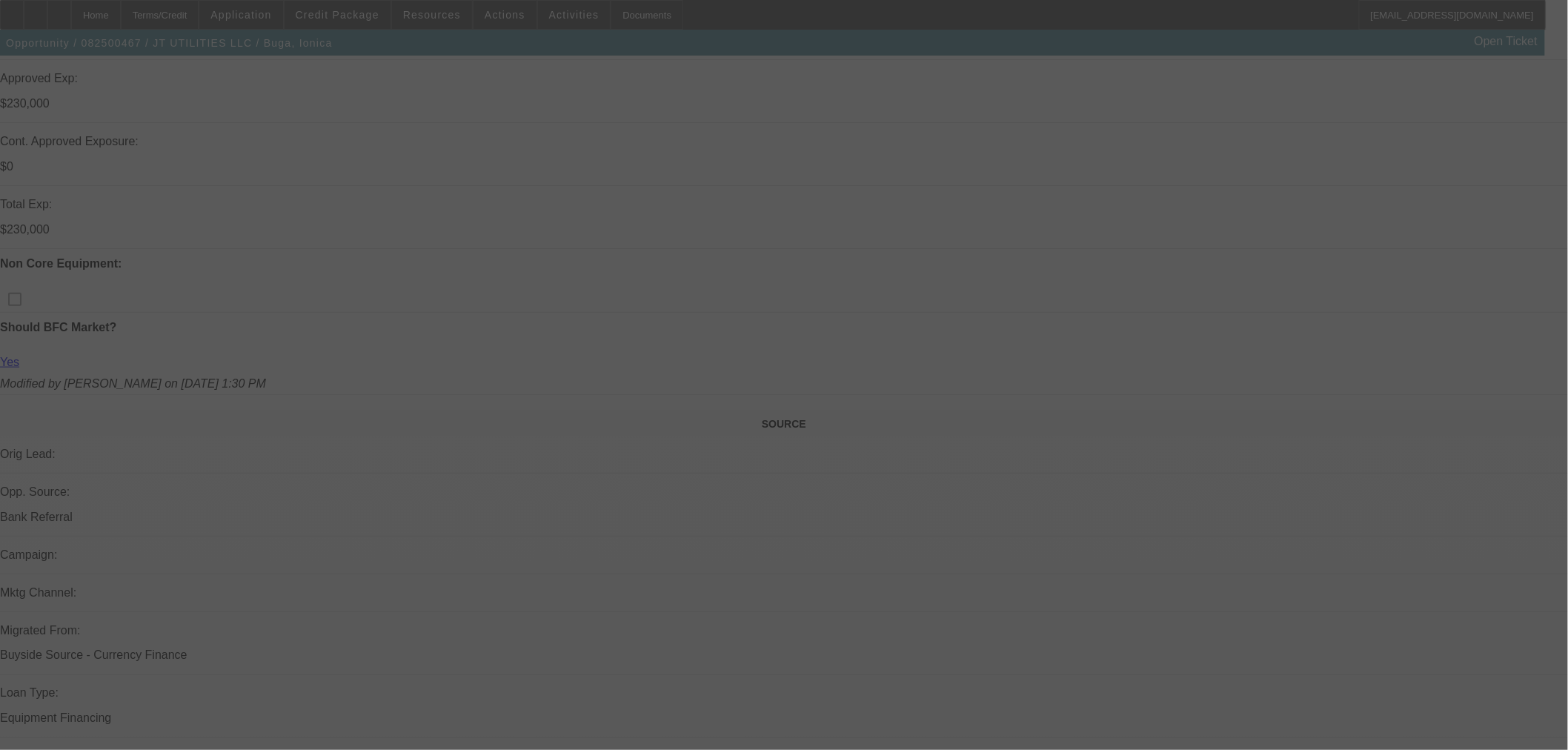
scroll to position [549, 0]
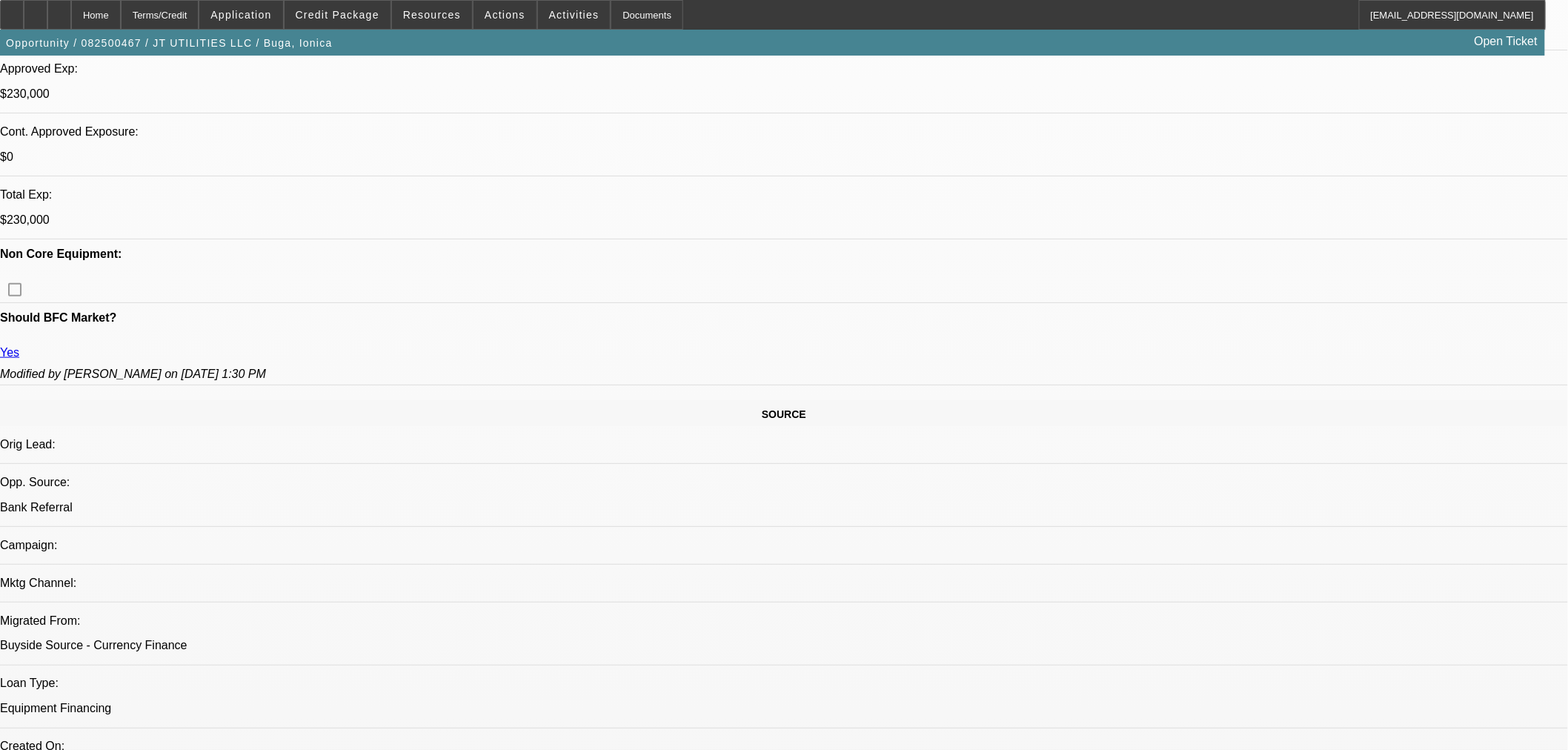
select select "0"
select select "2"
select select "0"
select select "6"
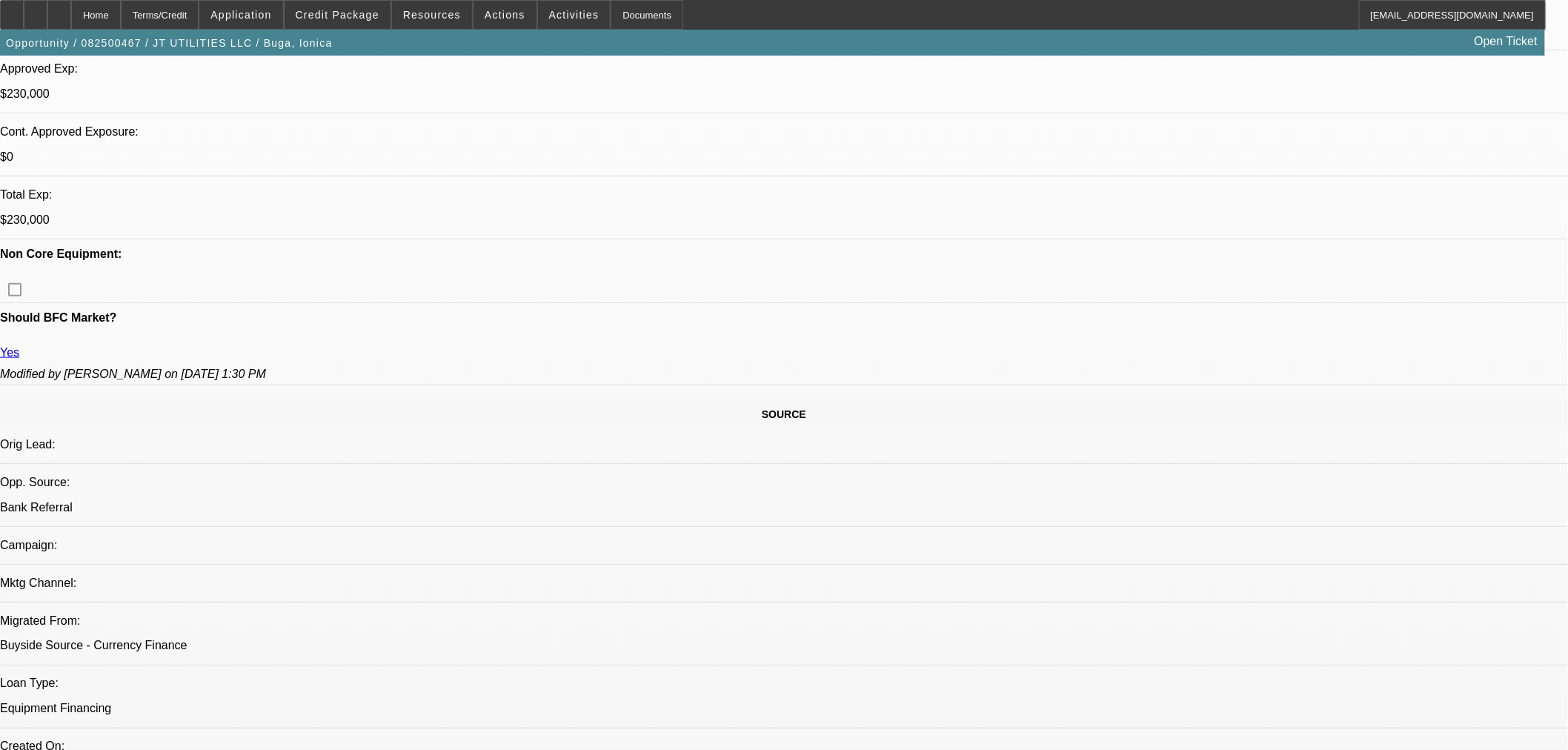
select select "0"
select select "2"
select select "0"
select select "6"
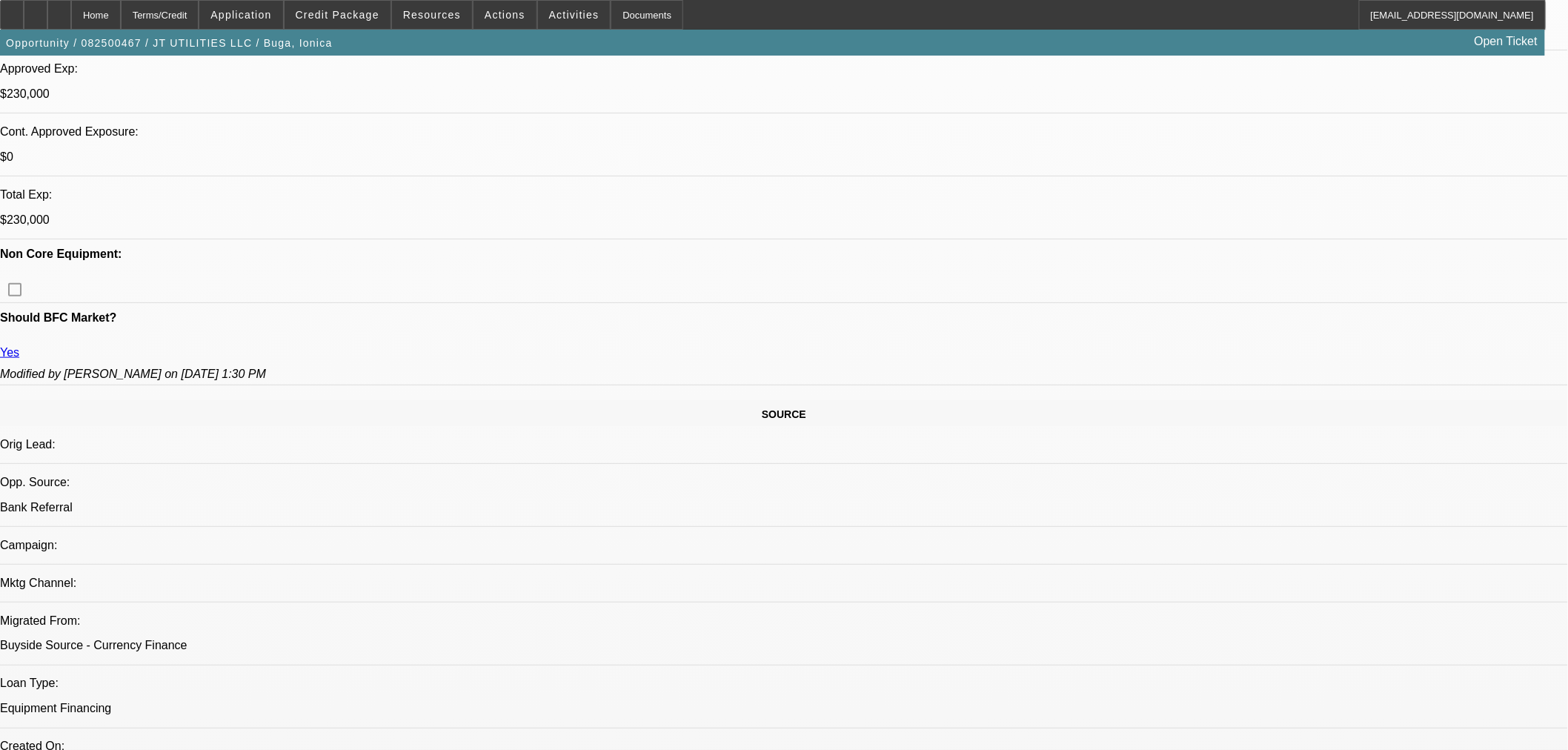
select select "0"
select select "2"
select select "0"
select select "6"
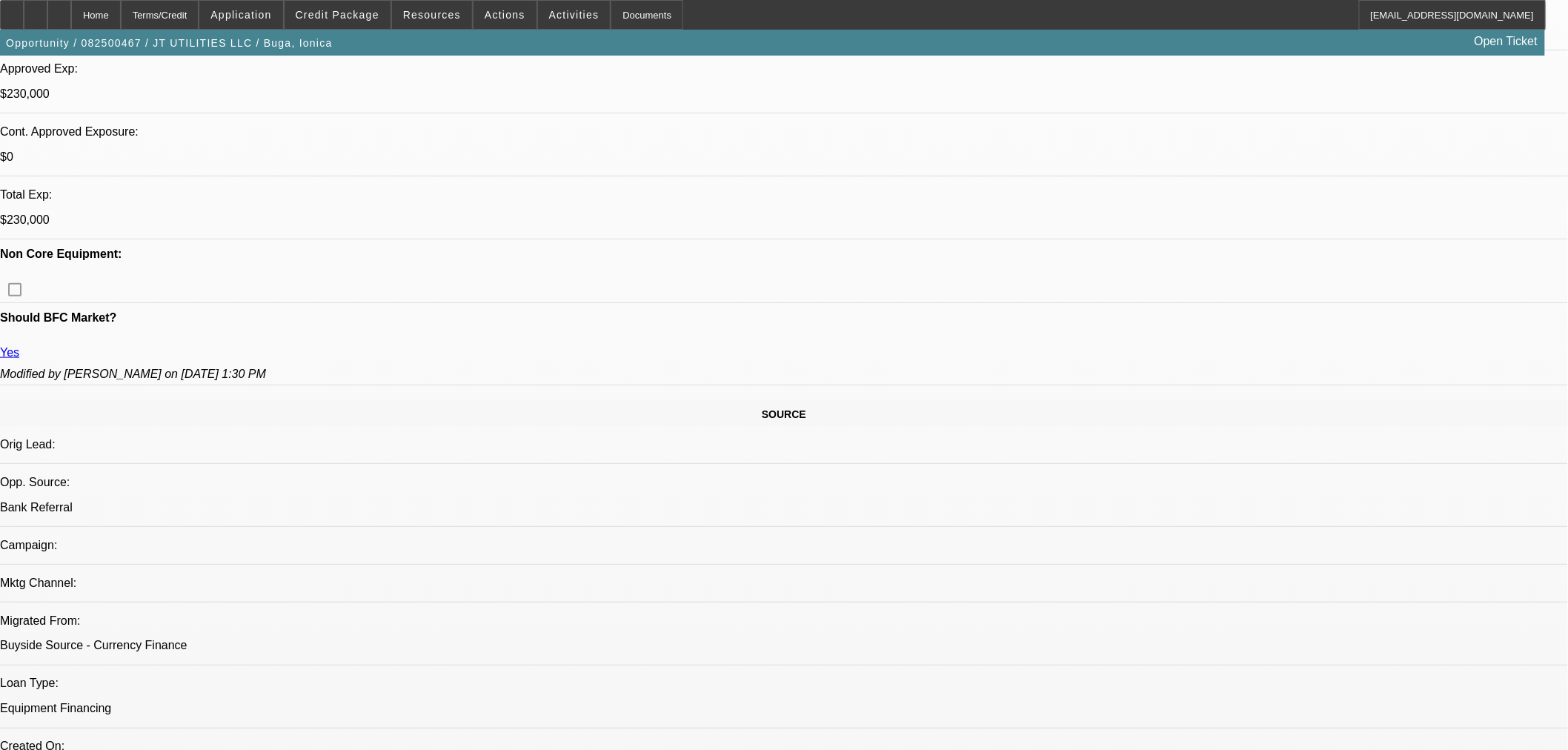
select select "0"
select select "2"
select select "0"
select select "6"
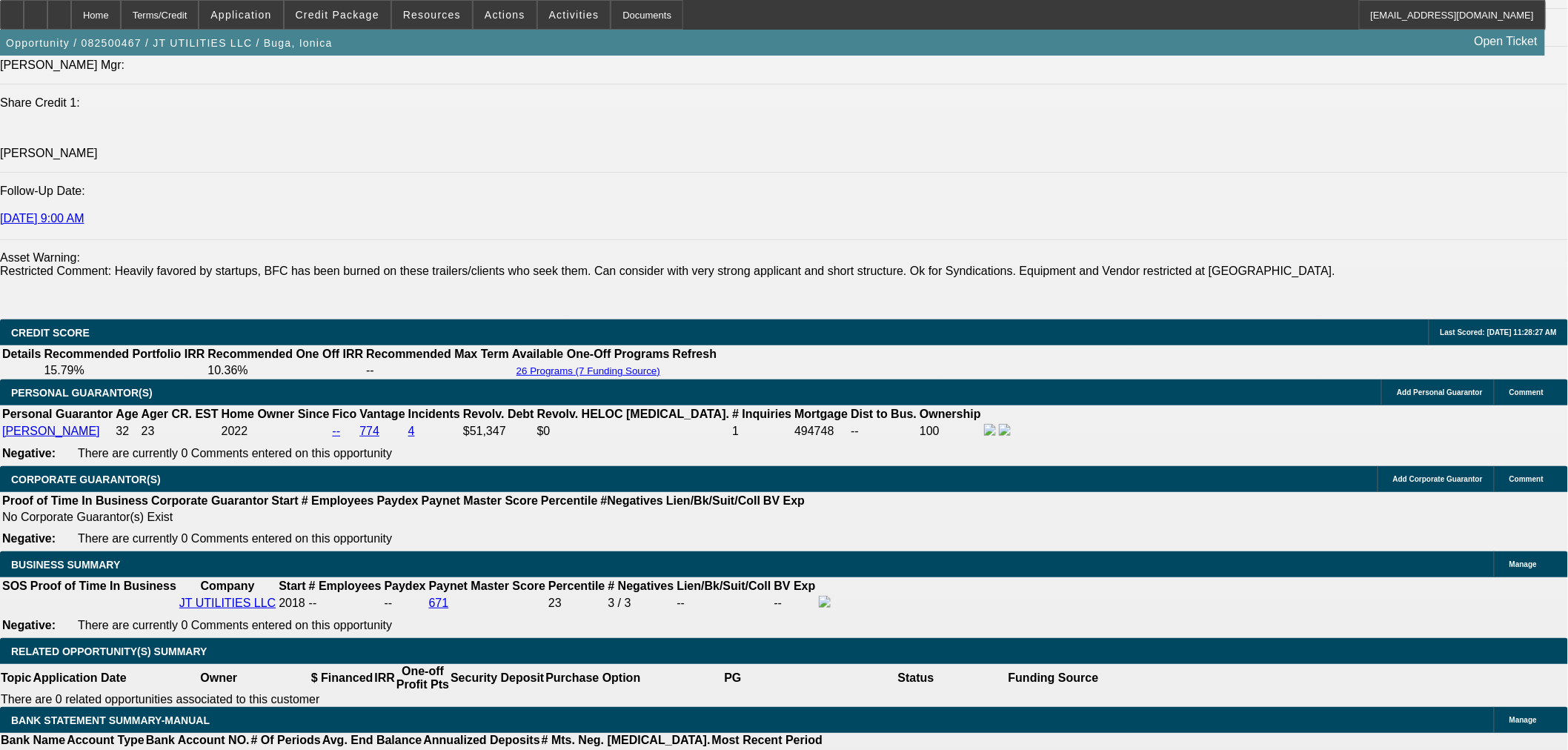
scroll to position [2021, 0]
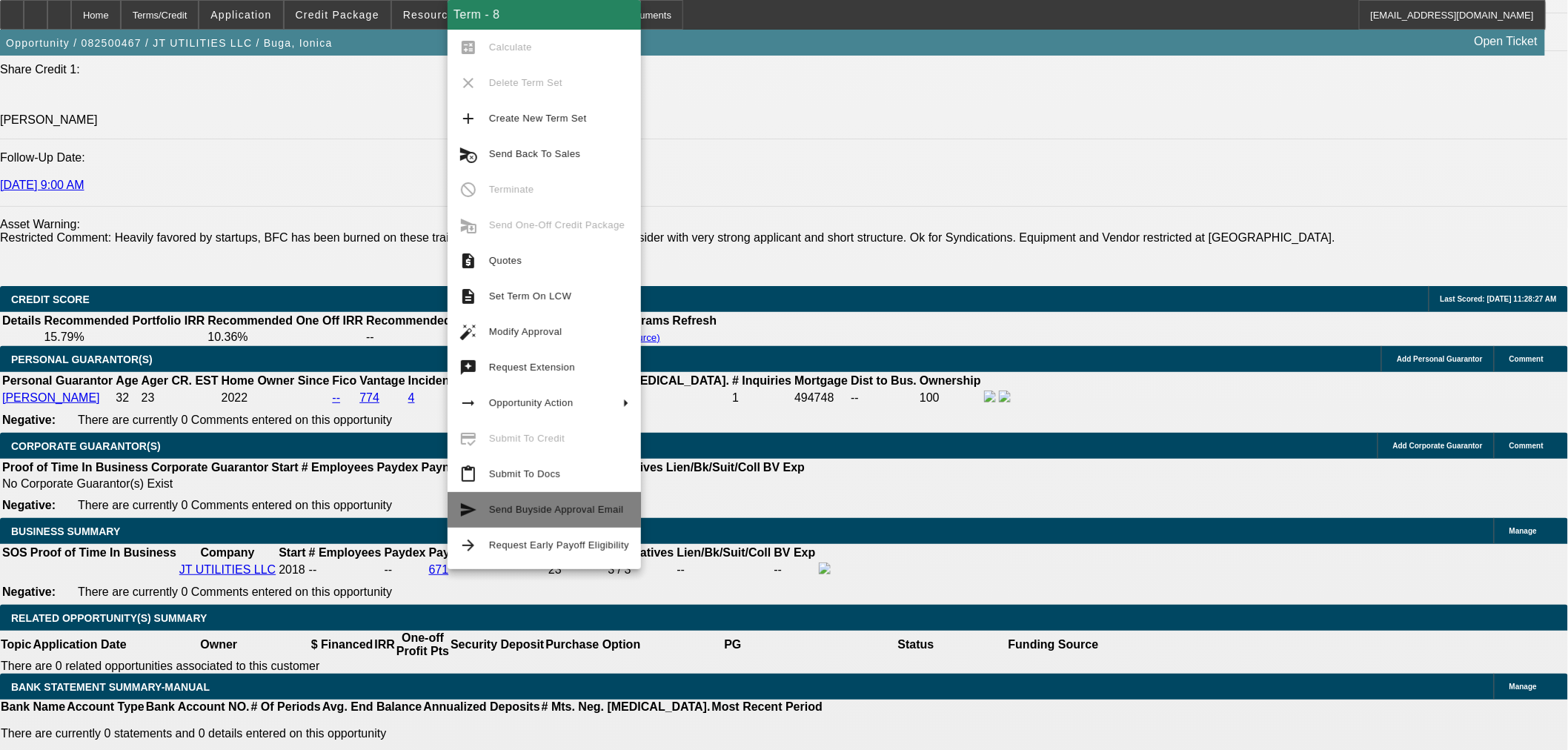
click at [534, 516] on span "Send Buyside Approval Email" at bounding box center [560, 510] width 140 height 18
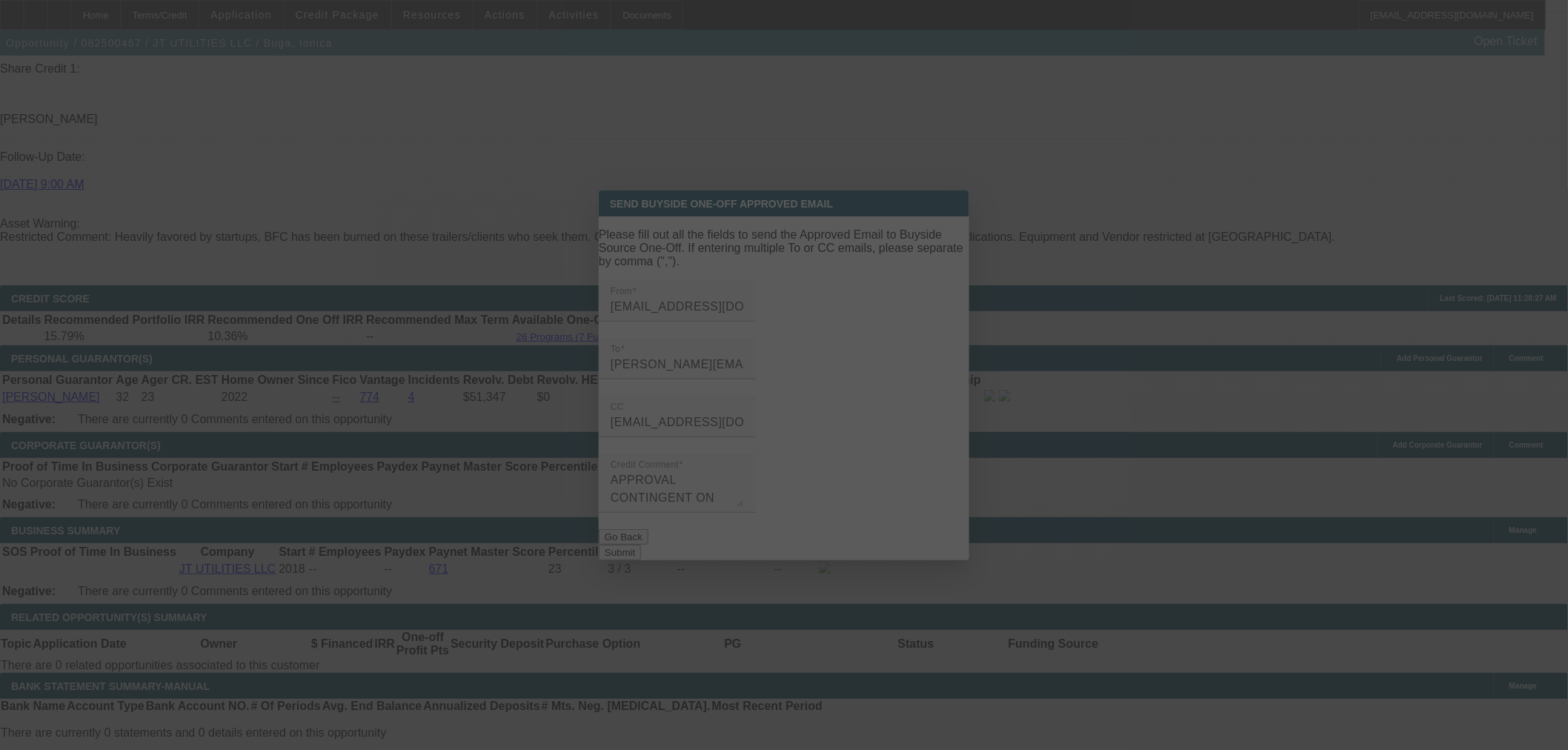
scroll to position [0, 0]
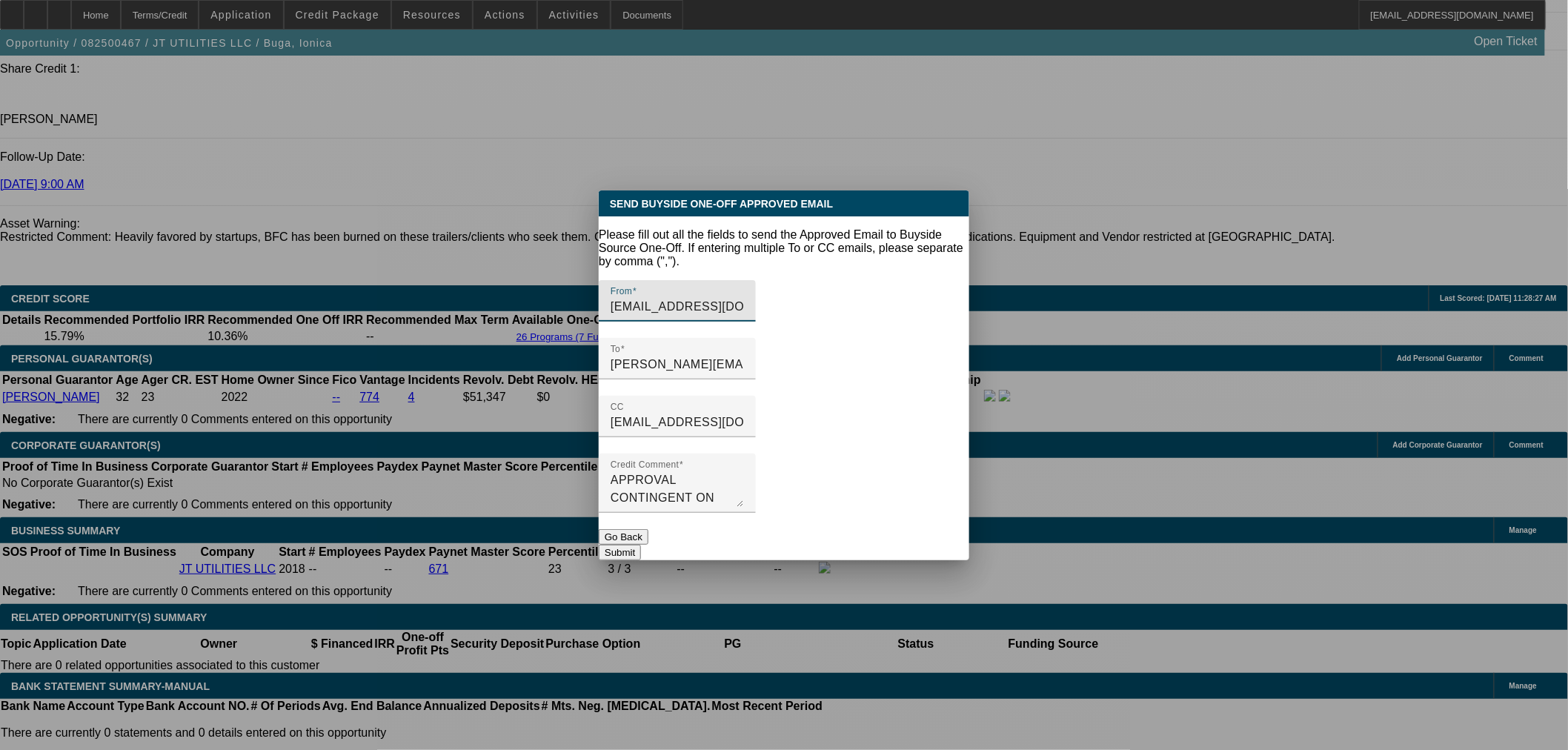
click at [640, 545] on button "Submit" at bounding box center [620, 553] width 42 height 16
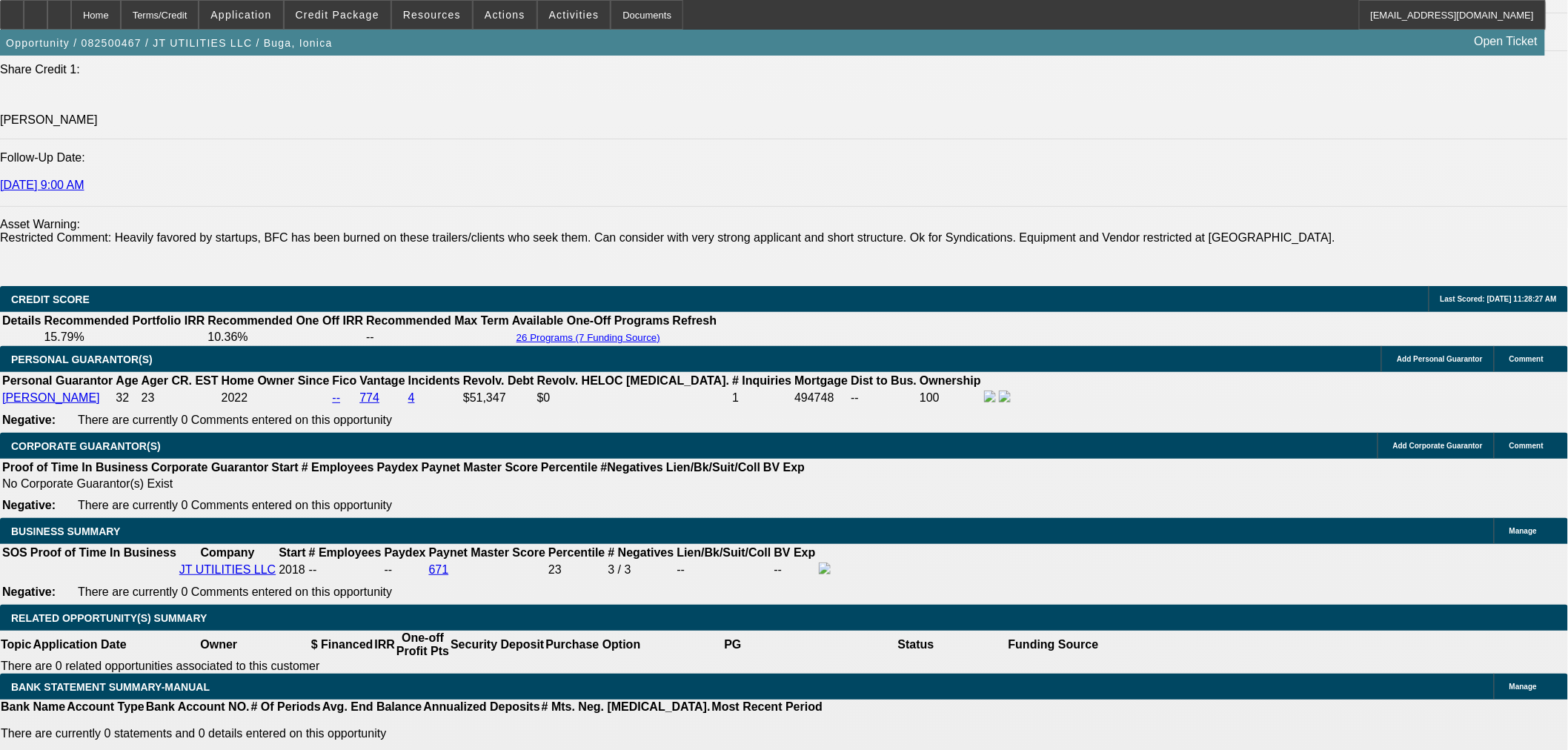
scroll to position [1695, 0]
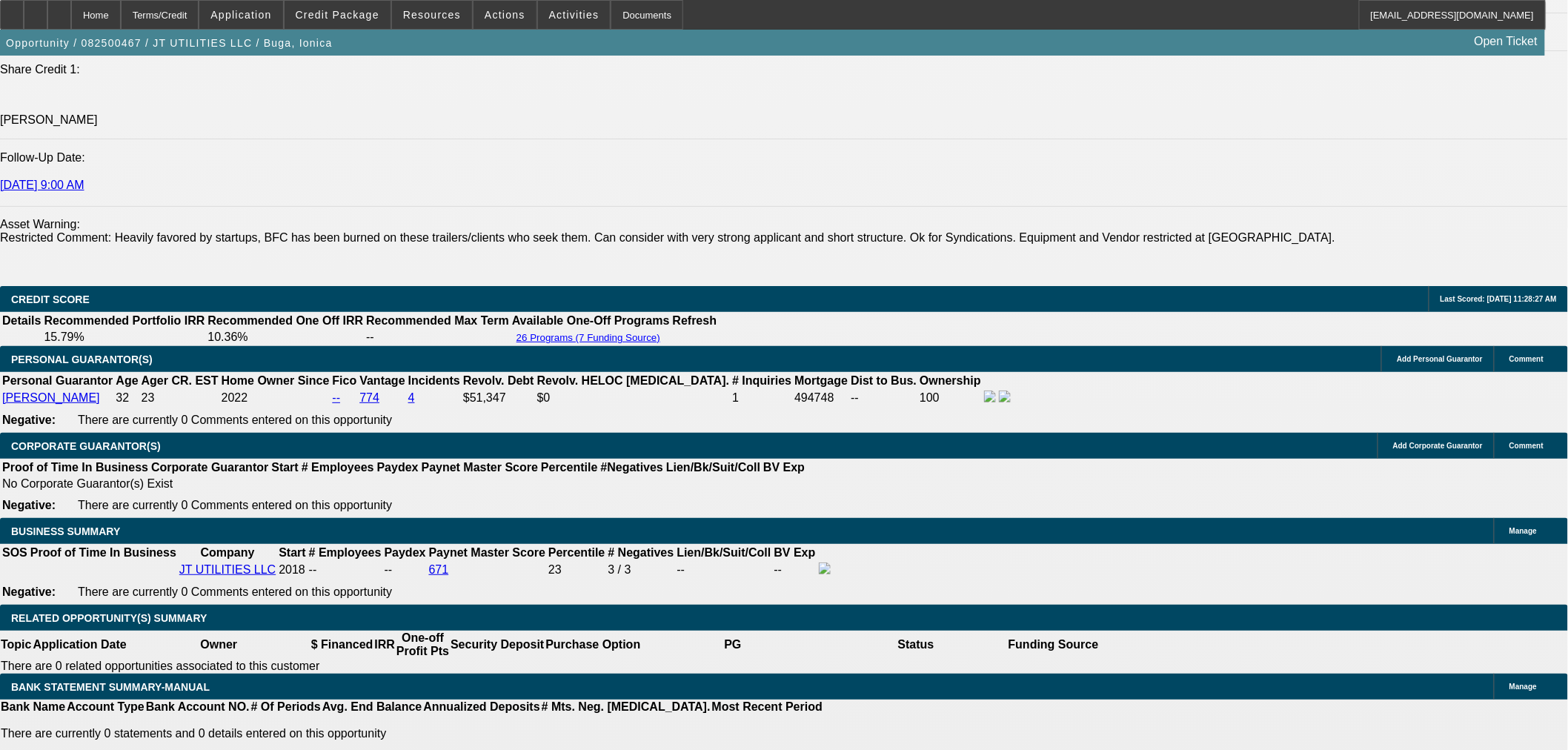
drag, startPoint x: 1278, startPoint y: 553, endPoint x: 1182, endPoint y: 559, distance: 96.2
copy td "[PHONE_NUMBER]"
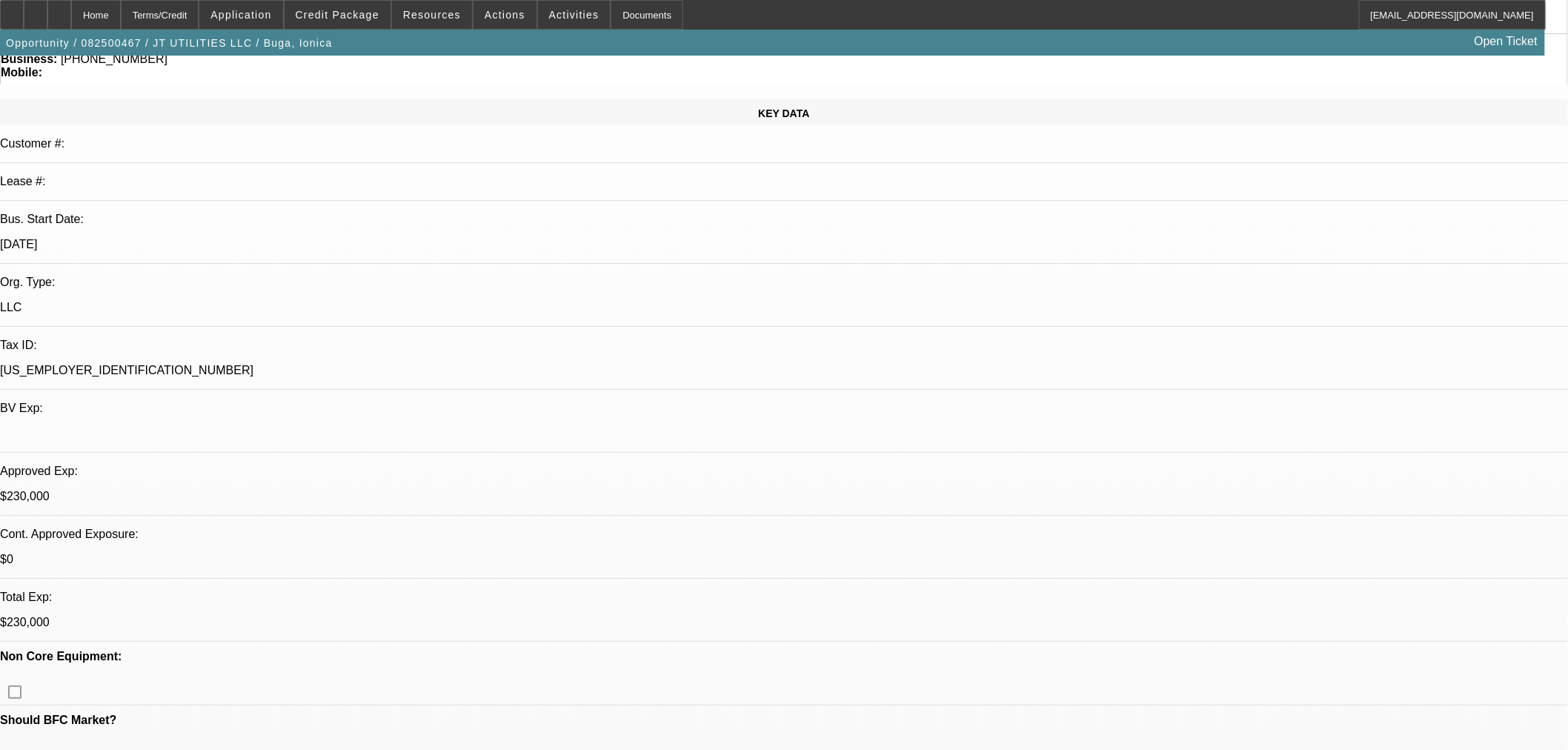
scroll to position [0, 0]
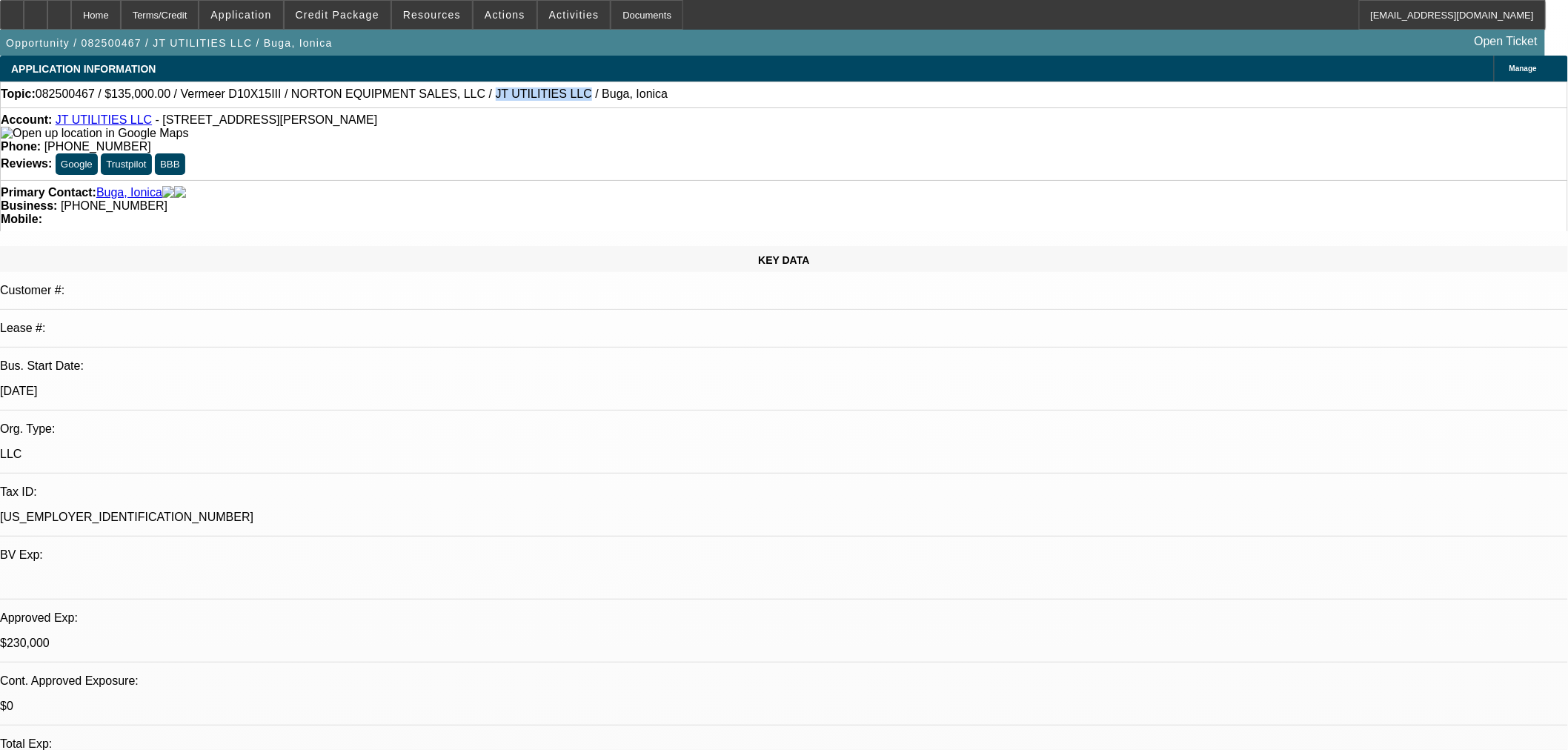
drag, startPoint x: 501, startPoint y: 98, endPoint x: 423, endPoint y: 102, distance: 78.1
click at [423, 101] on div "Topic: 082500467 / $135,000.00 / Vermeer D10X15III / NORTON EQUIPMENT SALES, LL…" at bounding box center [784, 95] width 1566 height 14
copy span "JT UTILITIES LLC"
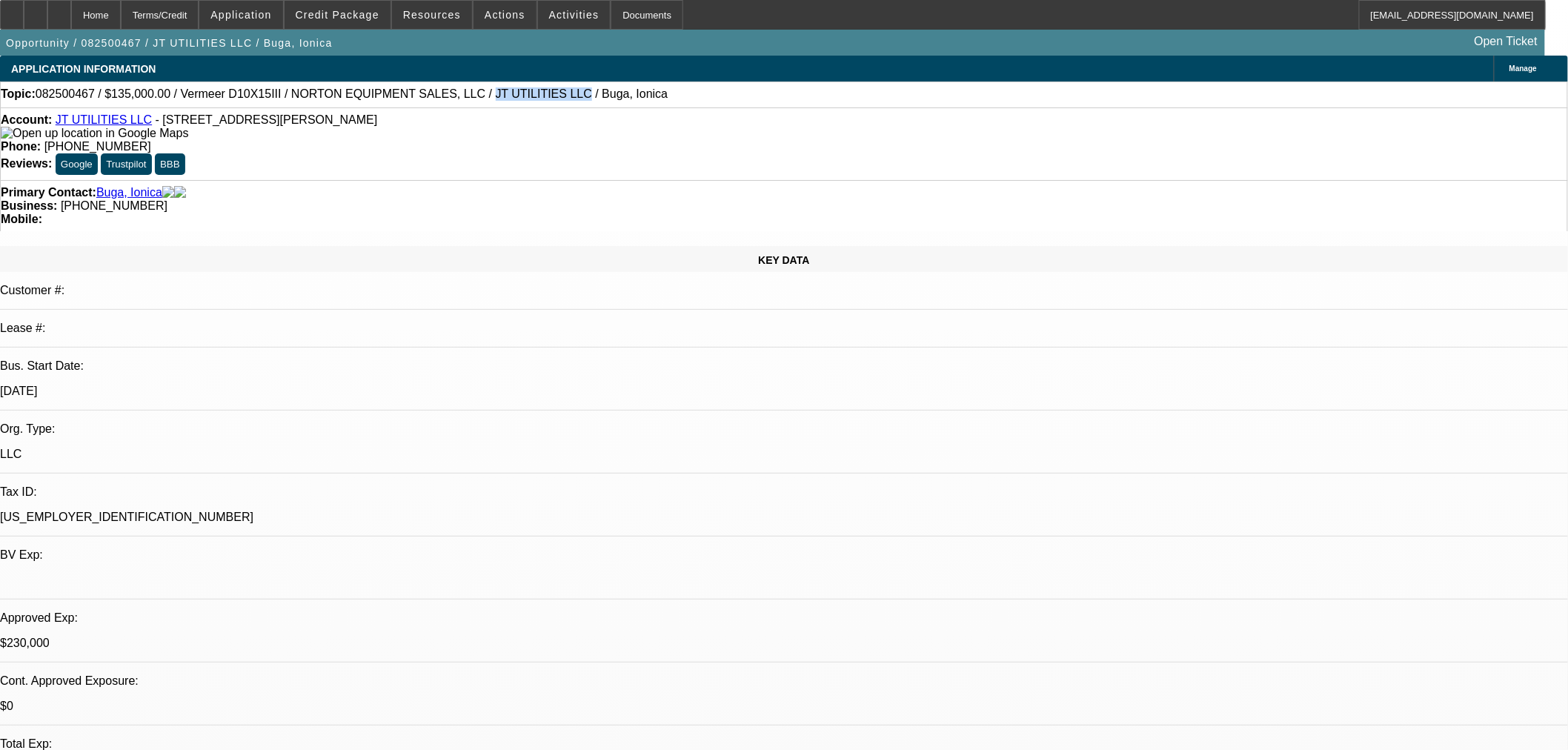
radio input "true"
type textarea "New approval sent to [PERSON_NAME]. Need to confirm the customers plans to see …"
radio input "true"
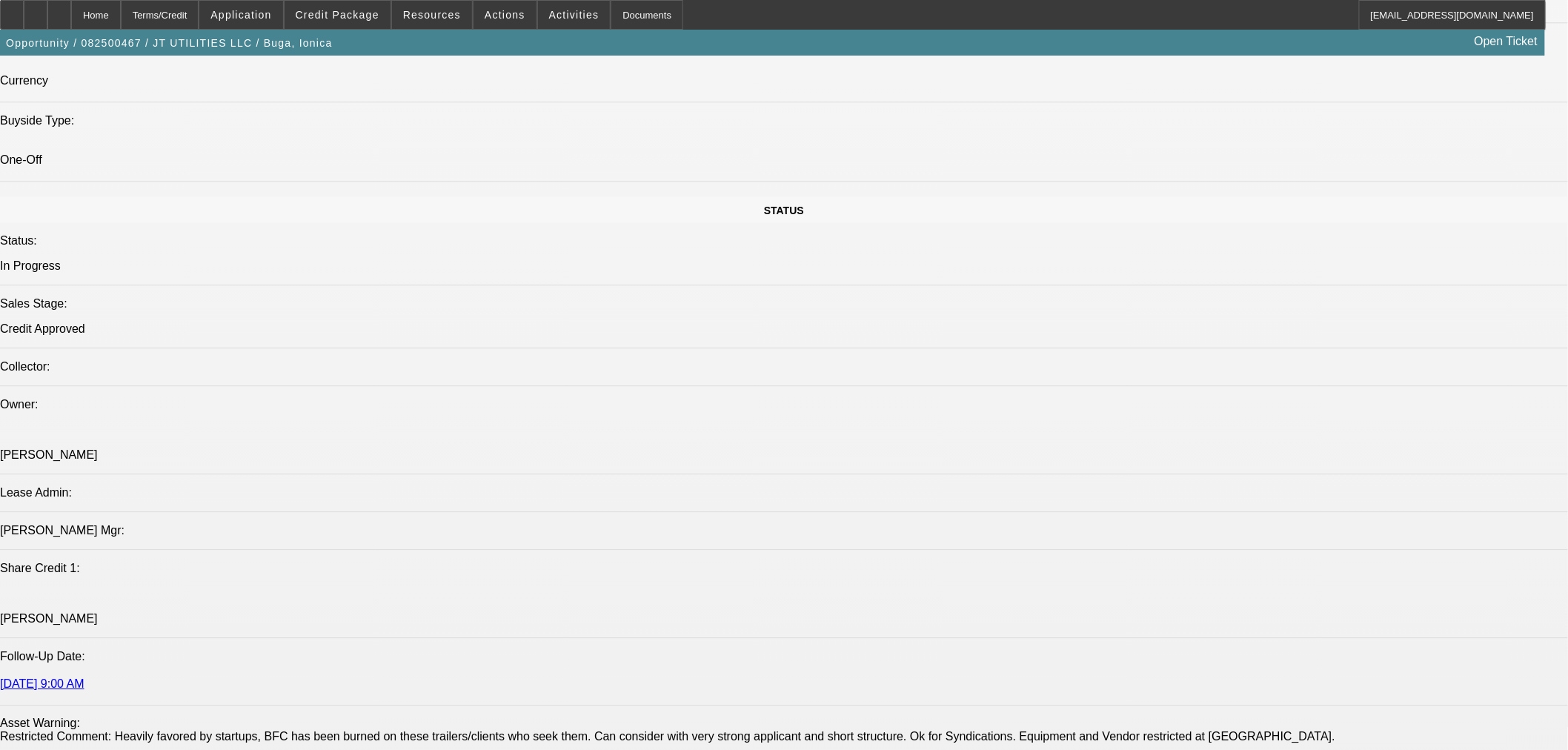
scroll to position [1373, 0]
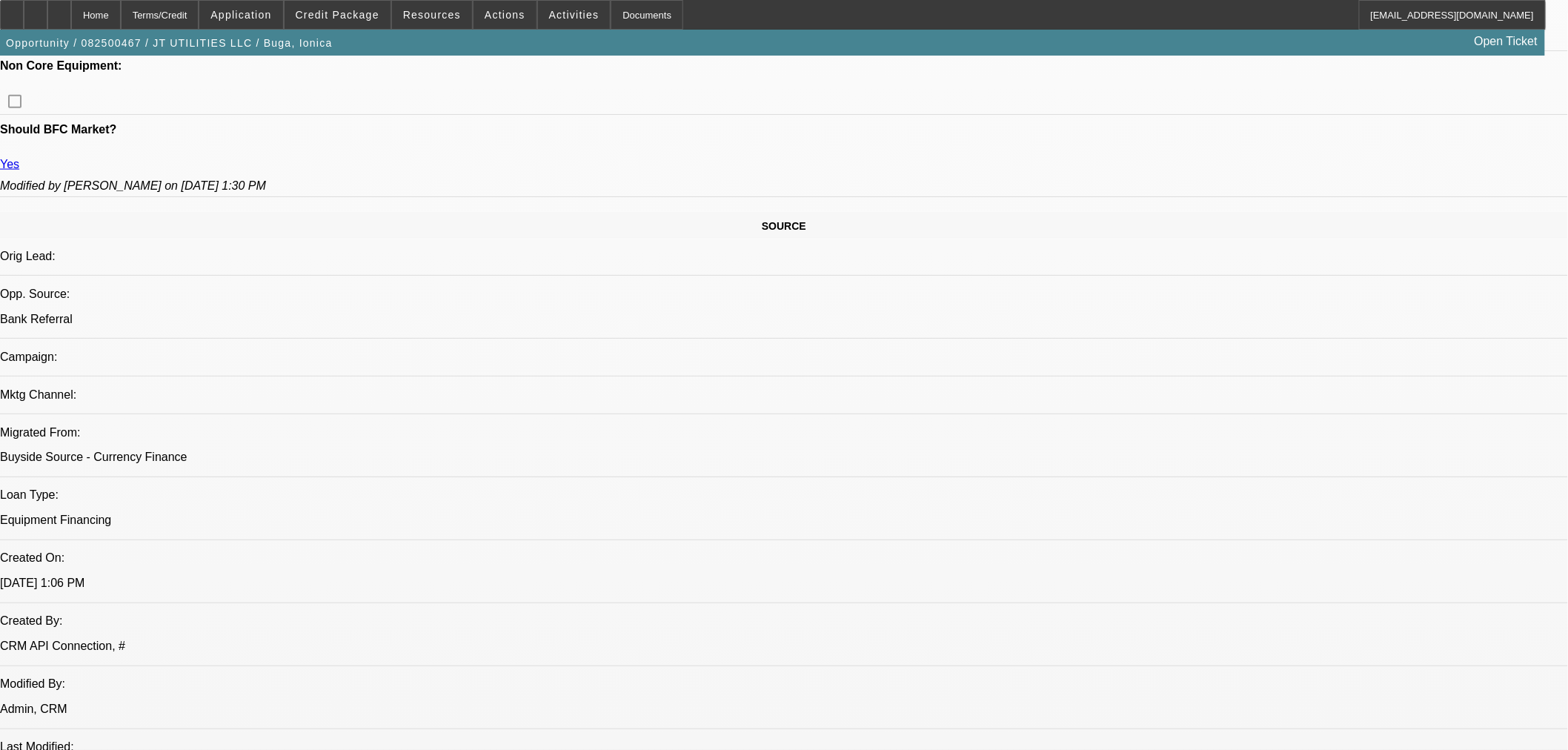
scroll to position [686, 0]
